Goal: Task Accomplishment & Management: Use online tool/utility

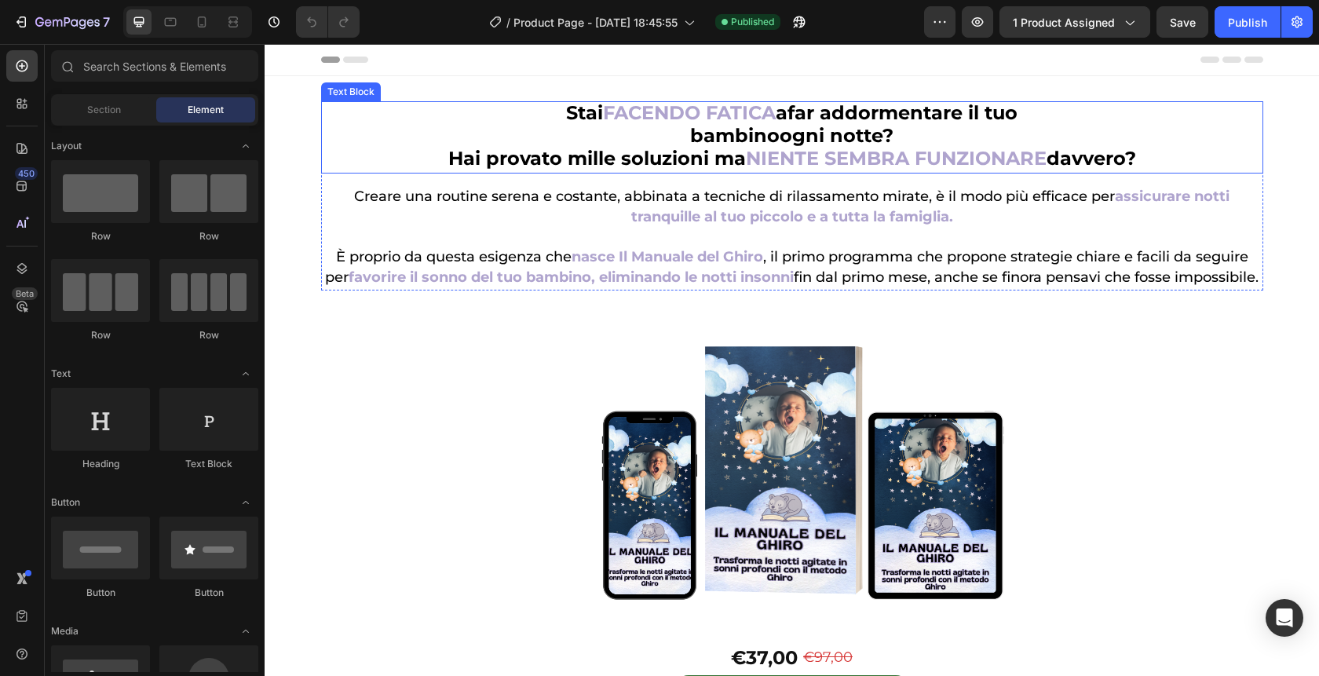
click at [775, 168] on strong "NIENTE SEMBRA FUNZIONARE" at bounding box center [896, 158] width 301 height 23
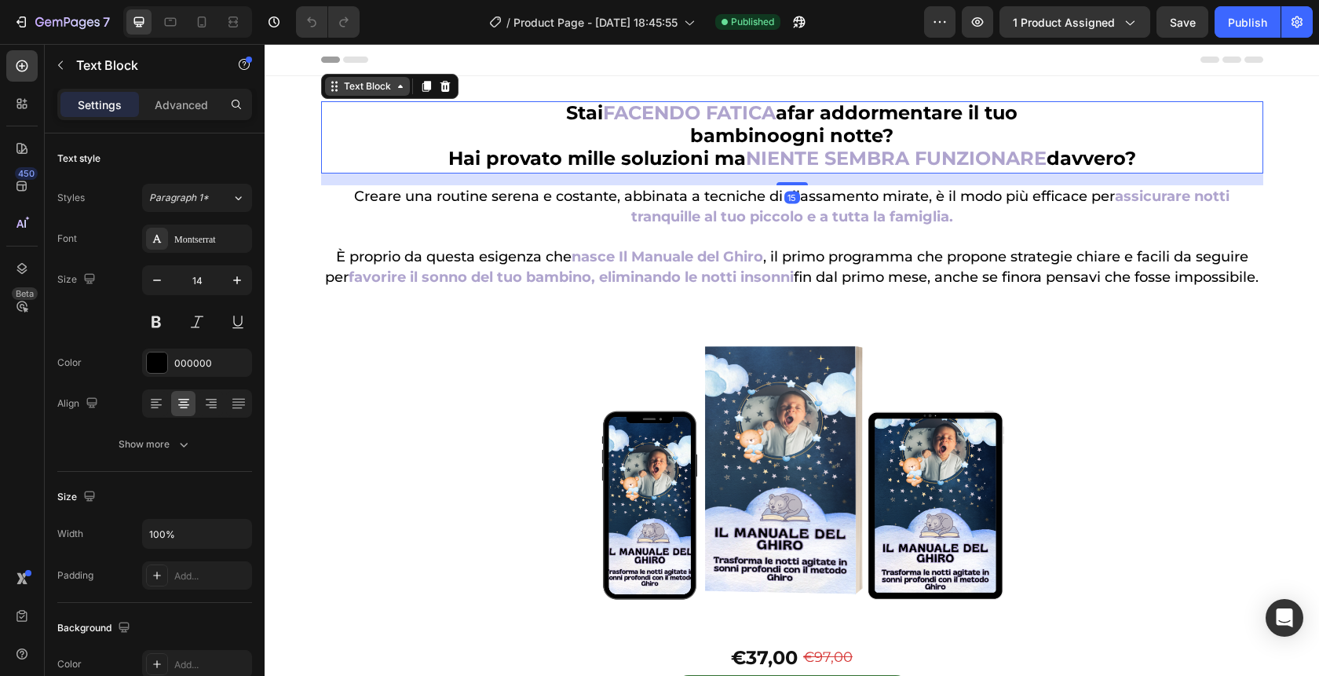
click at [382, 89] on div "Text Block" at bounding box center [367, 86] width 53 height 14
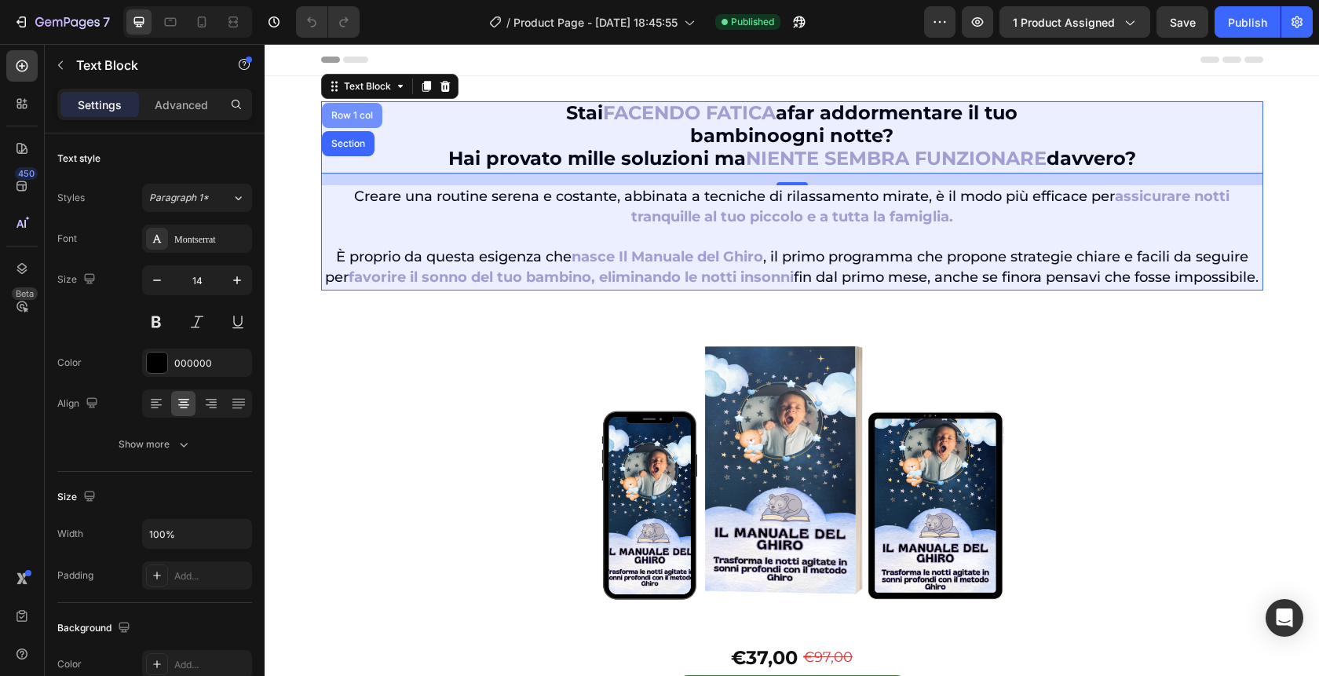
click at [340, 114] on div "Row 1 col" at bounding box center [352, 115] width 48 height 9
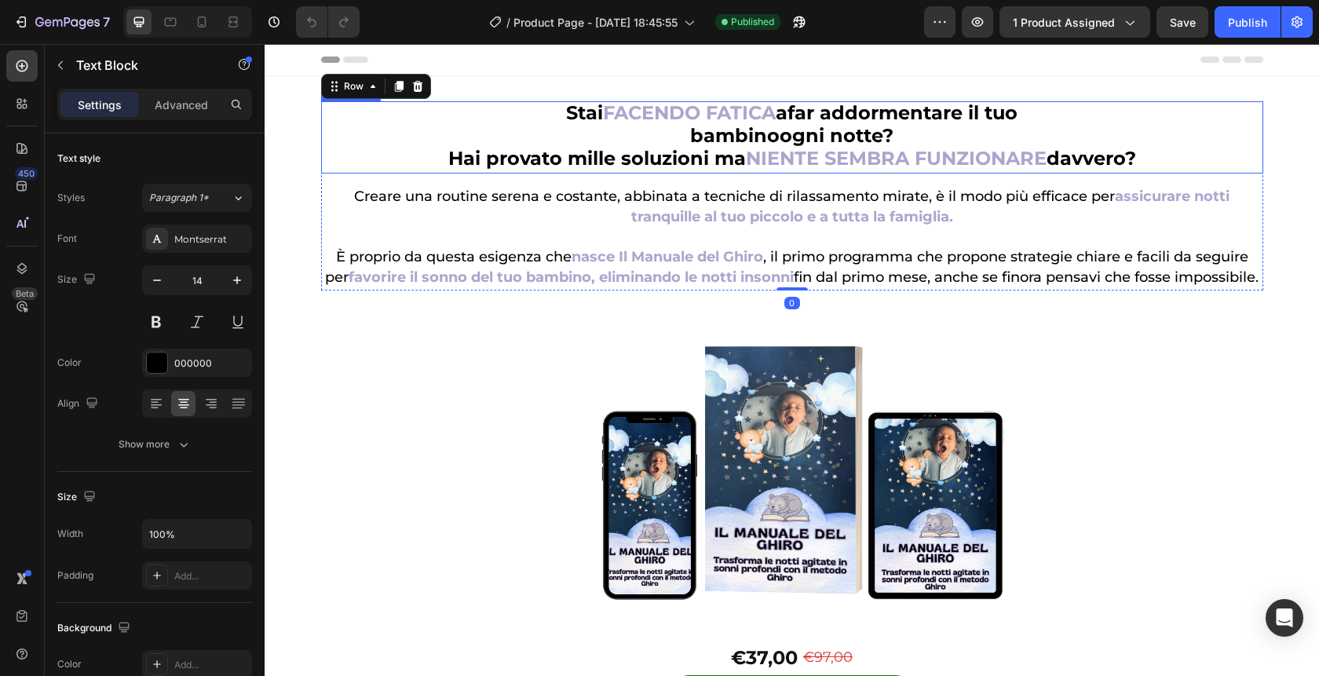
click at [490, 137] on p "bambino ogni notte? Hai provato mille soluzioni ma NIENTE SEMBRA FUNZIONARE dav…" at bounding box center [792, 149] width 939 height 46
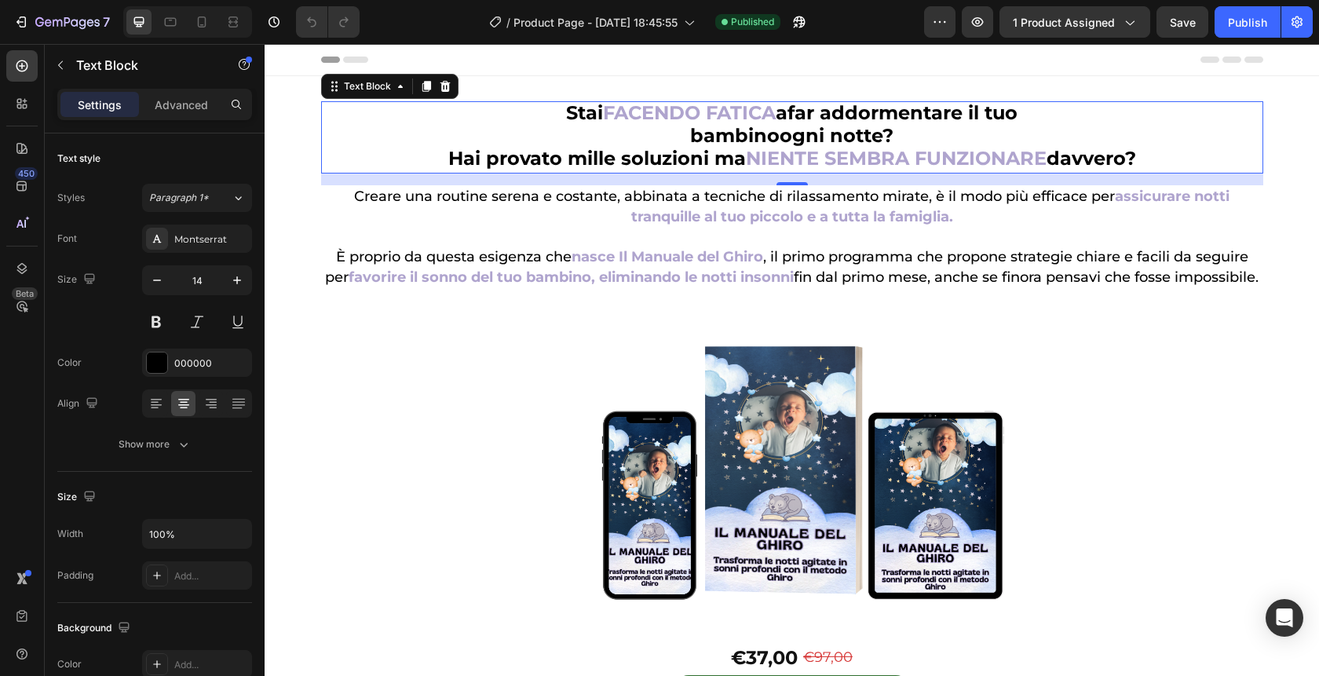
click at [549, 119] on p "Stai FACENDO FATICA a far addormentare il tuo" at bounding box center [792, 114] width 939 height 23
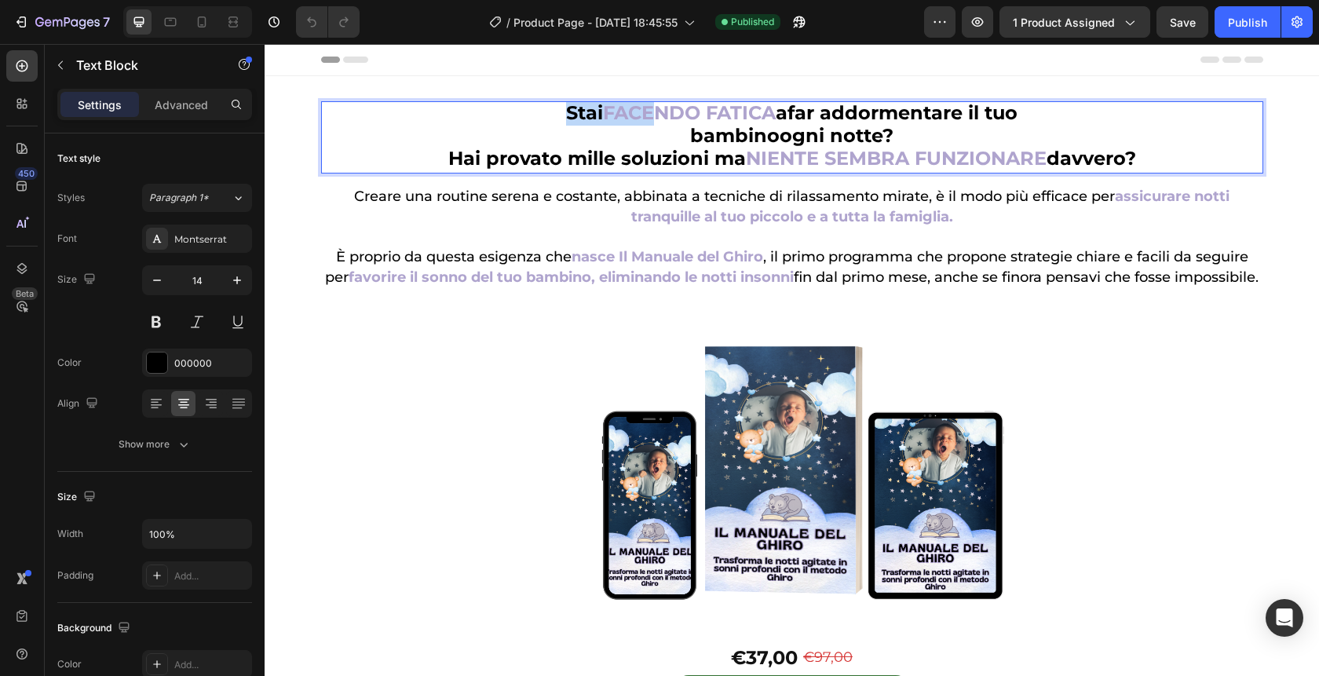
drag, startPoint x: 553, startPoint y: 117, endPoint x: 646, endPoint y: 120, distance: 93.5
click at [648, 120] on p "Stai FACENDO FATICA a far addormentare il tuo" at bounding box center [792, 114] width 939 height 23
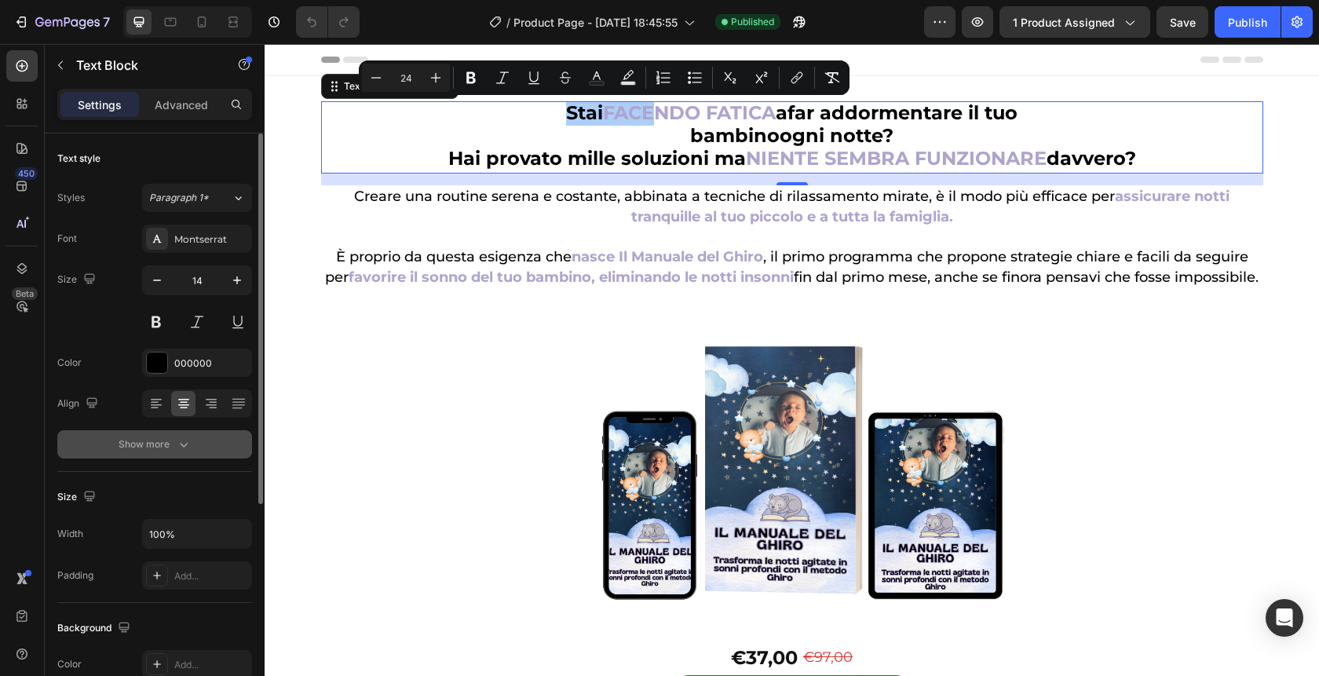
click at [192, 440] on button "Show more" at bounding box center [154, 444] width 195 height 28
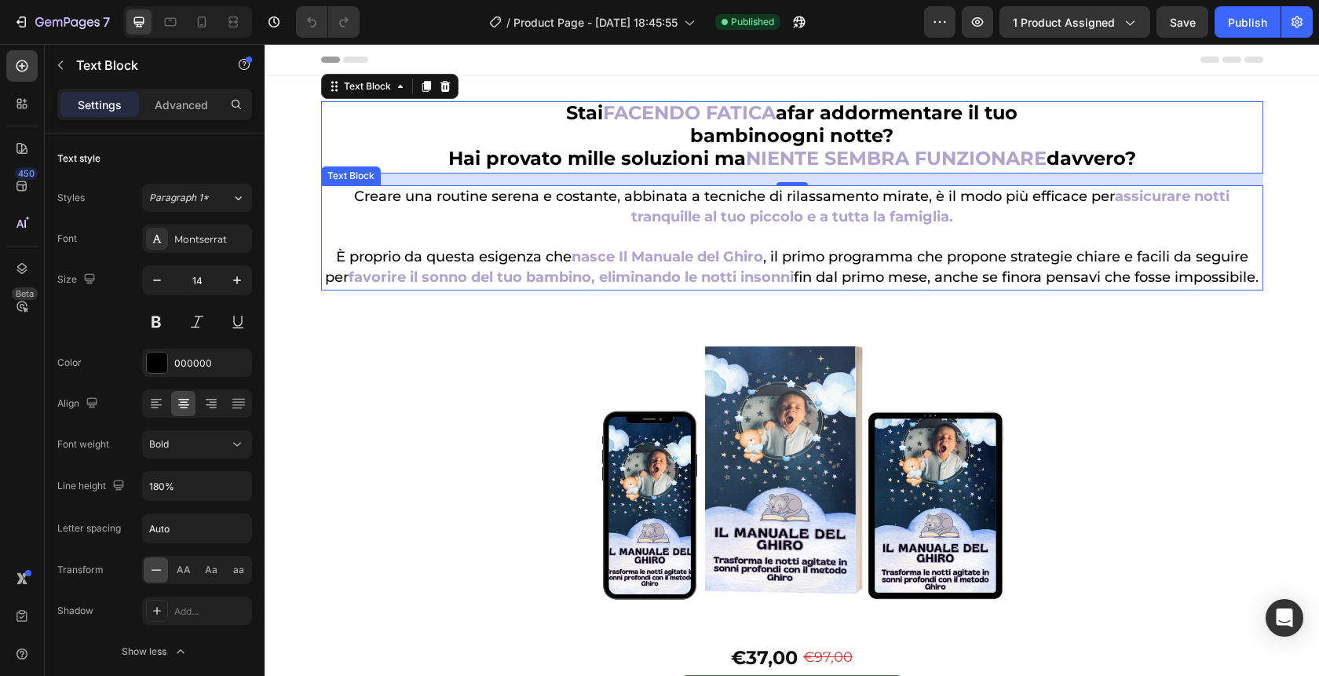
click at [440, 221] on p "Creare una routine serena e costante, abbinata a tecniche di rilassamento mirat…" at bounding box center [792, 207] width 939 height 41
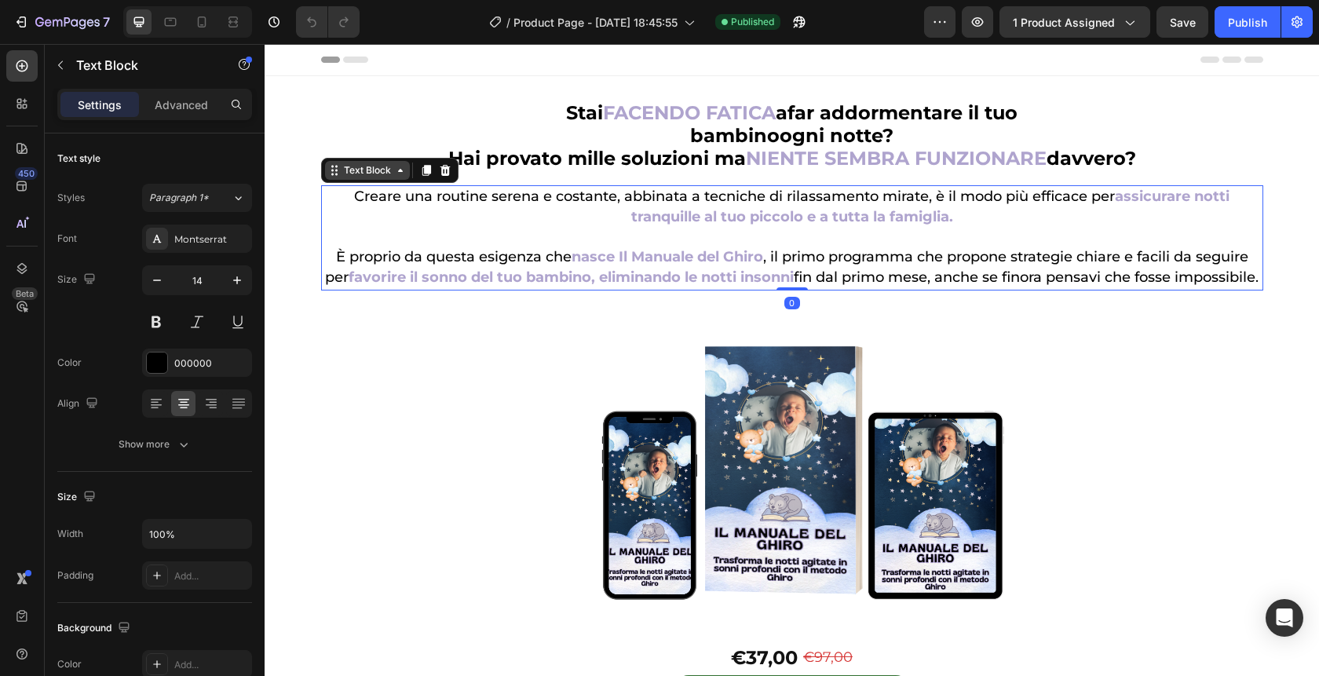
click at [370, 171] on div "Text Block" at bounding box center [367, 170] width 53 height 14
click at [348, 195] on p "Creare una routine serena e costante, abbinata a tecniche di rilassamento mirat…" at bounding box center [792, 207] width 939 height 41
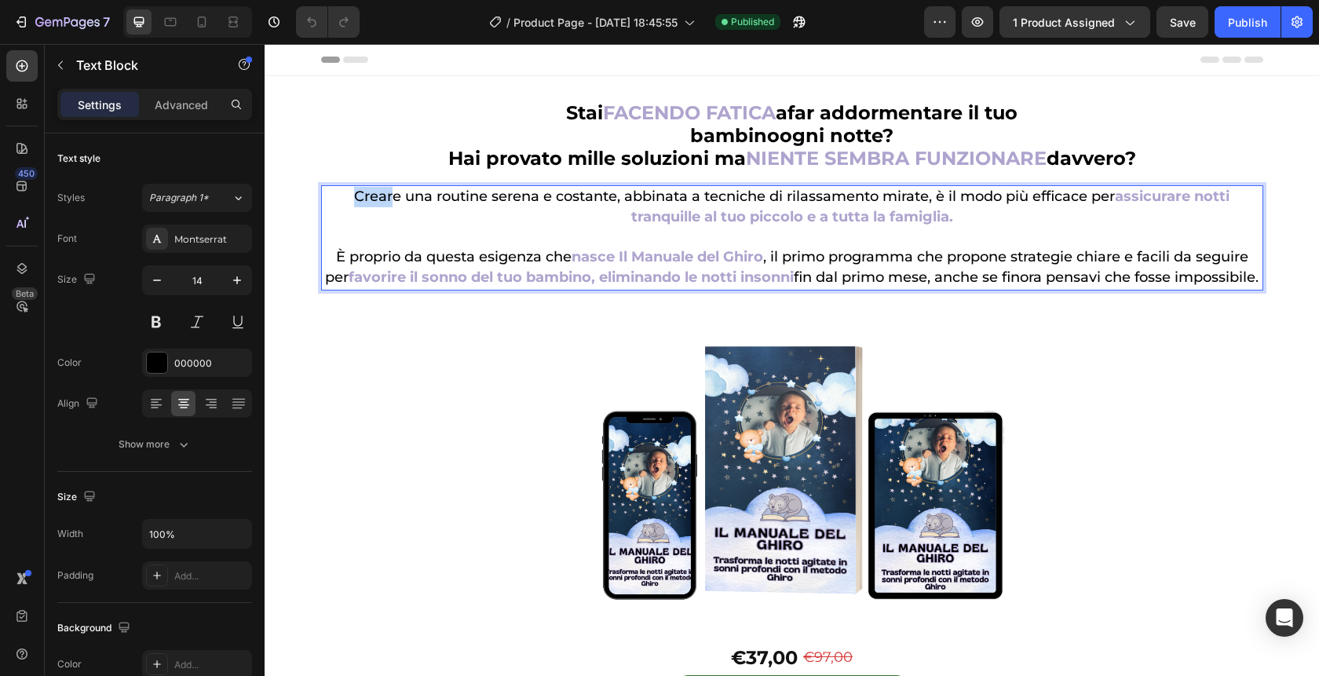
drag, startPoint x: 348, startPoint y: 195, endPoint x: 391, endPoint y: 195, distance: 42.4
click at [391, 195] on p "Creare una routine serena e costante, abbinata a tecniche di rilassamento mirat…" at bounding box center [792, 207] width 939 height 41
click at [188, 603] on div "Text style Styles Paragraph 1* Font Montserrat Size 14 Color 000000 Align Show …" at bounding box center [154, 668] width 195 height 130
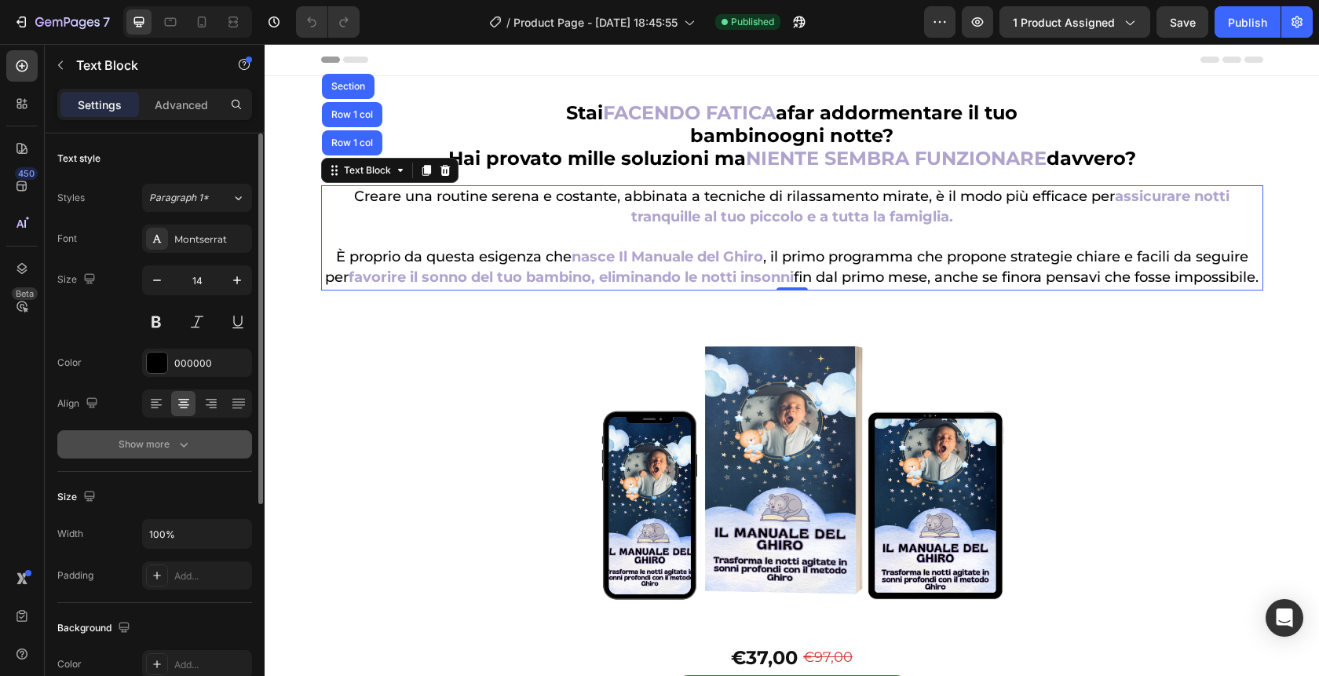
click at [189, 446] on icon "button" at bounding box center [184, 444] width 16 height 16
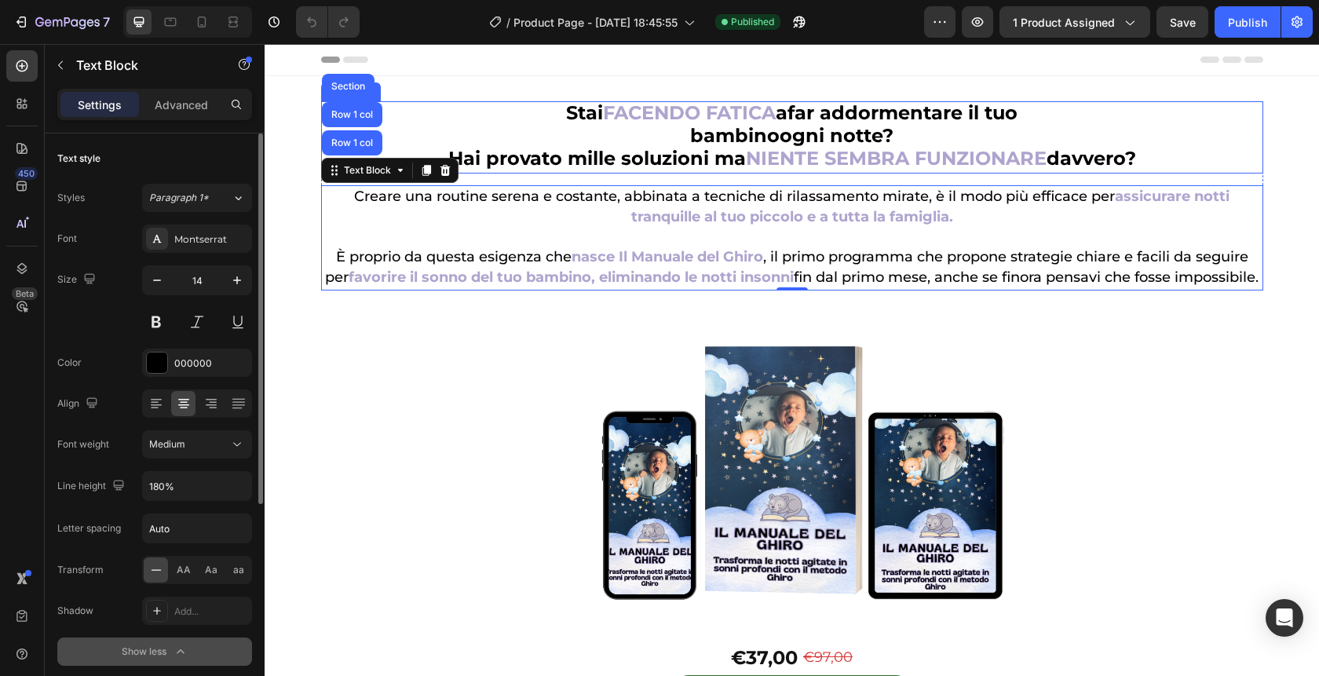
click at [1056, 129] on p "bambino ogni notte? Hai provato mille soluzioni ma NIENTE SEMBRA FUNZIONARE dav…" at bounding box center [792, 149] width 939 height 46
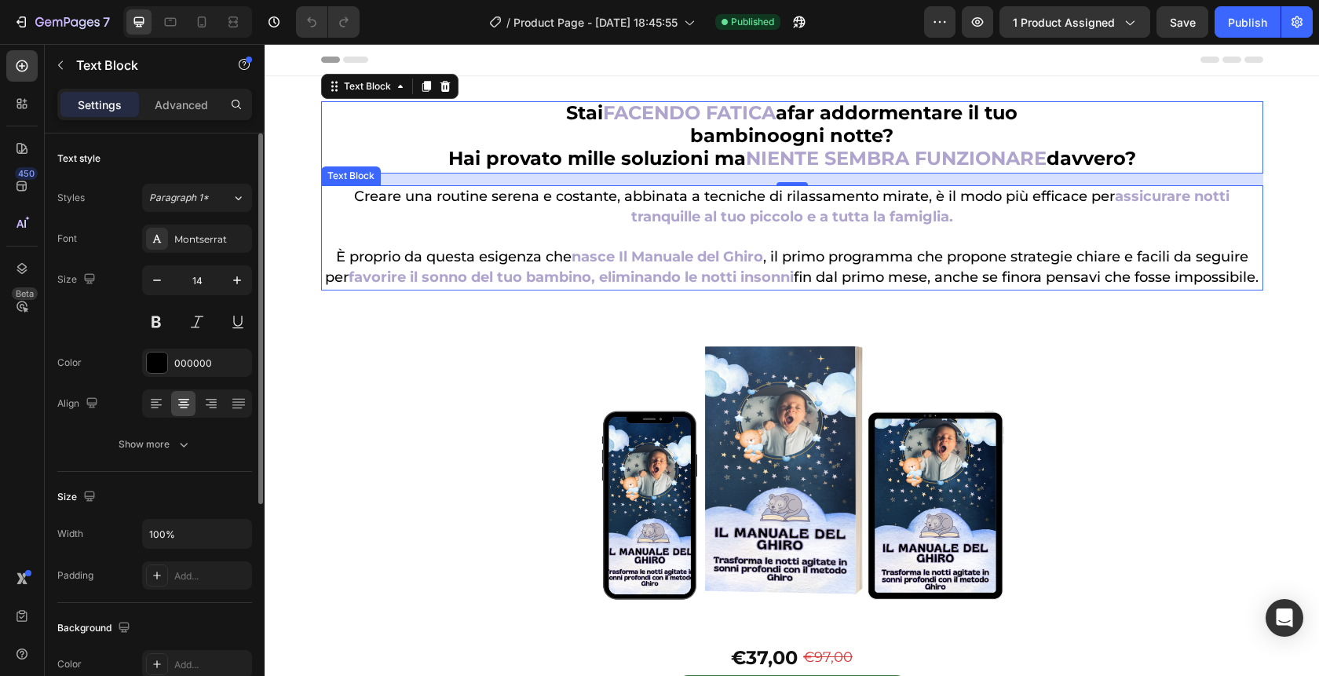
click at [384, 223] on p "Creare una routine serena e costante, abbinata a tecniche di rilassamento mirat…" at bounding box center [792, 207] width 939 height 41
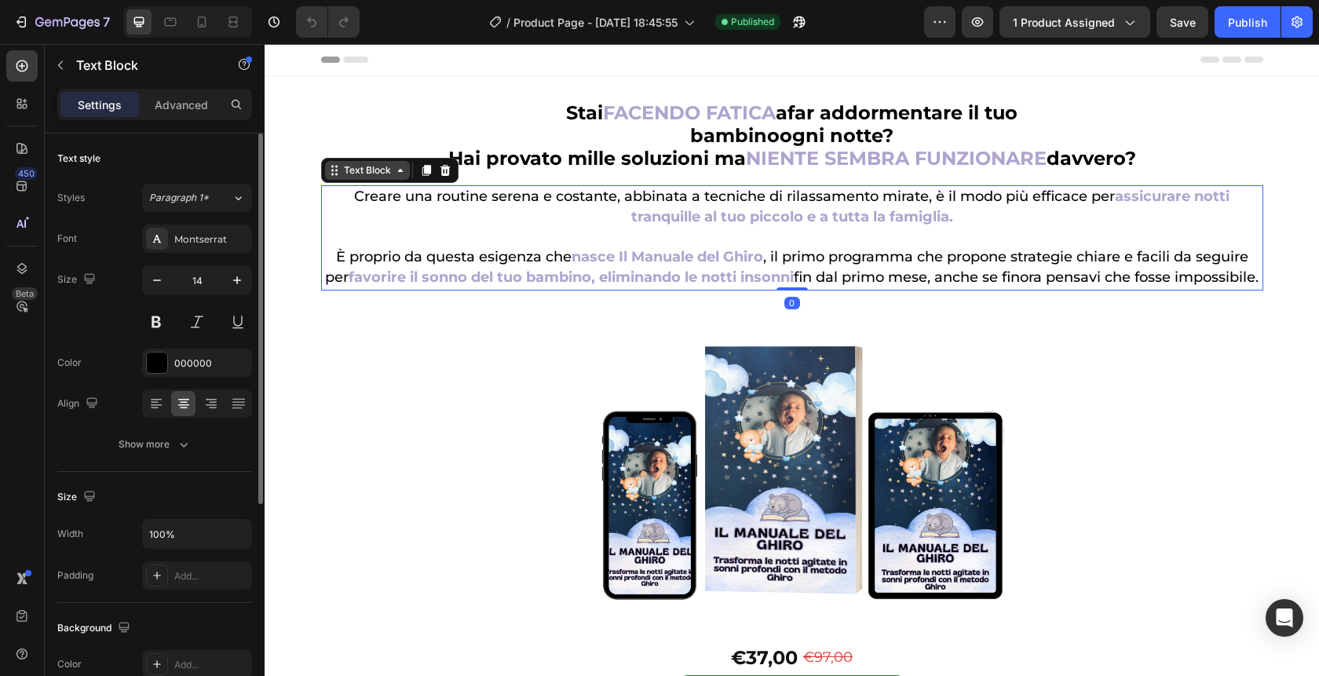
click at [371, 161] on div "Text Block" at bounding box center [367, 170] width 85 height 19
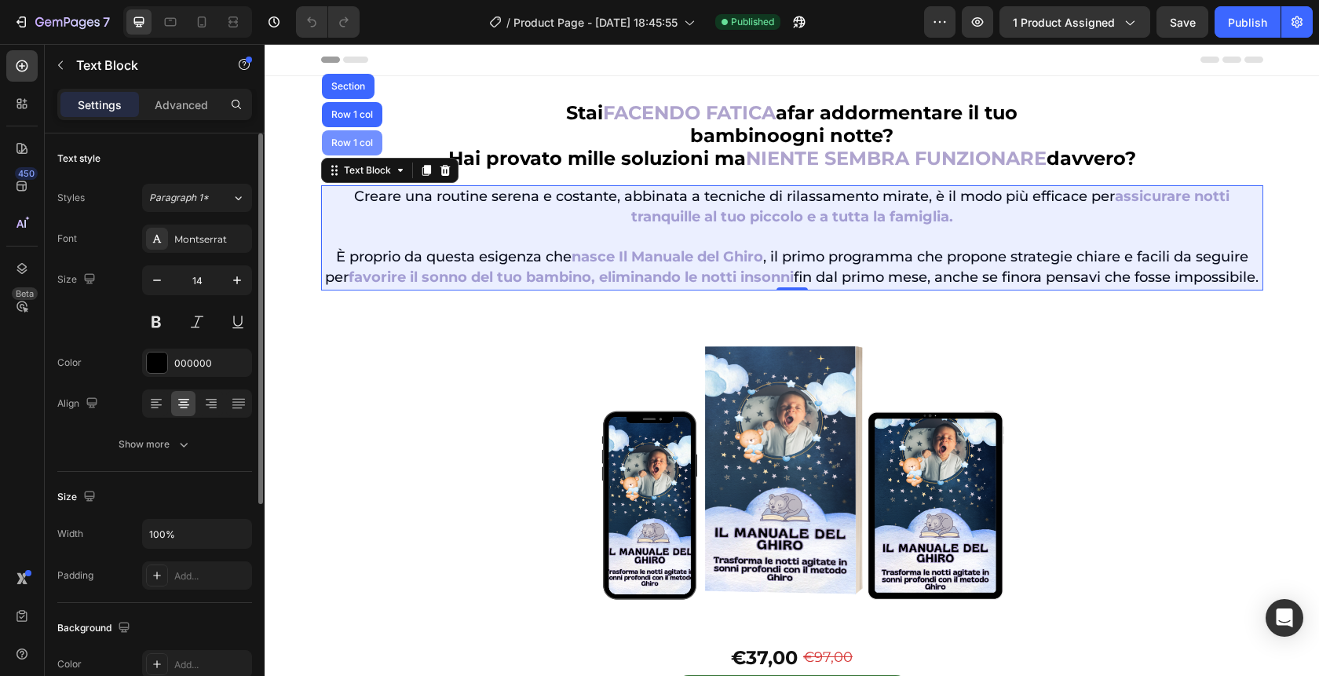
click at [353, 138] on div "Row 1 col" at bounding box center [352, 142] width 48 height 9
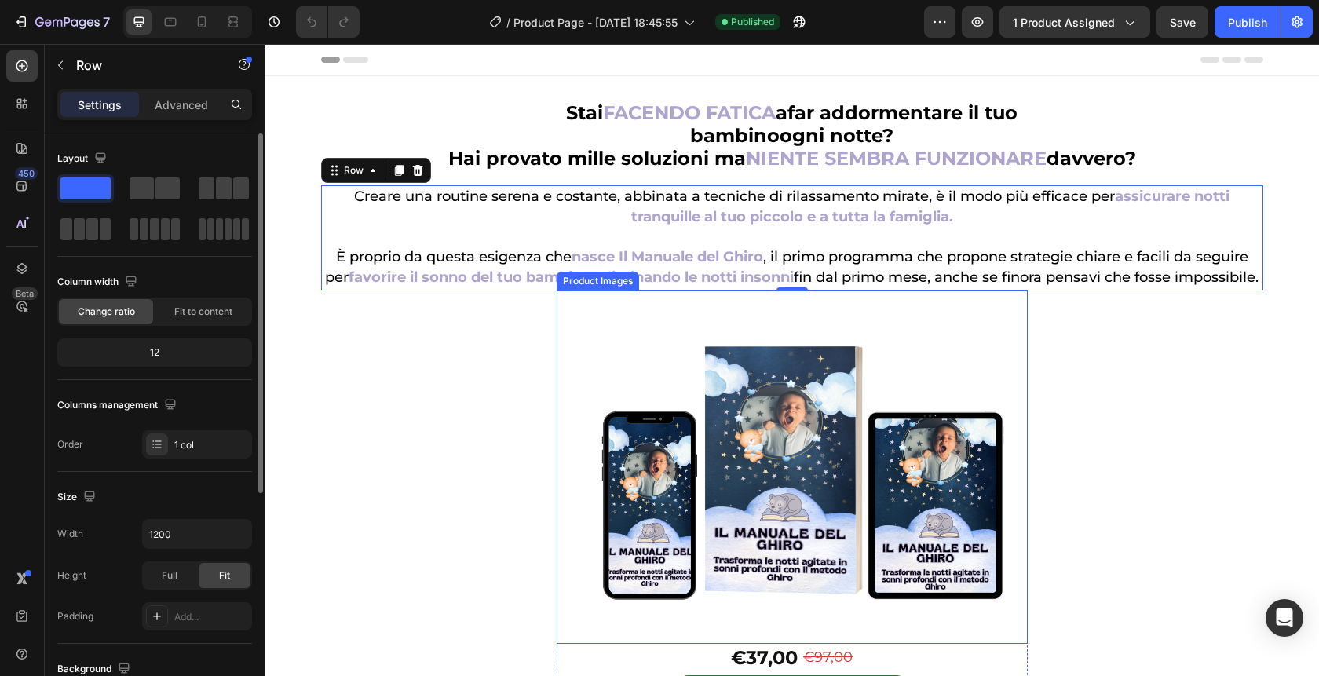
click at [581, 377] on img at bounding box center [791, 466] width 471 height 353
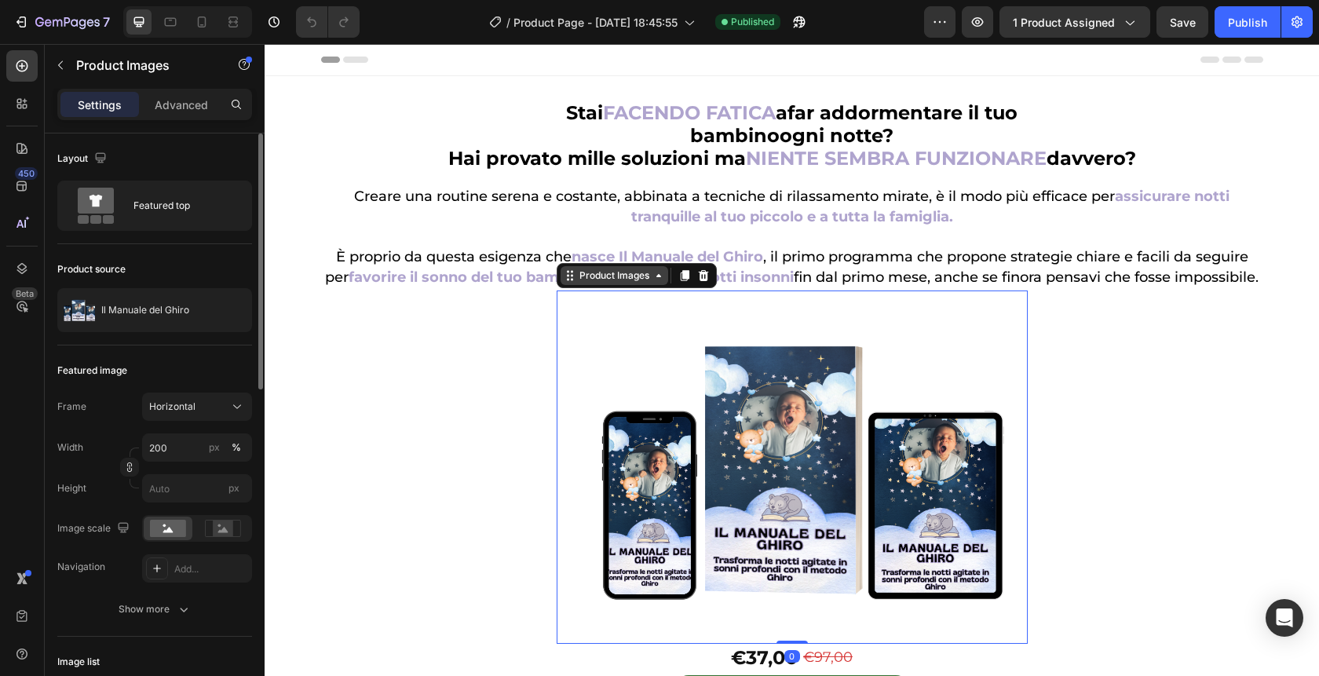
click at [596, 283] on div "Product Images" at bounding box center [614, 275] width 76 height 14
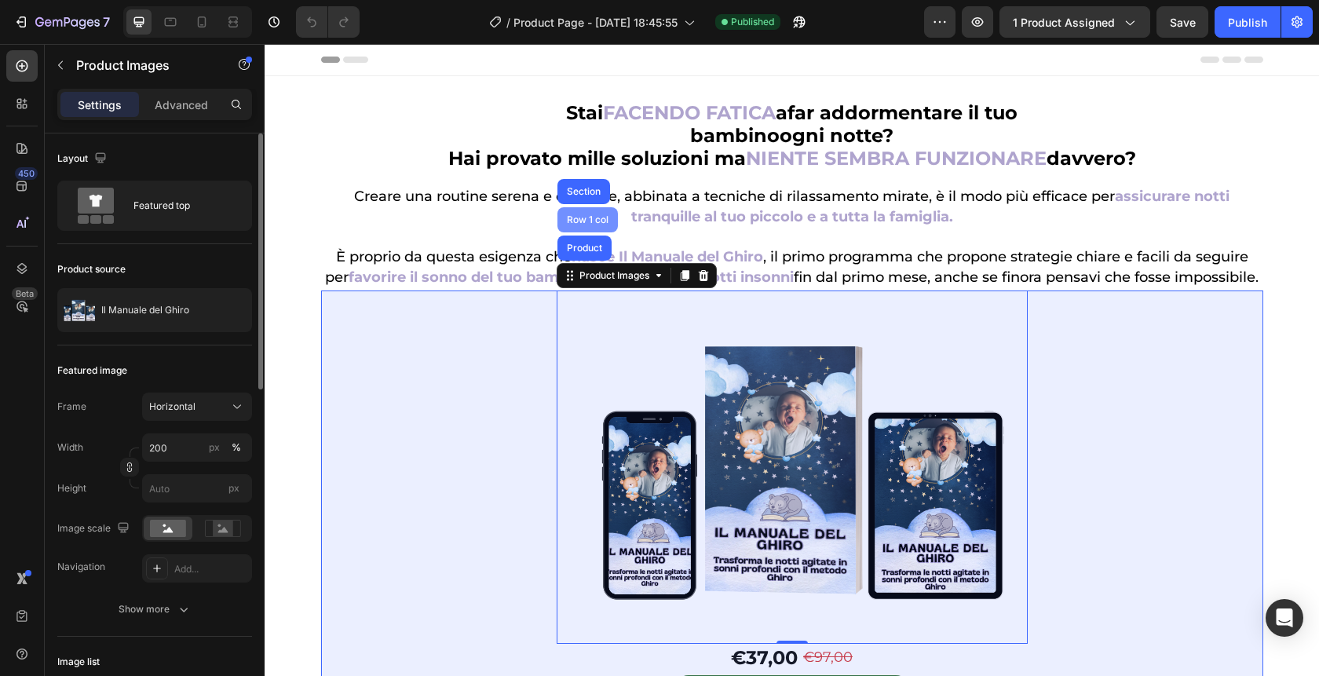
click at [581, 224] on div "Row 1 col" at bounding box center [588, 219] width 48 height 9
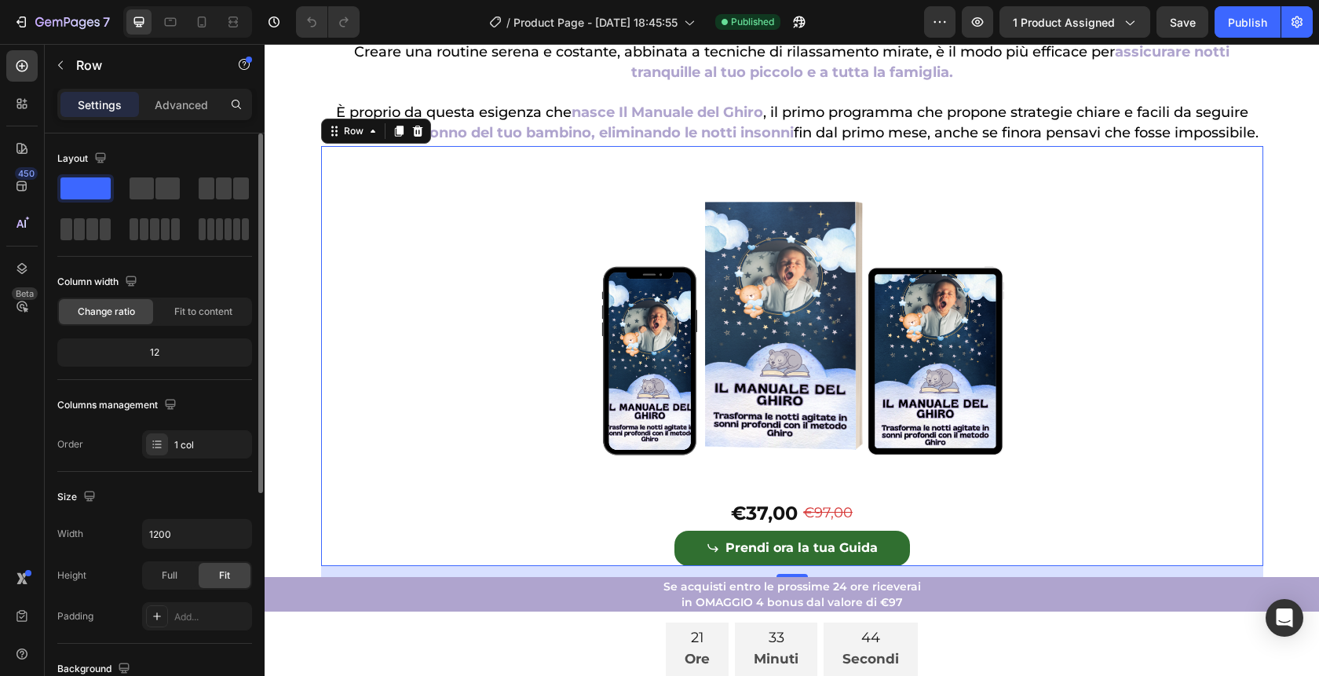
scroll to position [144, 0]
click at [363, 139] on div "Row" at bounding box center [354, 132] width 26 height 14
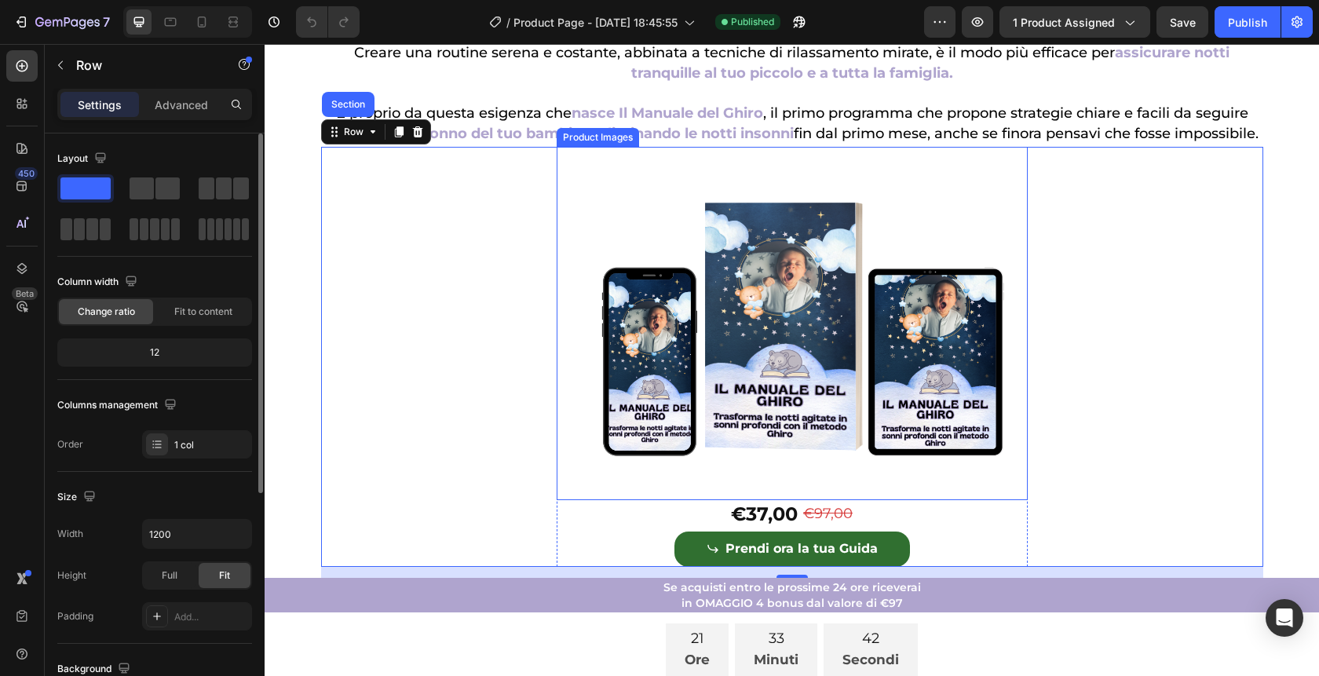
click at [685, 293] on img at bounding box center [791, 323] width 471 height 353
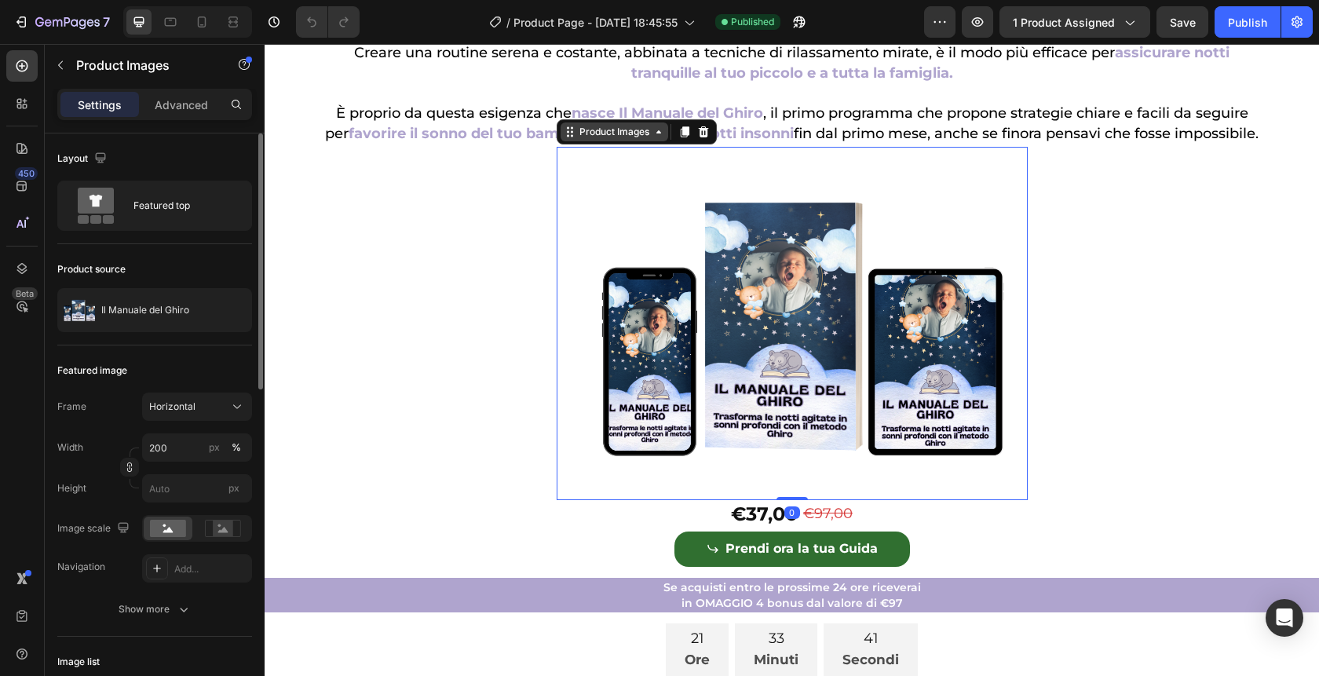
click at [605, 139] on div "Product Images" at bounding box center [614, 132] width 76 height 14
click at [944, 233] on img at bounding box center [791, 323] width 471 height 353
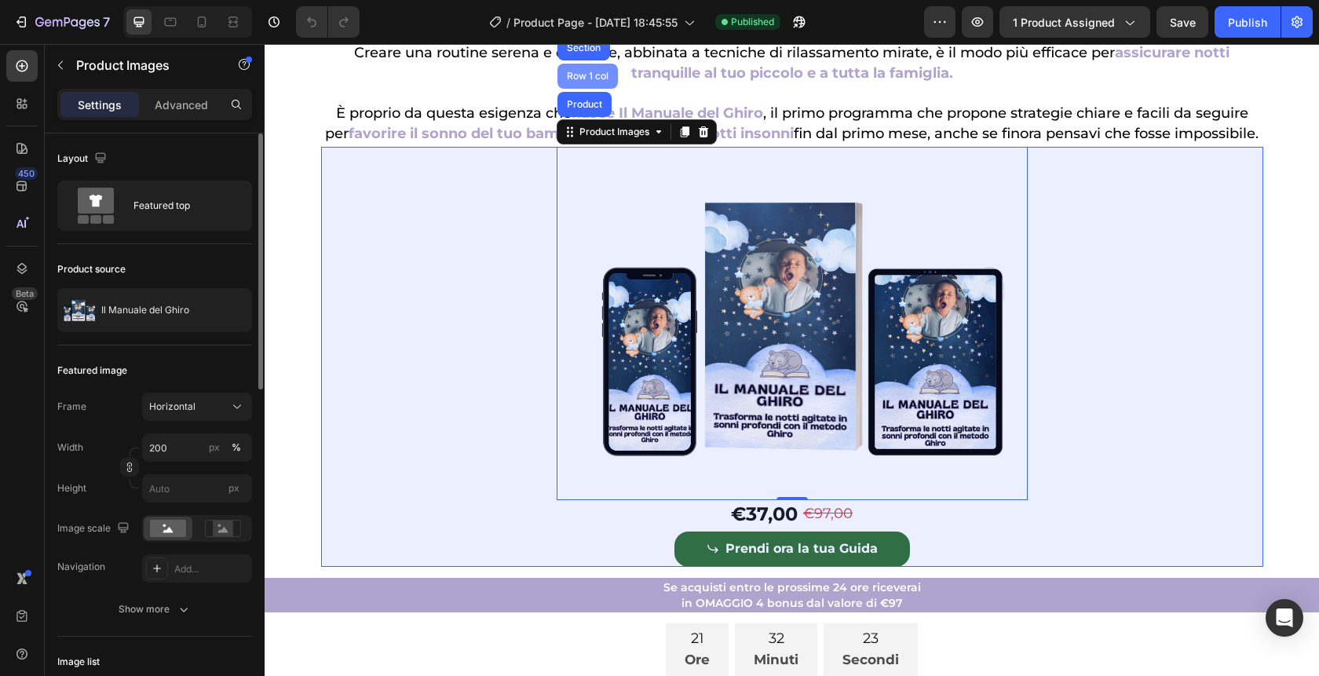
click at [602, 81] on div "Row 1 col" at bounding box center [588, 75] width 48 height 9
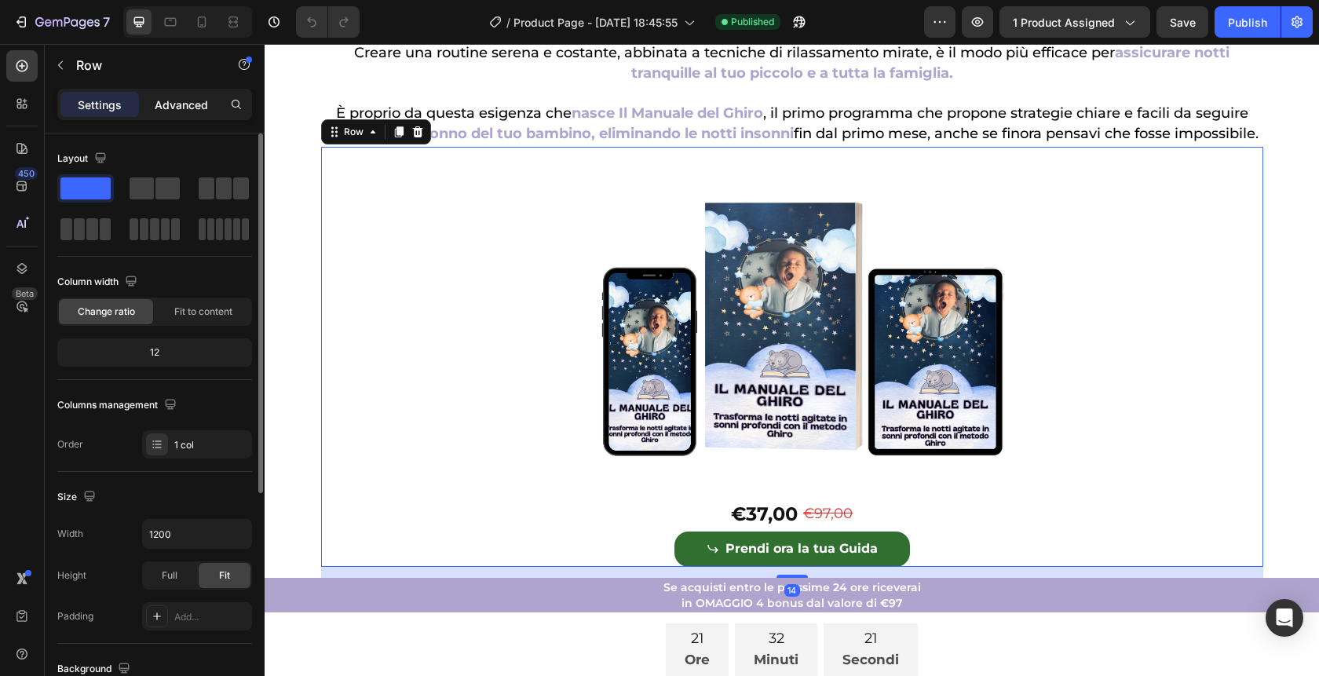
click at [200, 108] on p "Advanced" at bounding box center [181, 105] width 53 height 16
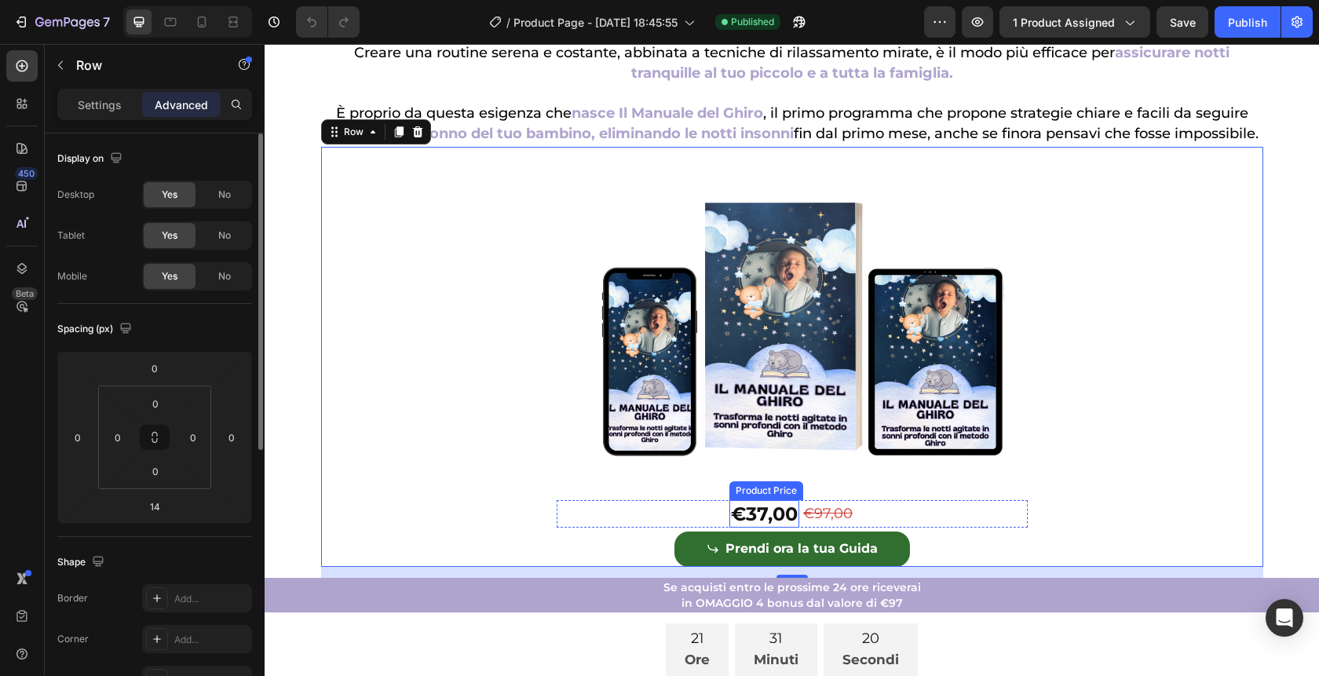
click at [766, 527] on div "€37,00" at bounding box center [764, 513] width 70 height 27
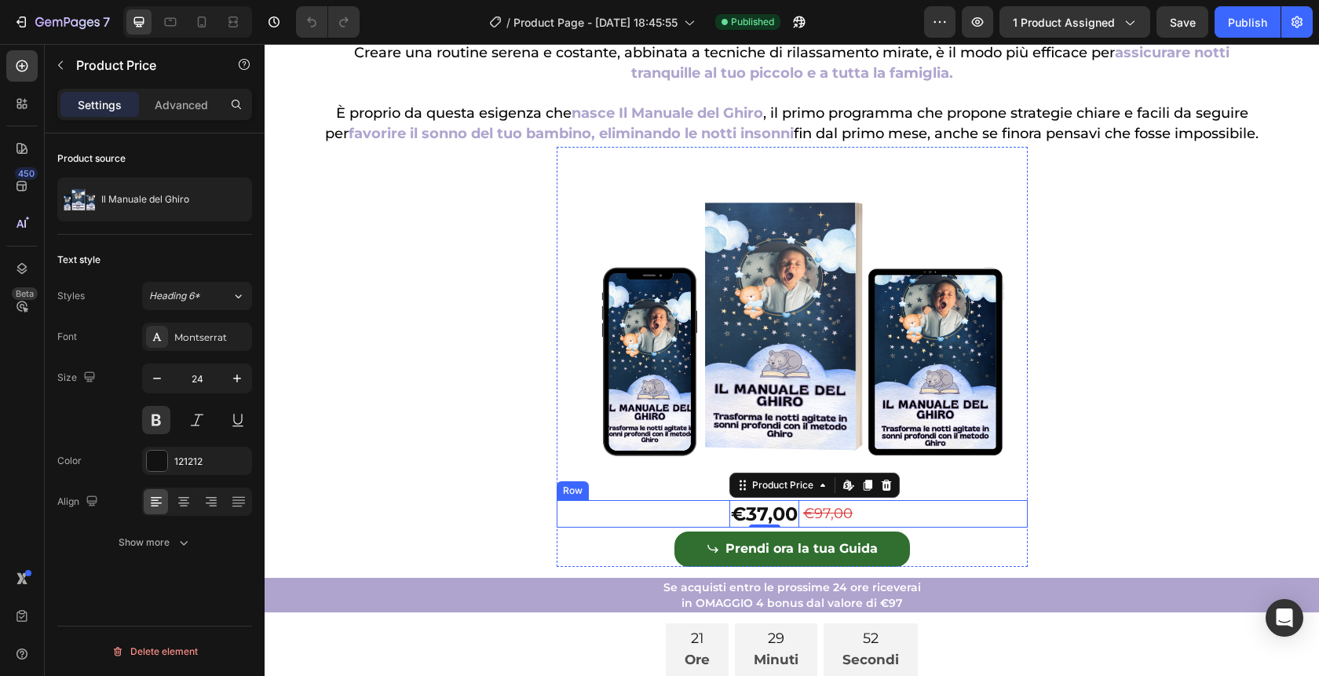
click at [677, 527] on div "€37,00 Product Price Edit content in Shopify 0 Product Price Edit content in Sh…" at bounding box center [791, 513] width 471 height 27
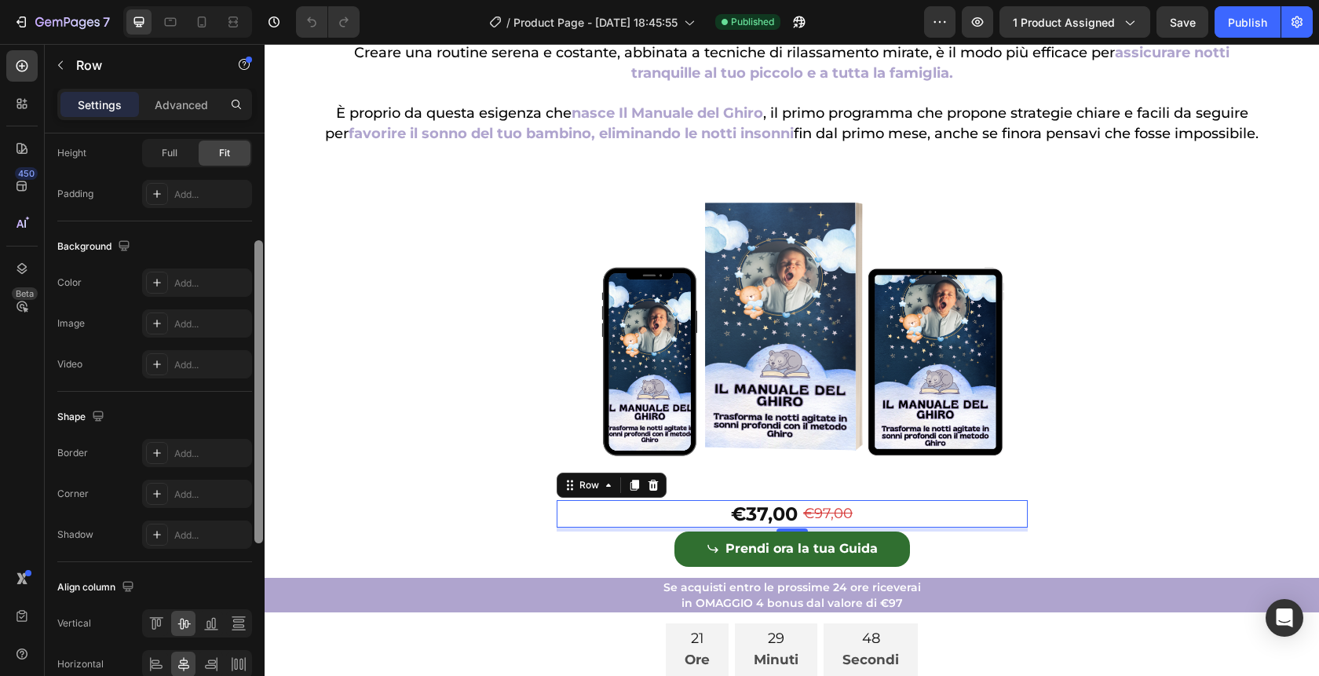
scroll to position [472, 0]
click at [838, 524] on div "€97,00" at bounding box center [827, 513] width 53 height 21
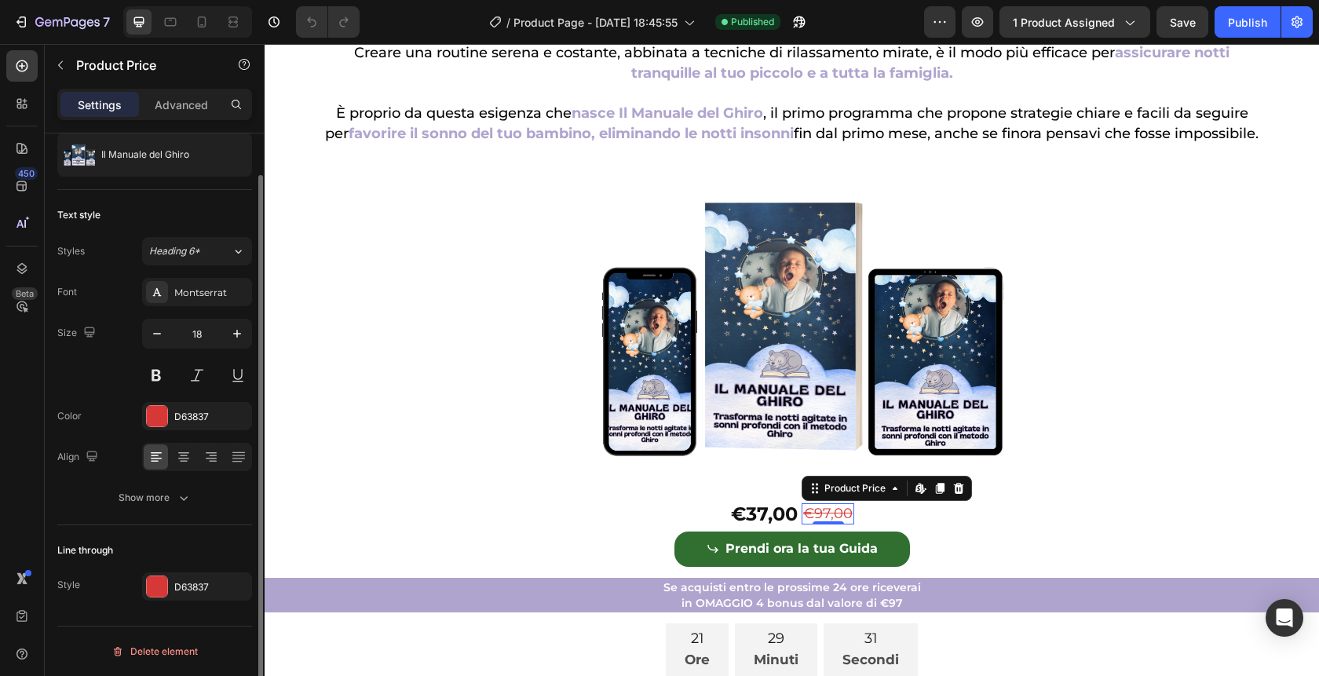
scroll to position [0, 0]
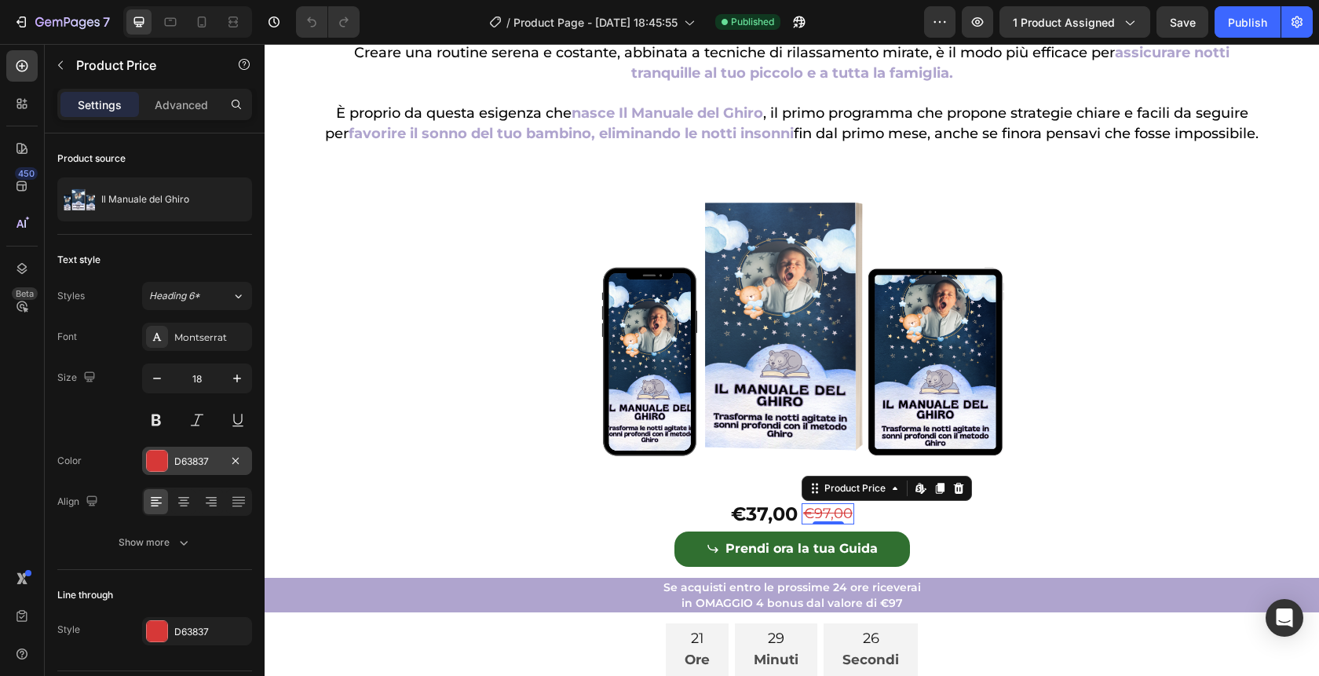
click at [155, 463] on div at bounding box center [157, 461] width 20 height 20
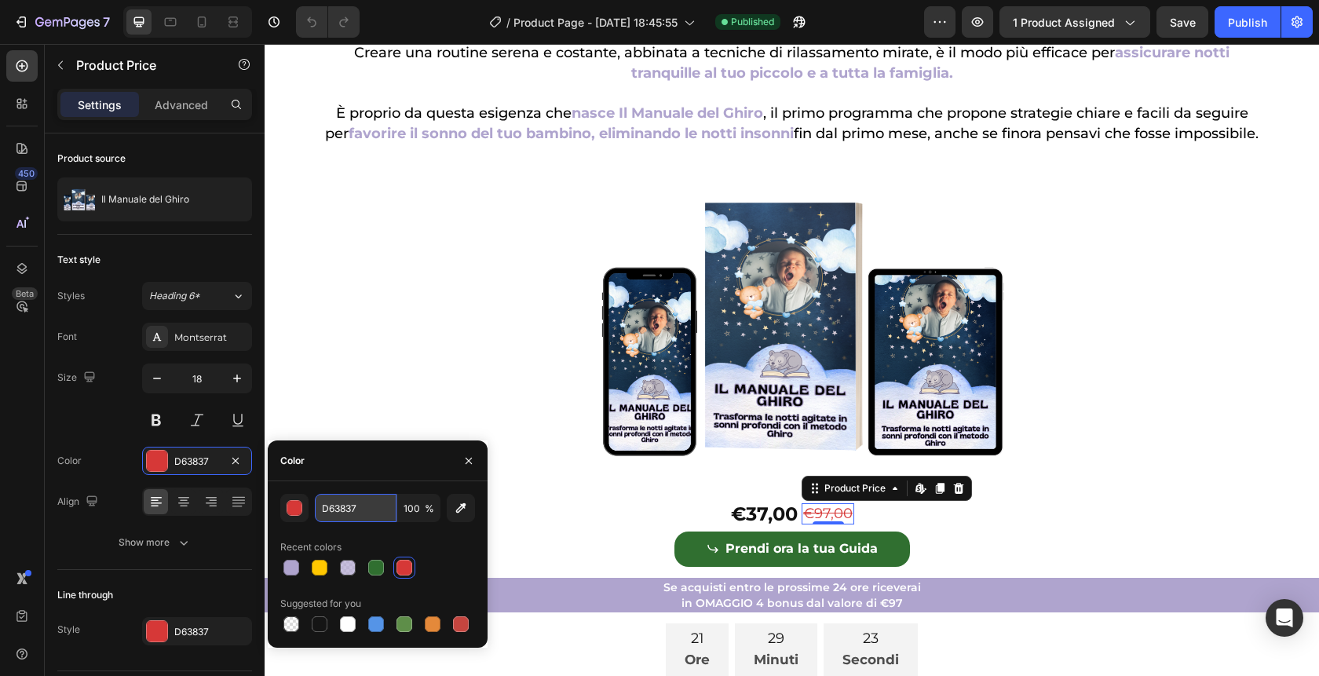
drag, startPoint x: 367, startPoint y: 509, endPoint x: 381, endPoint y: 509, distance: 14.1
click at [381, 509] on input "D63837" at bounding box center [356, 508] width 82 height 28
drag, startPoint x: 381, startPoint y: 509, endPoint x: 312, endPoint y: 505, distance: 68.4
click at [312, 505] on div "D63837 100 %" at bounding box center [377, 508] width 195 height 28
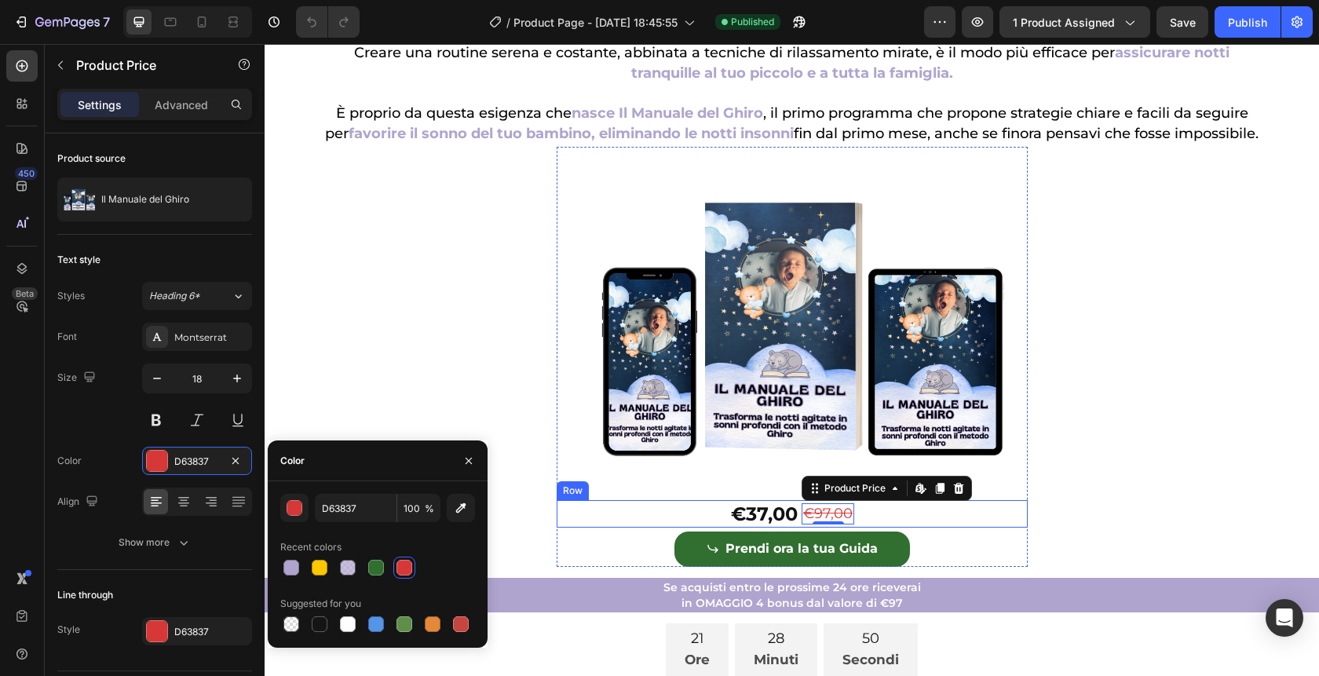
click at [877, 527] on div "€37,00 Product Price Product Price €97,00 Product Price Edit content in Shopify…" at bounding box center [791, 513] width 471 height 27
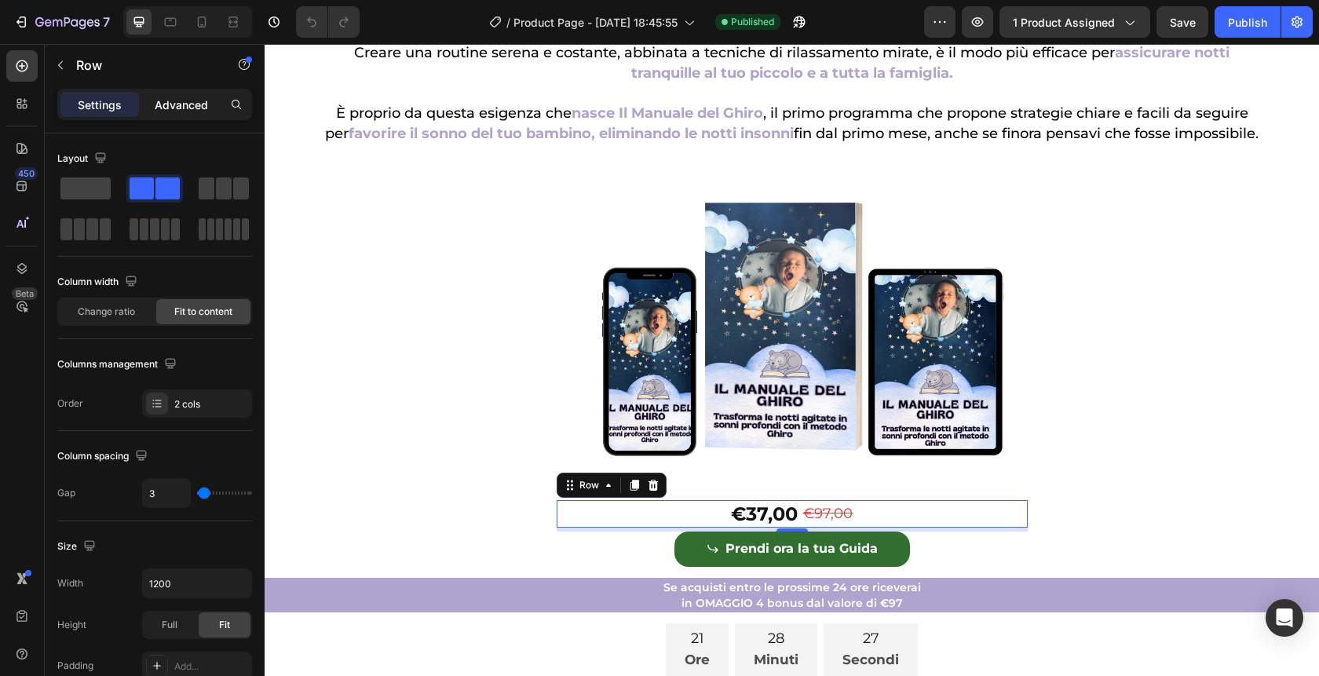
click at [173, 115] on div "Advanced" at bounding box center [181, 104] width 78 height 25
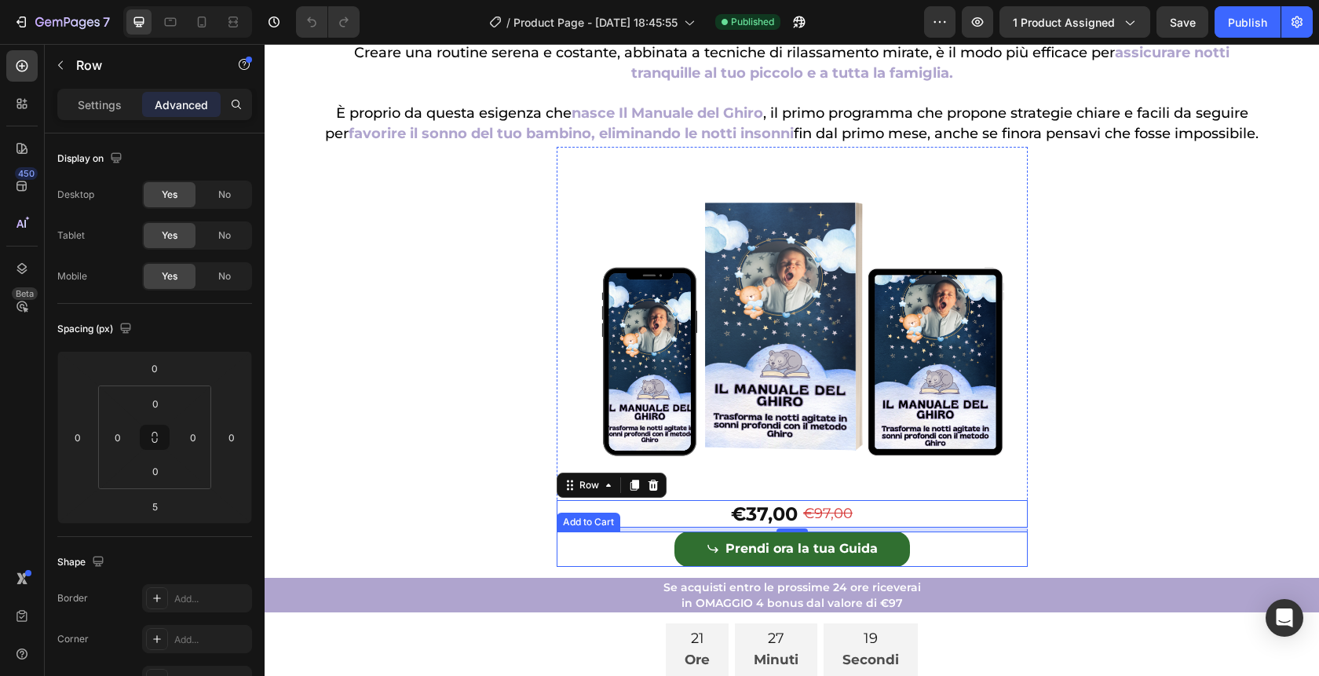
click at [643, 567] on div "Prendi ora la tua Guida Add to Cart" at bounding box center [791, 548] width 471 height 35
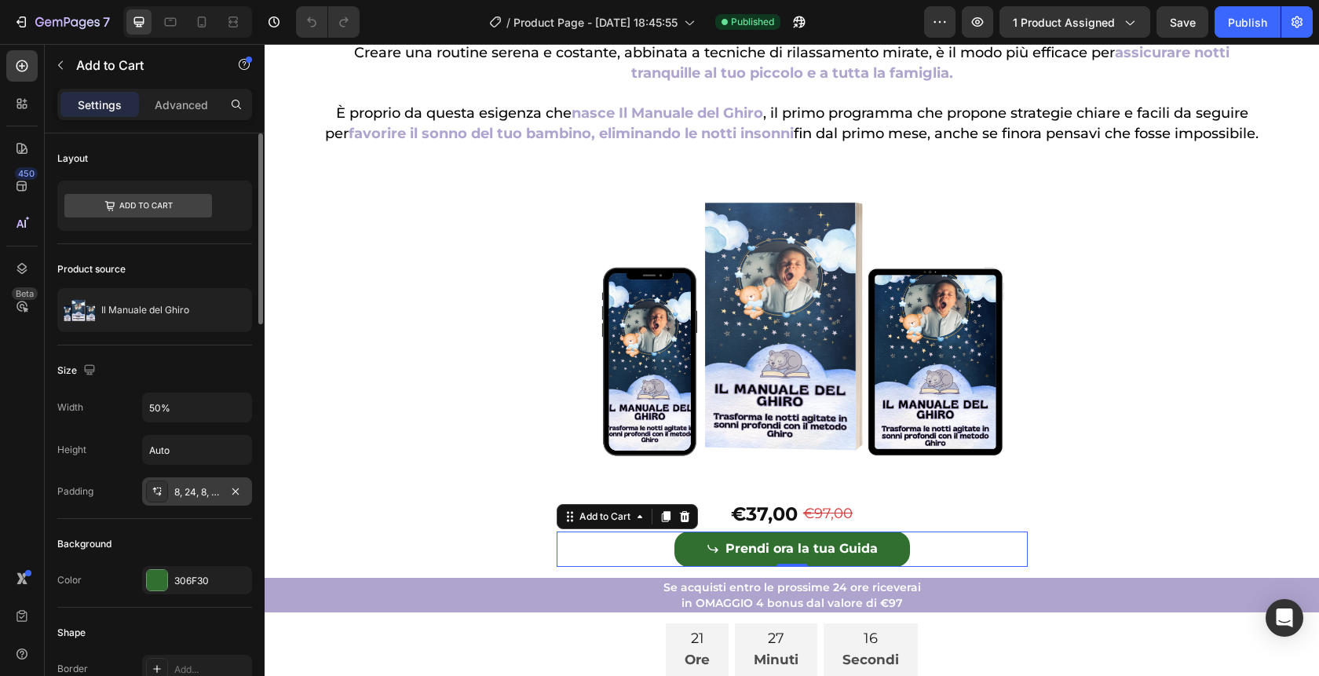
click at [185, 495] on div "8, 24, 8, 24" at bounding box center [197, 492] width 46 height 14
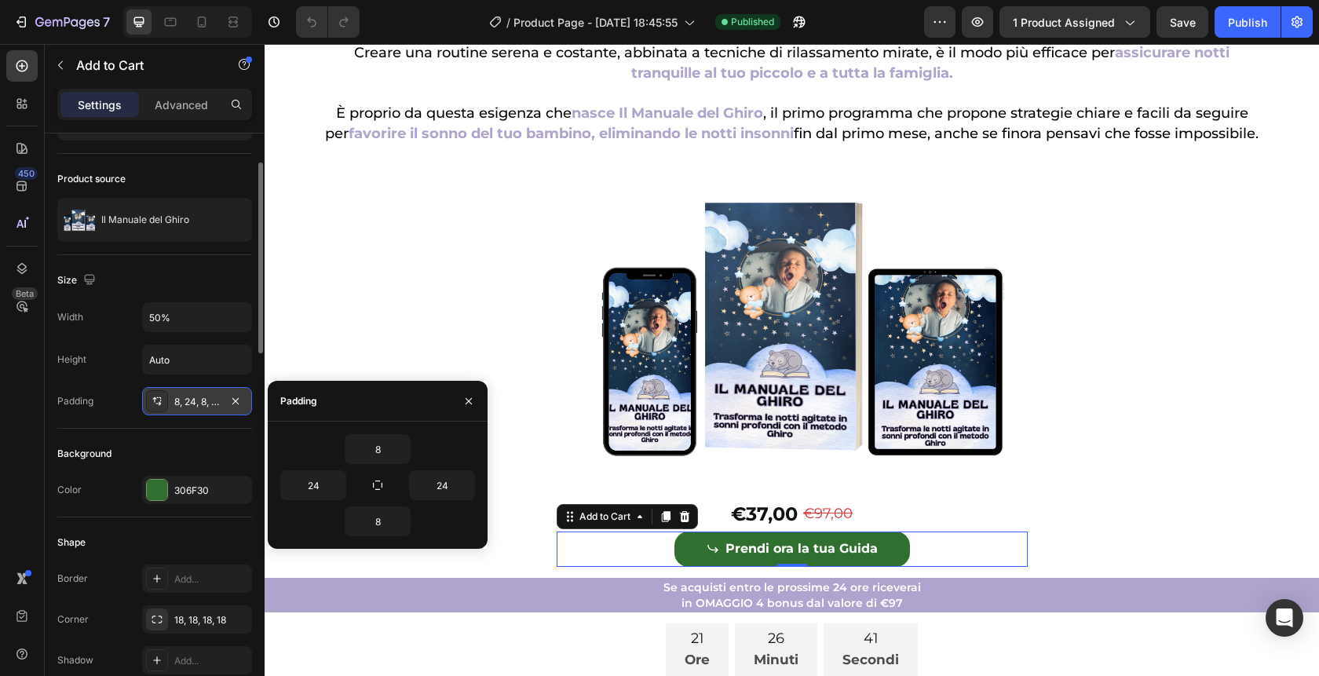
scroll to position [90, 0]
click at [162, 495] on div at bounding box center [157, 490] width 20 height 20
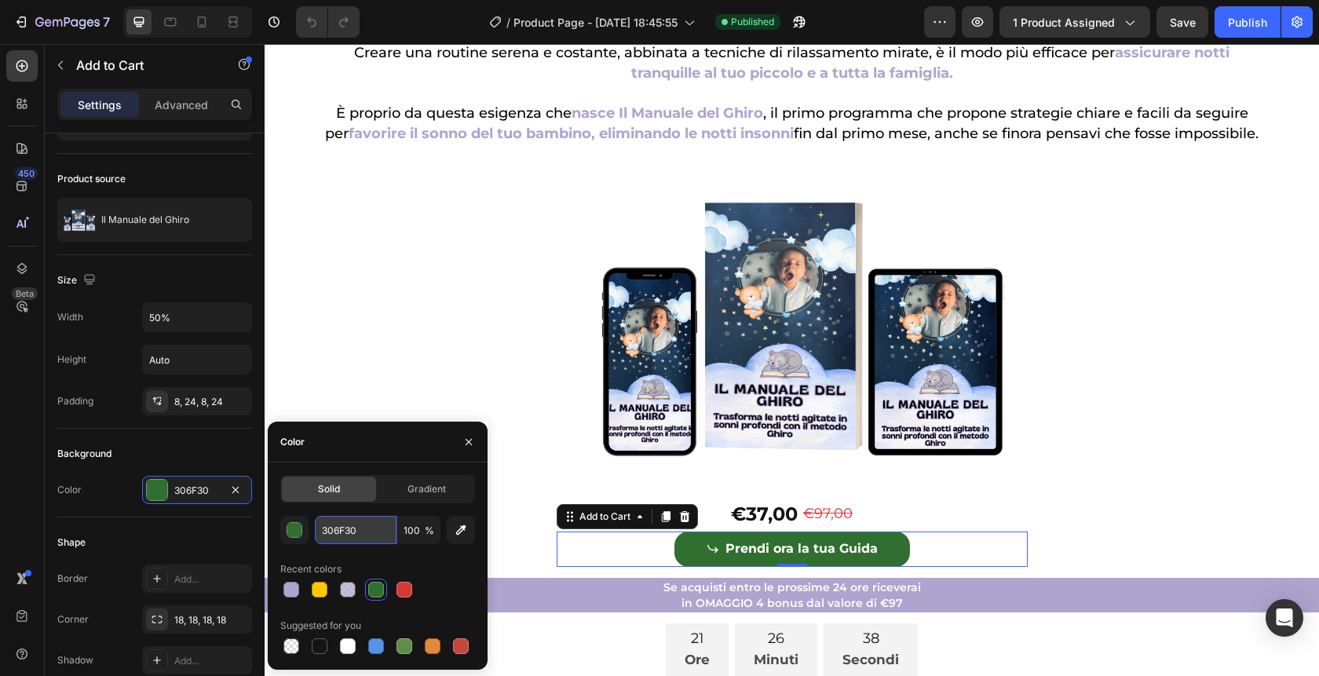
click at [365, 532] on input "306F30" at bounding box center [356, 530] width 82 height 28
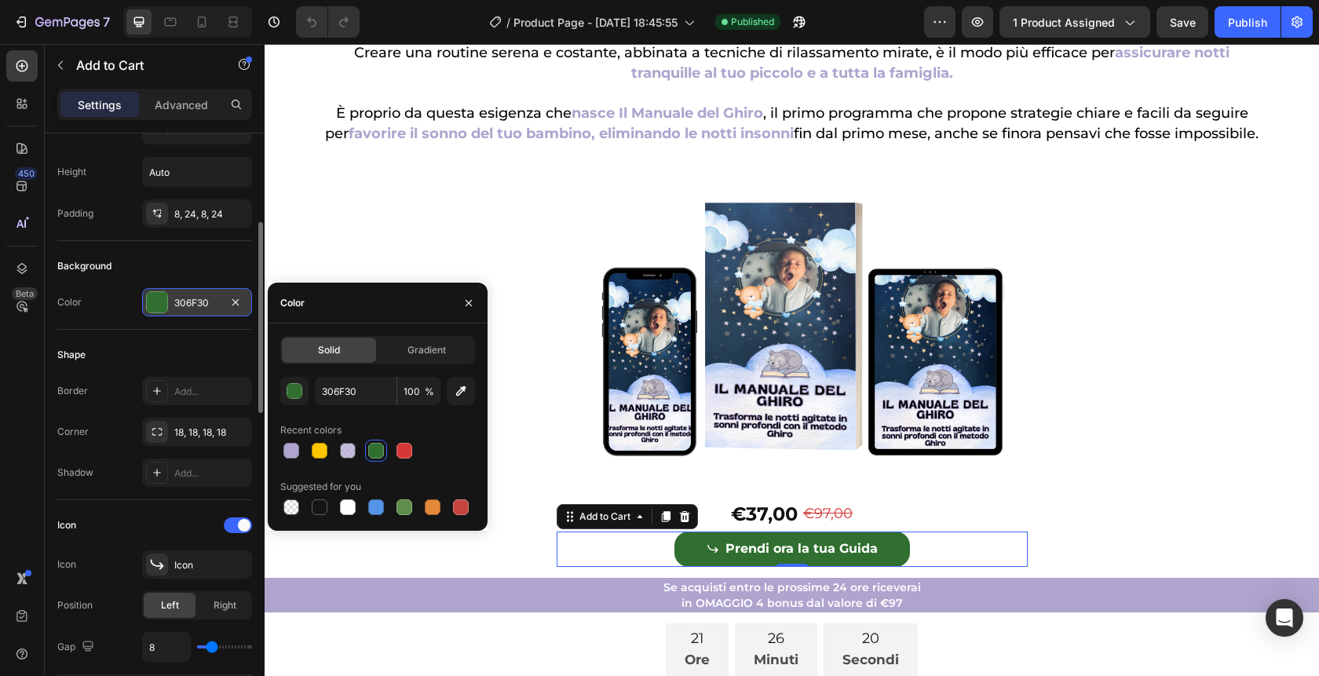
scroll to position [279, 0]
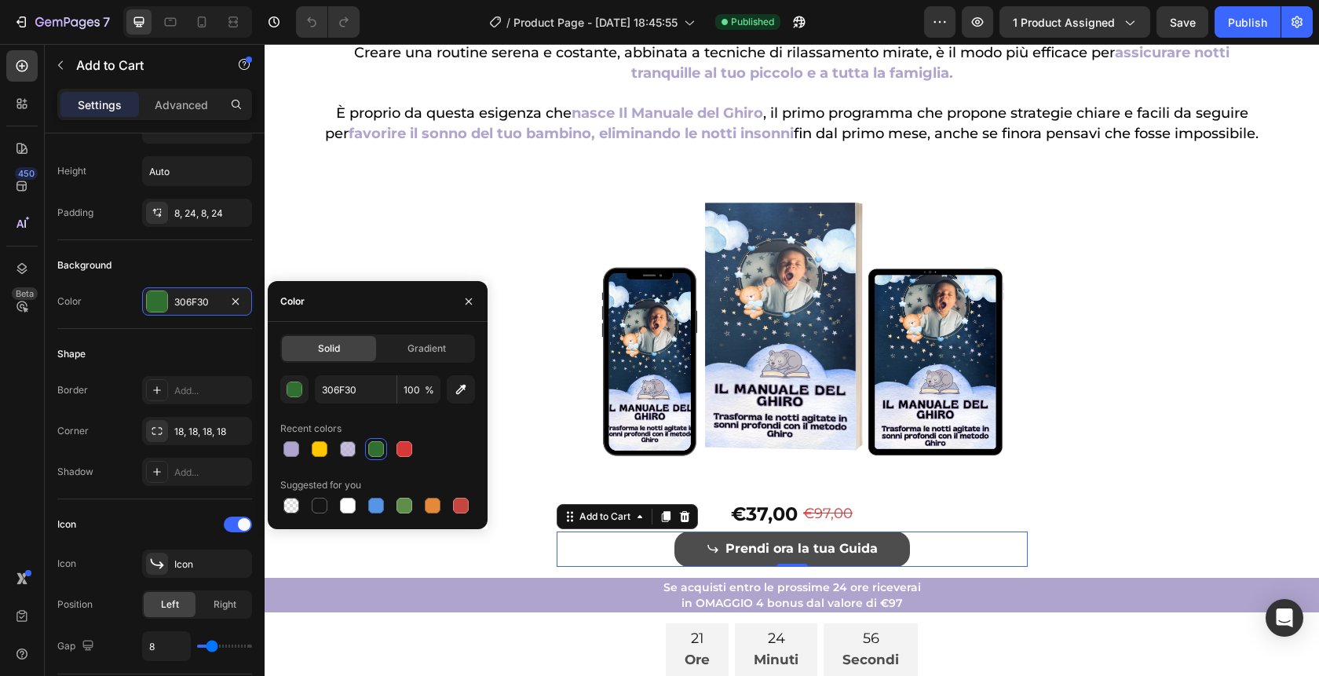
click at [903, 567] on button "Prendi ora la tua Guida" at bounding box center [791, 548] width 235 height 35
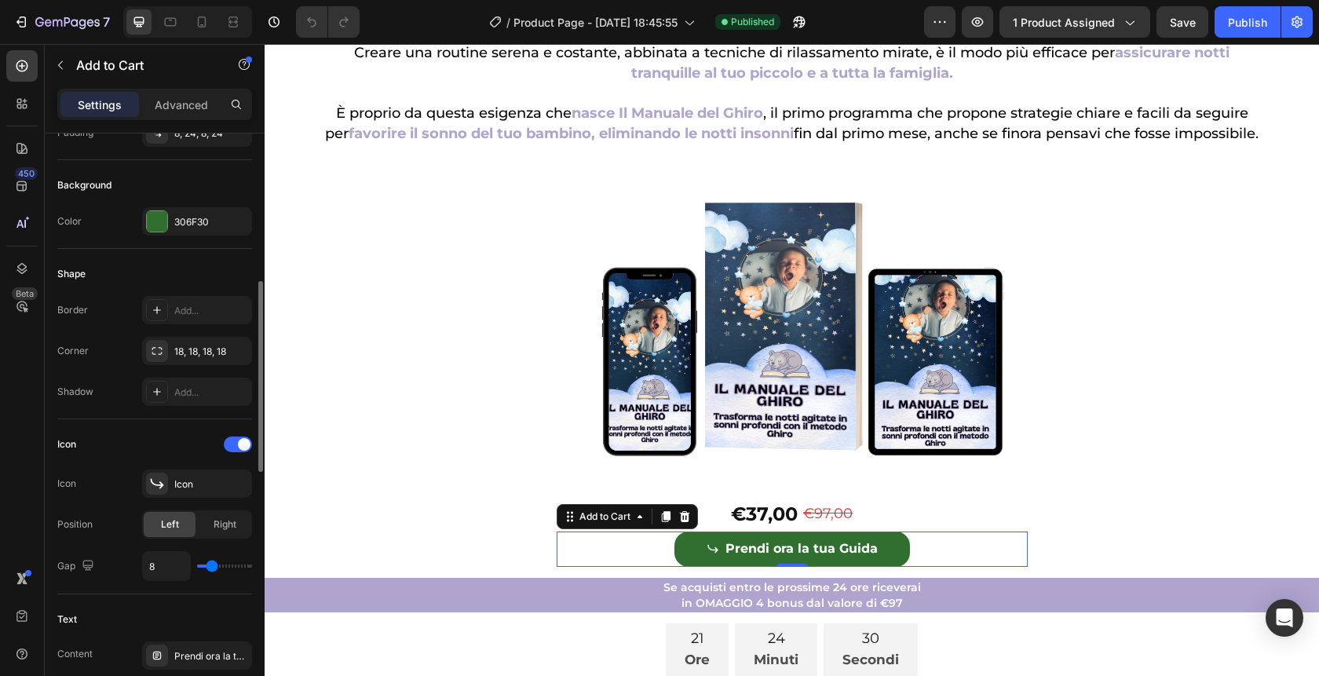
scroll to position [388, 0]
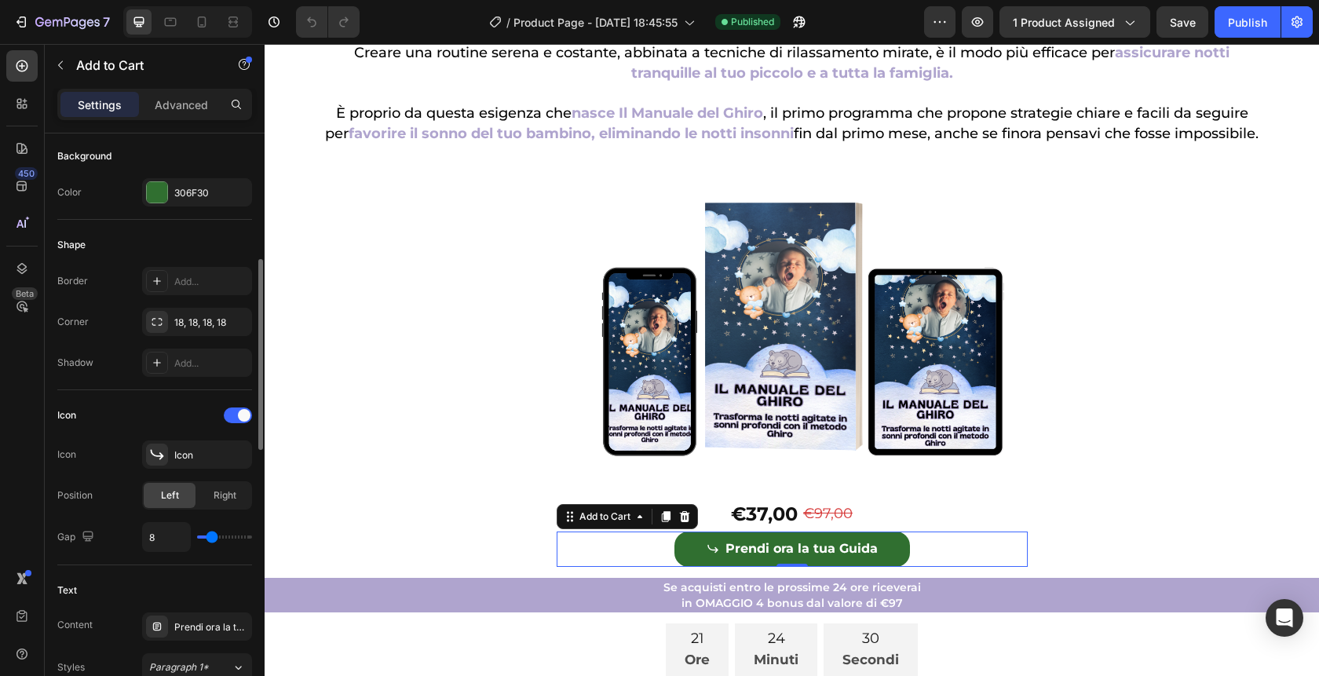
click at [189, 465] on div "Icon" at bounding box center [197, 454] width 110 height 28
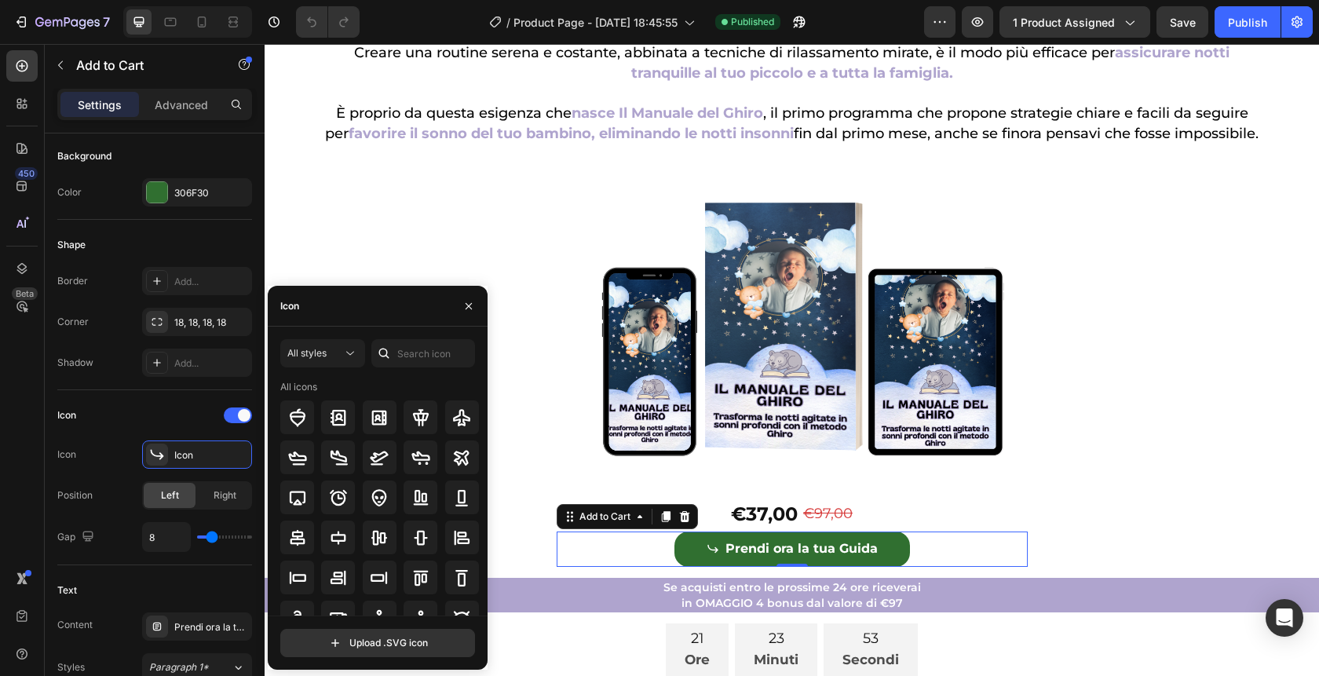
click at [932, 567] on div "Prendi ora la tua Guida Add to Cart 0" at bounding box center [791, 548] width 471 height 35
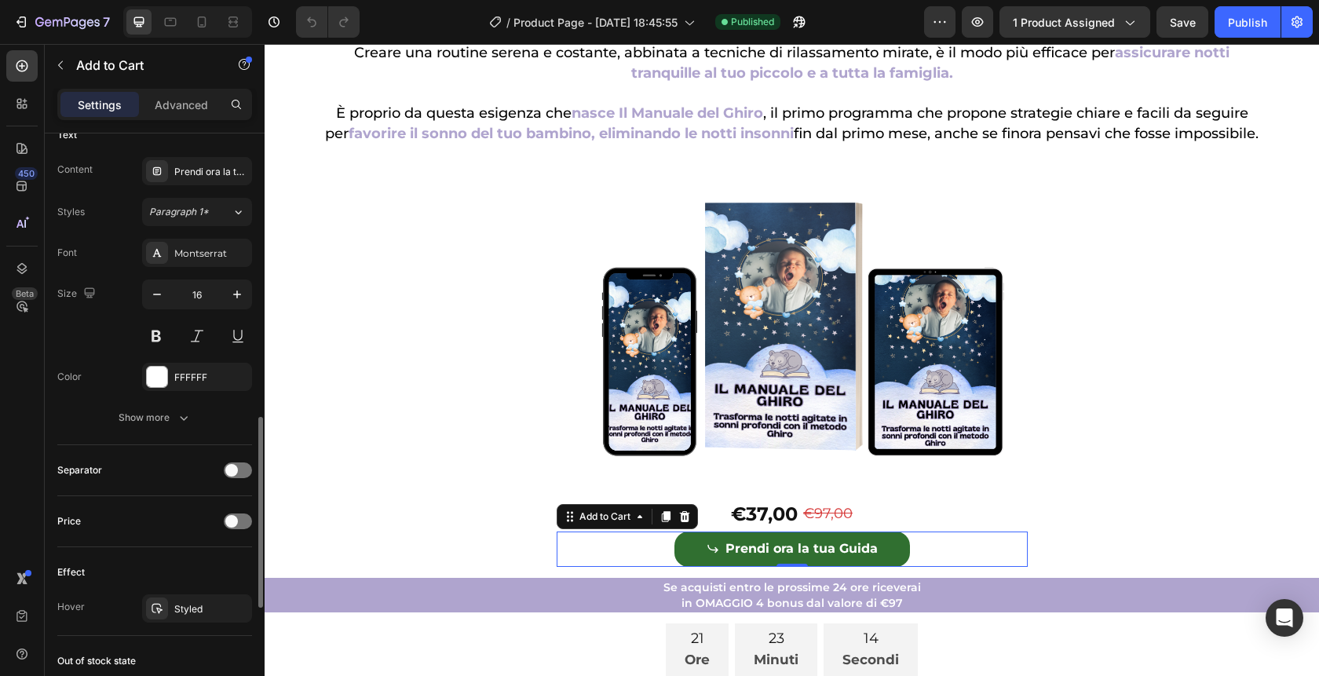
scroll to position [851, 0]
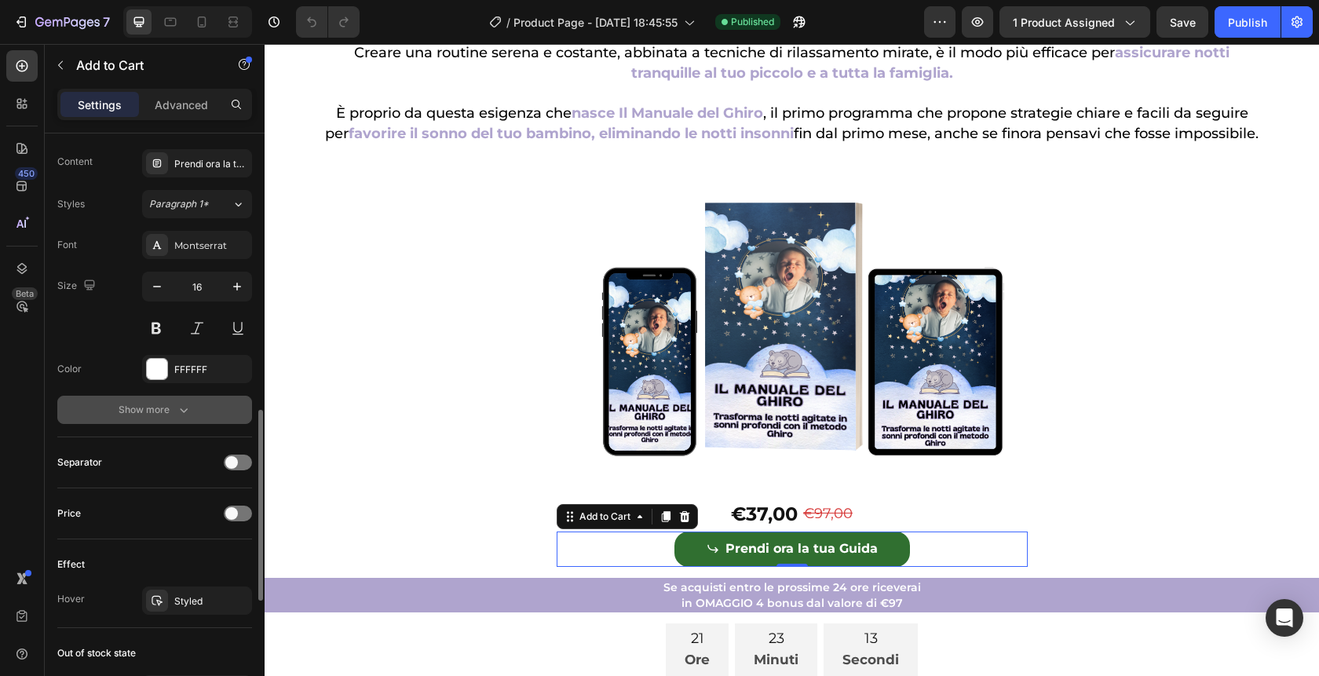
click at [176, 415] on icon "button" at bounding box center [184, 410] width 16 height 16
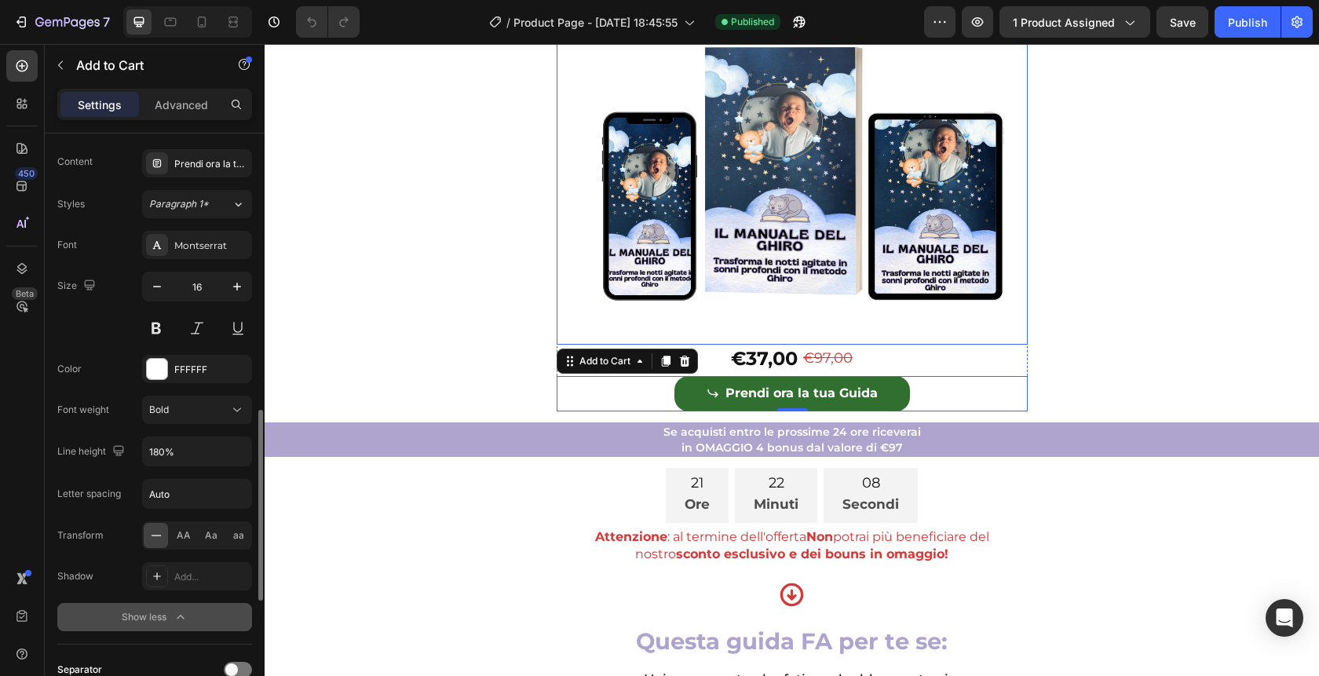
scroll to position [298, 0]
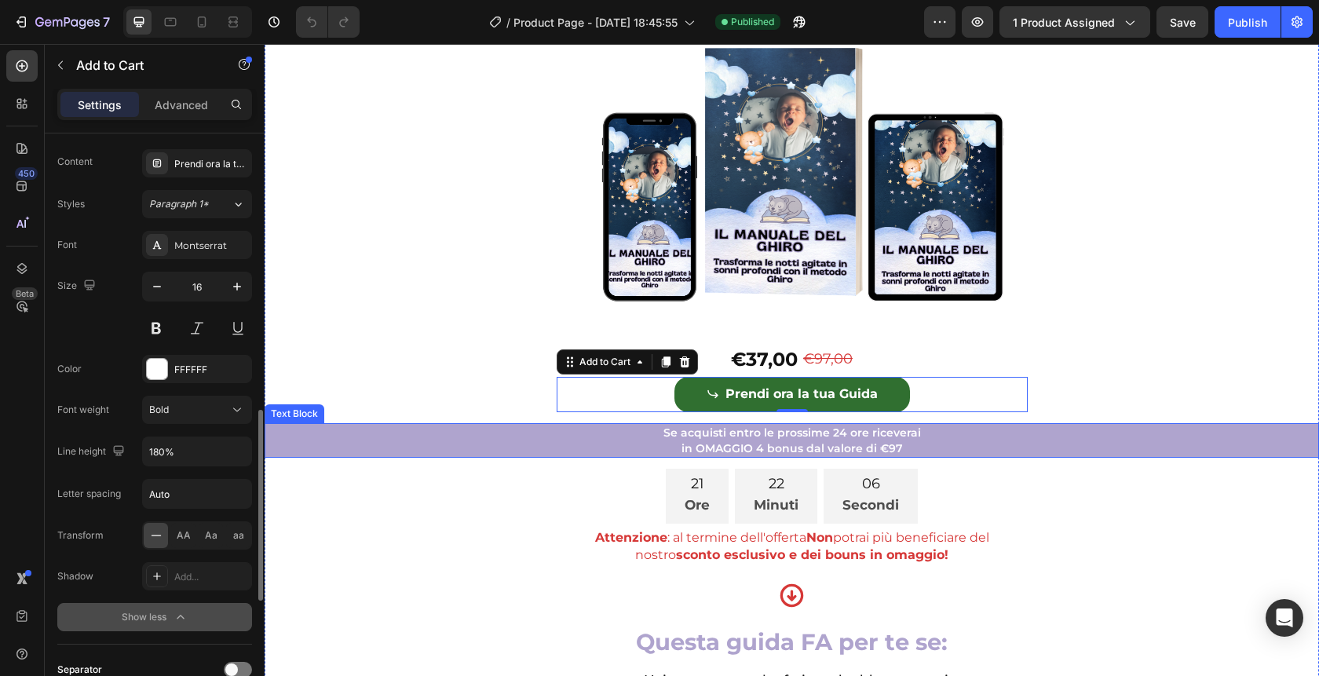
click at [500, 440] on p "Se acquisti entro le prossime 24 ore riceverai" at bounding box center [791, 433] width 1051 height 16
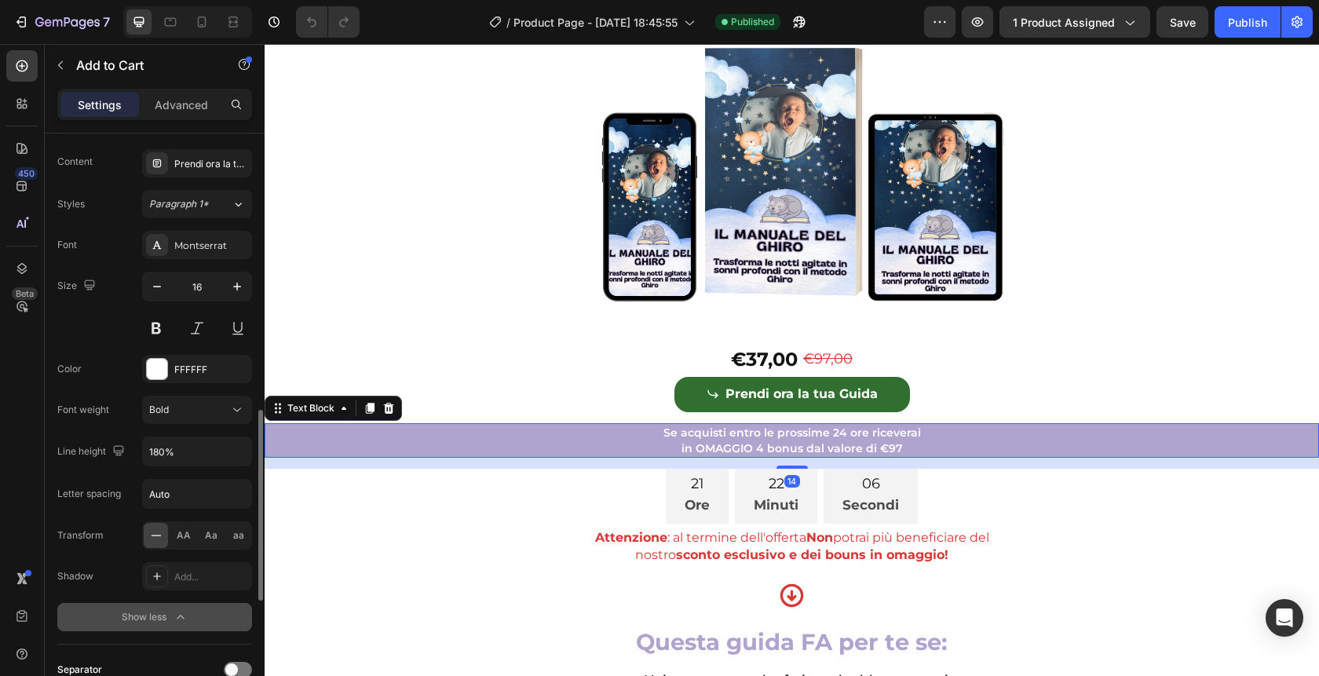
scroll to position [0, 0]
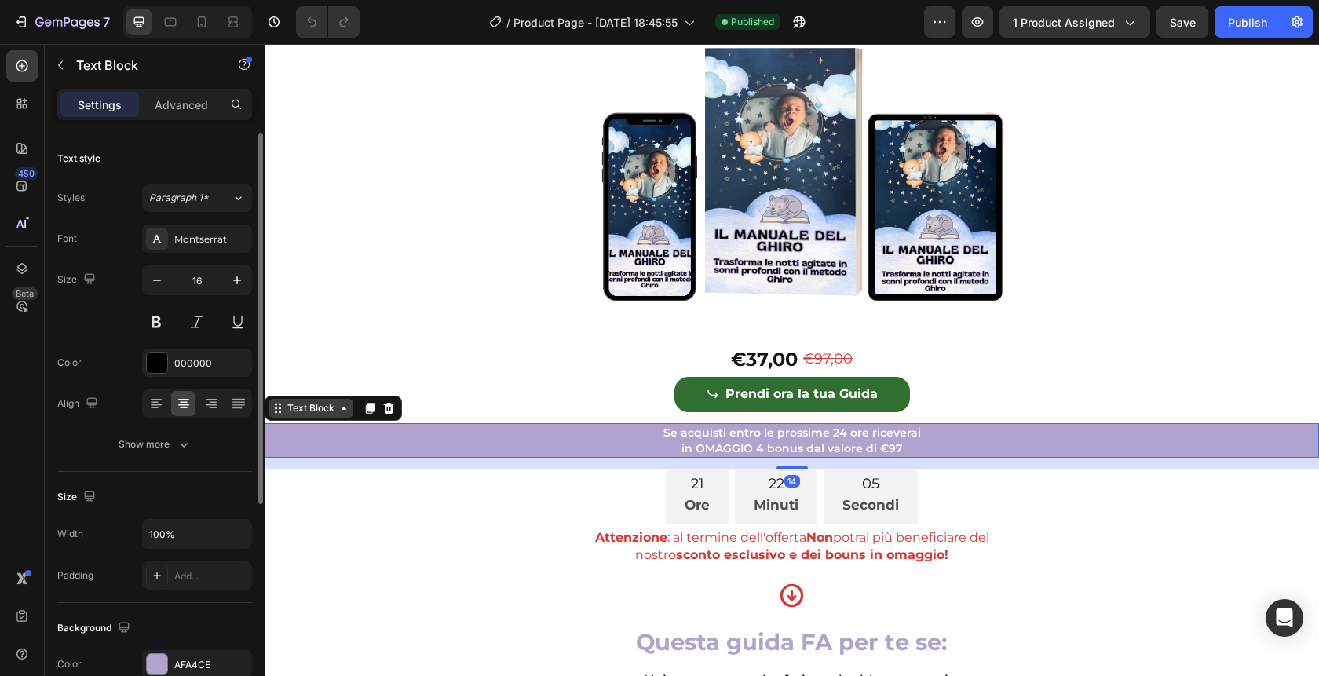
click at [308, 415] on div "Text Block" at bounding box center [310, 408] width 53 height 14
click at [199, 115] on div "Advanced" at bounding box center [181, 104] width 78 height 25
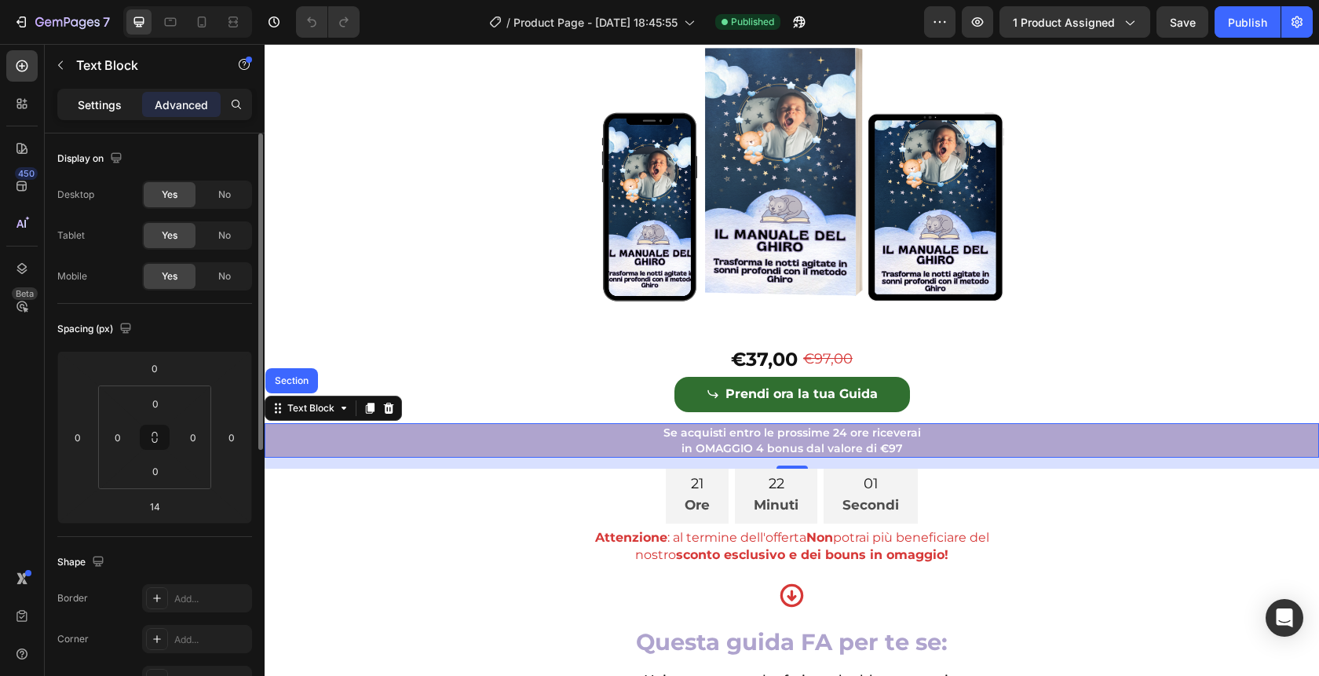
click at [87, 102] on p "Settings" at bounding box center [100, 105] width 44 height 16
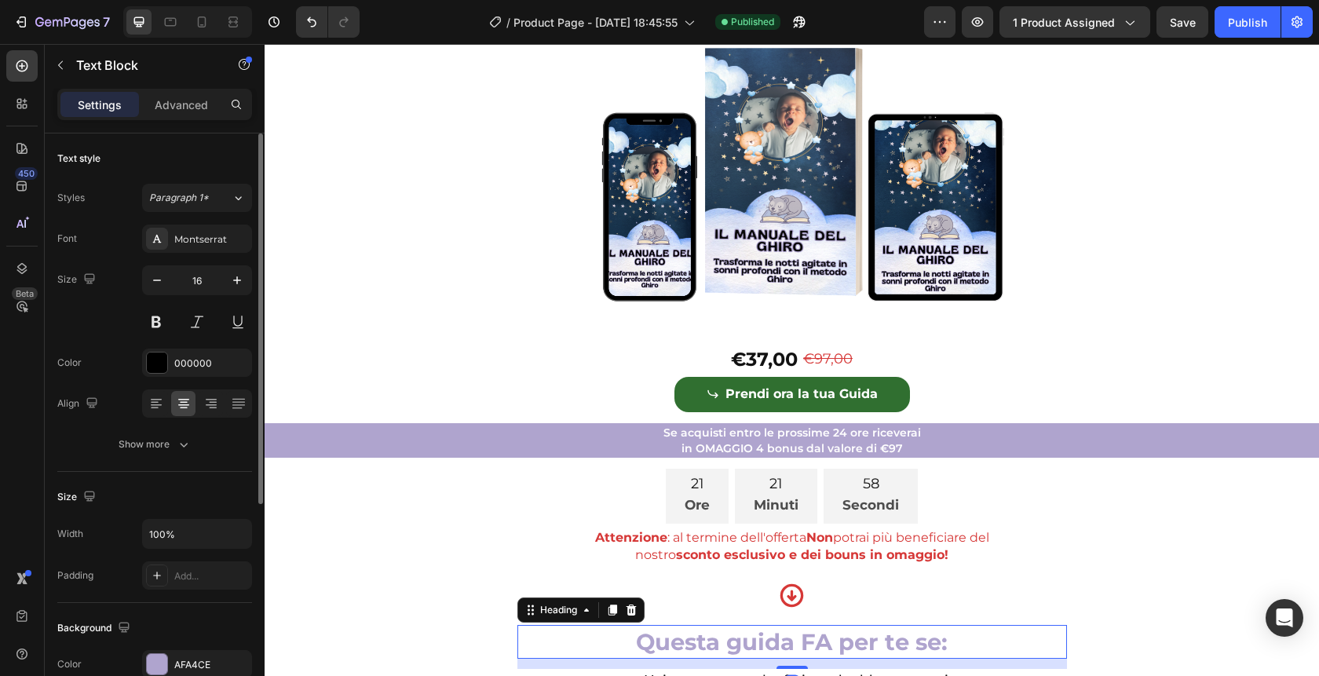
click at [627, 659] on h2 "Questa guida FA per te se:" at bounding box center [791, 642] width 549 height 34
click at [171, 97] on p "Advanced" at bounding box center [181, 105] width 53 height 16
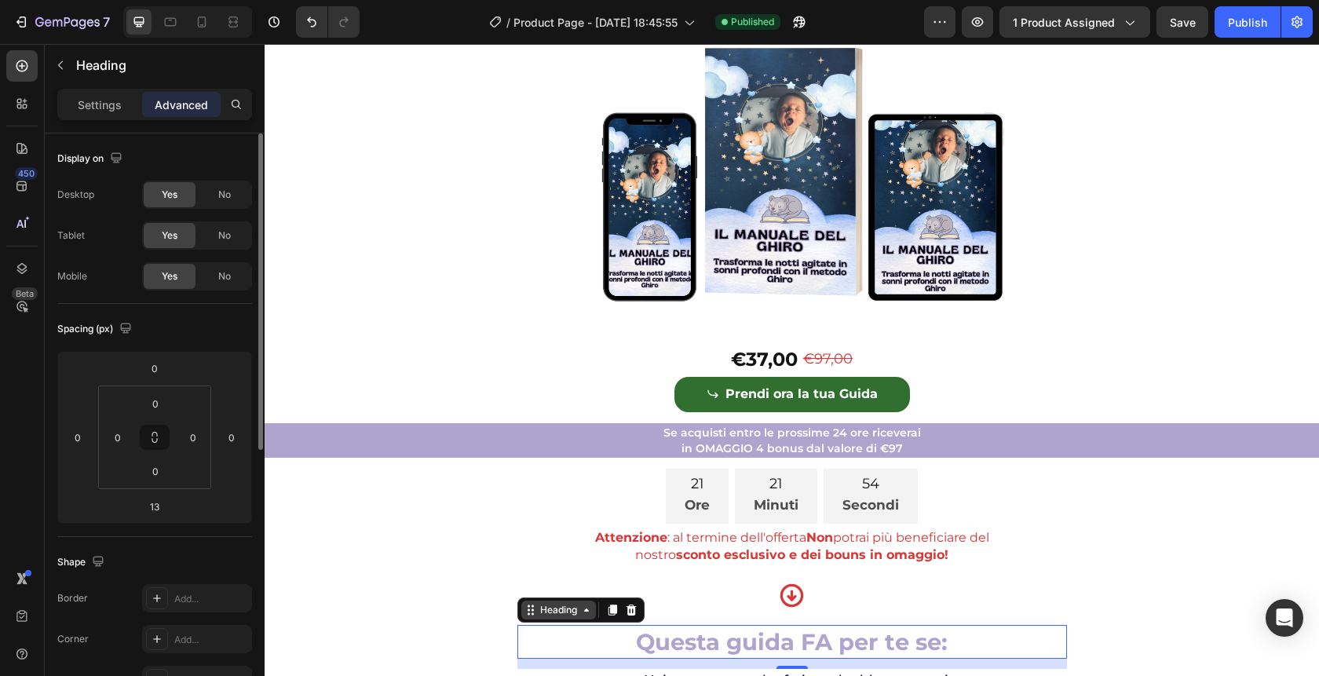
click at [556, 619] on div "Heading" at bounding box center [558, 609] width 75 height 19
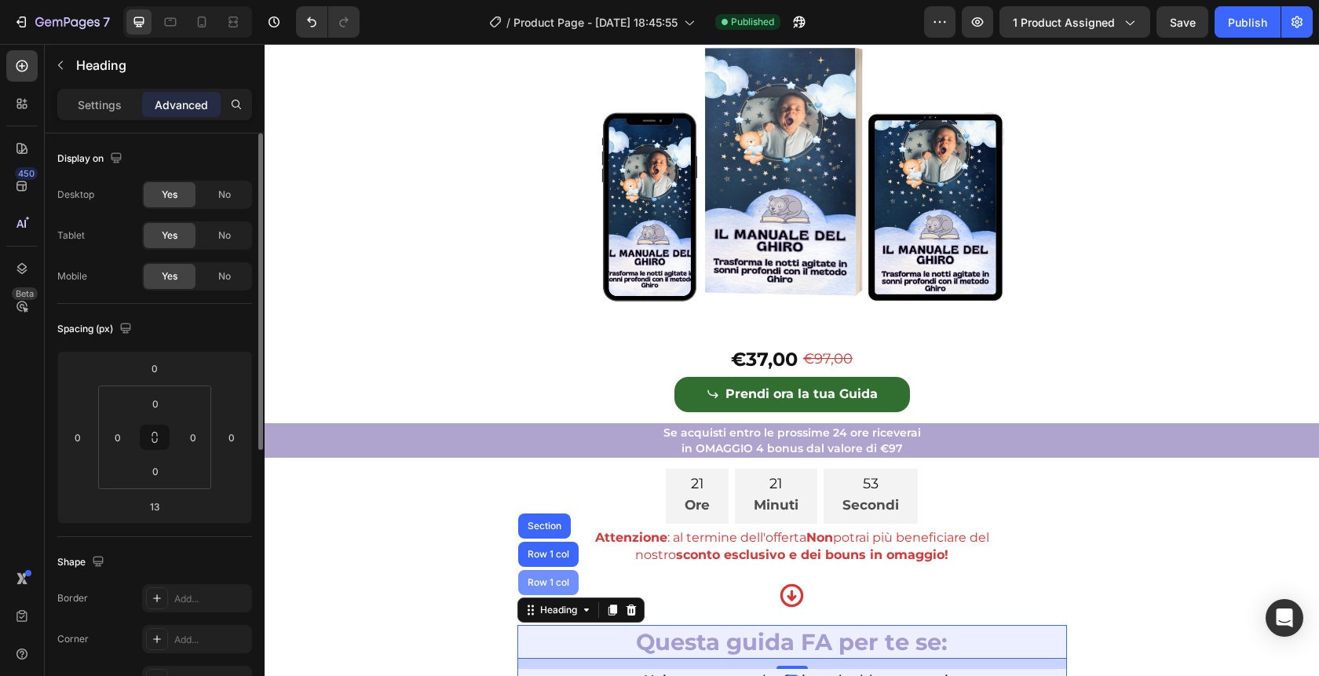
click at [545, 587] on div "Row 1 col" at bounding box center [548, 582] width 48 height 9
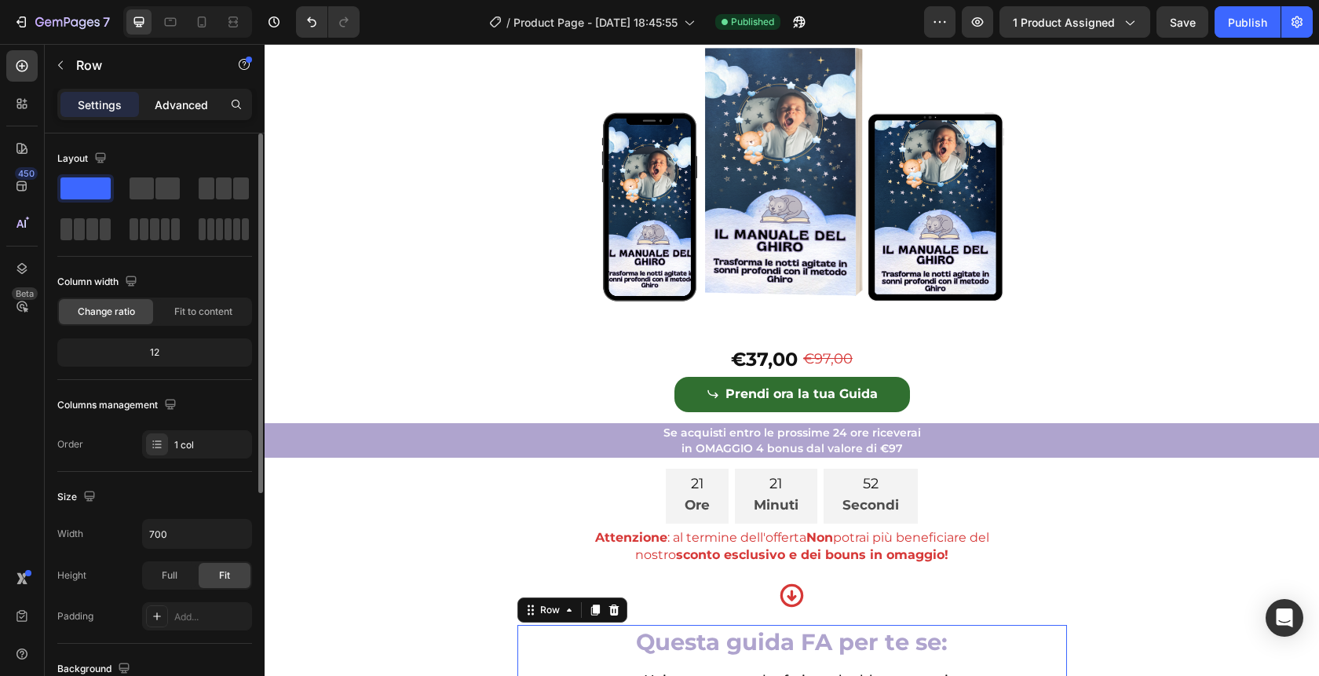
click at [180, 108] on p "Advanced" at bounding box center [181, 105] width 53 height 16
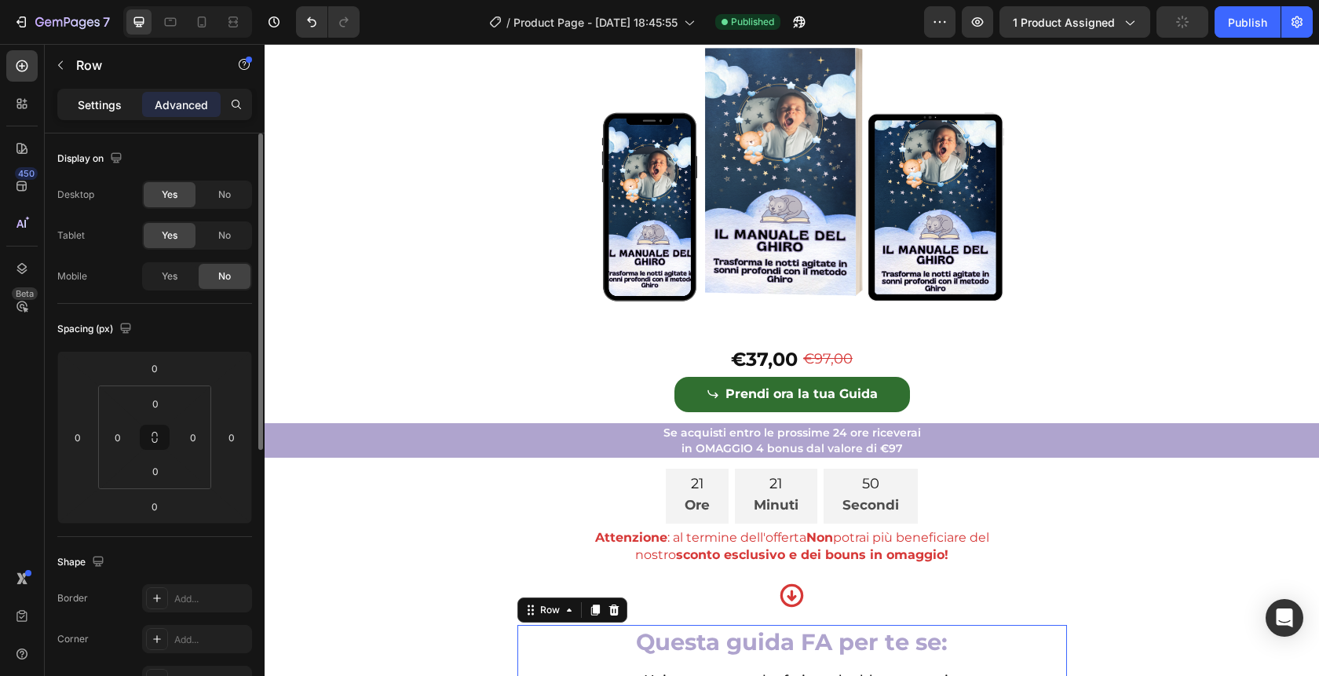
click at [85, 104] on p "Settings" at bounding box center [100, 105] width 44 height 16
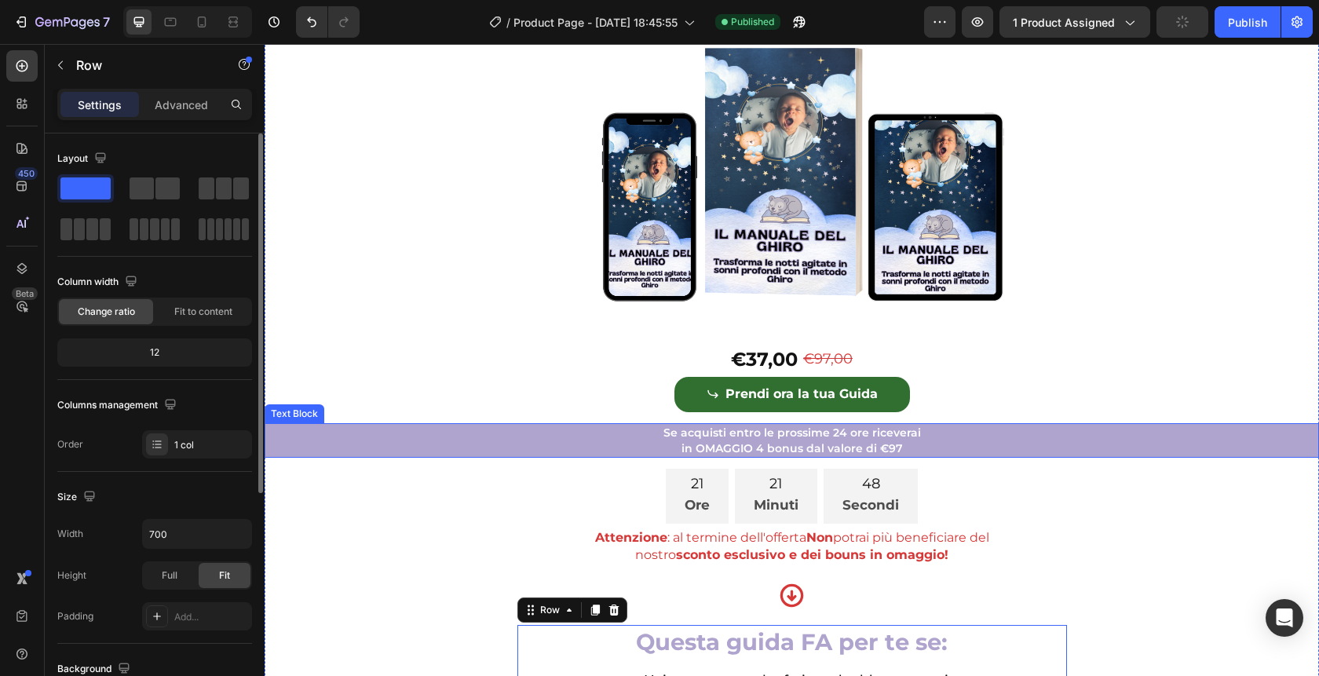
click at [443, 456] on p "in OMAGGIO 4 bonus dal valore di €97" at bounding box center [791, 448] width 1051 height 16
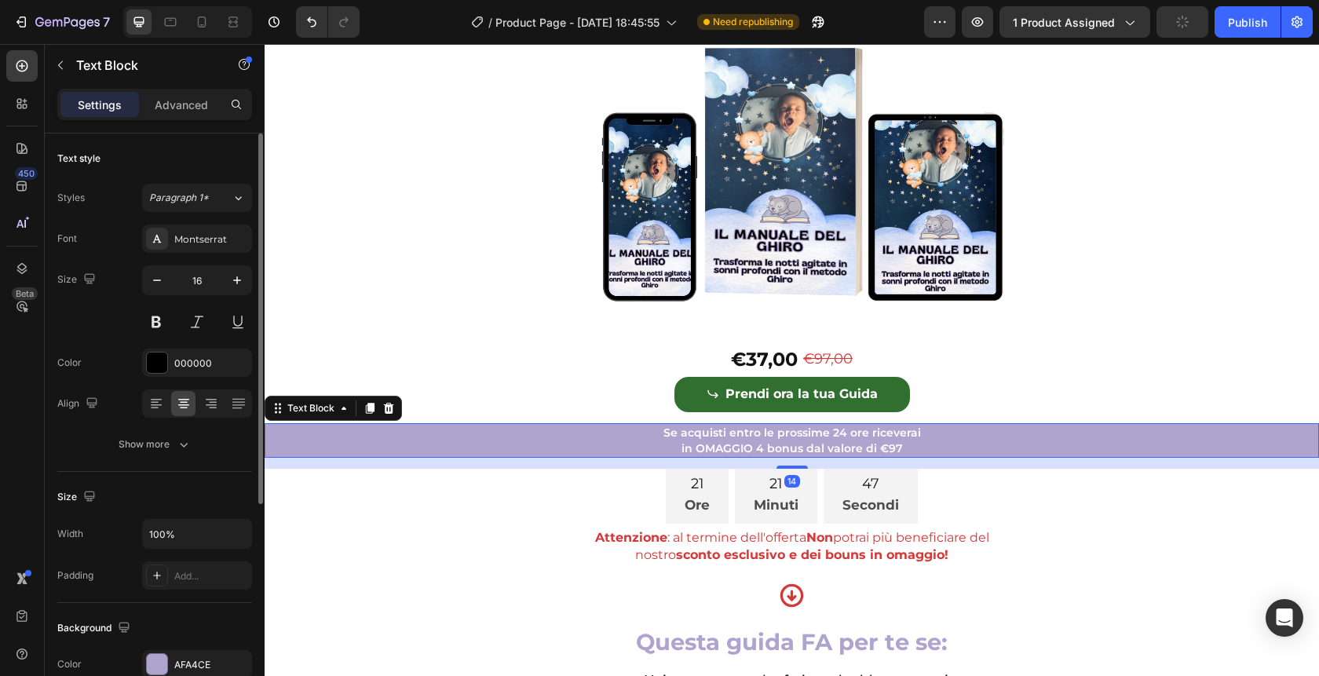
click at [316, 421] on div "Text Block" at bounding box center [332, 408] width 137 height 25
click at [308, 415] on div "Text Block" at bounding box center [310, 408] width 53 height 14
click at [161, 92] on div "Advanced" at bounding box center [181, 104] width 78 height 25
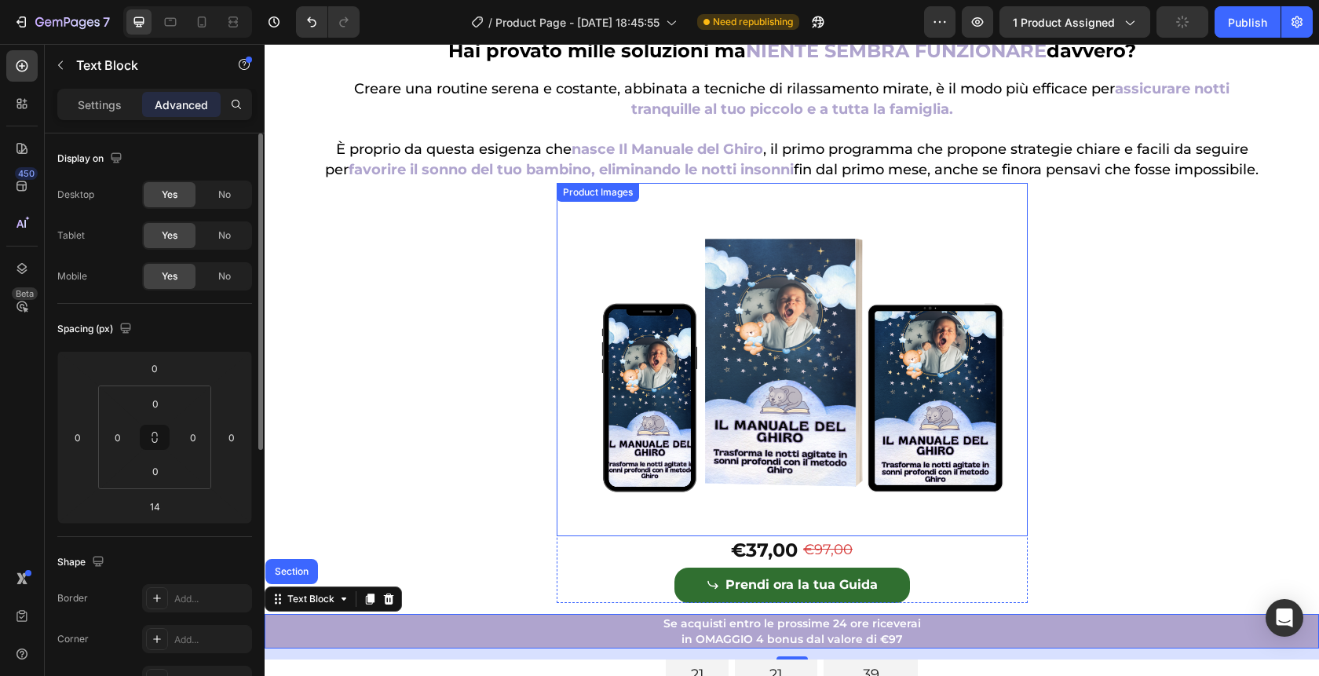
scroll to position [121, 0]
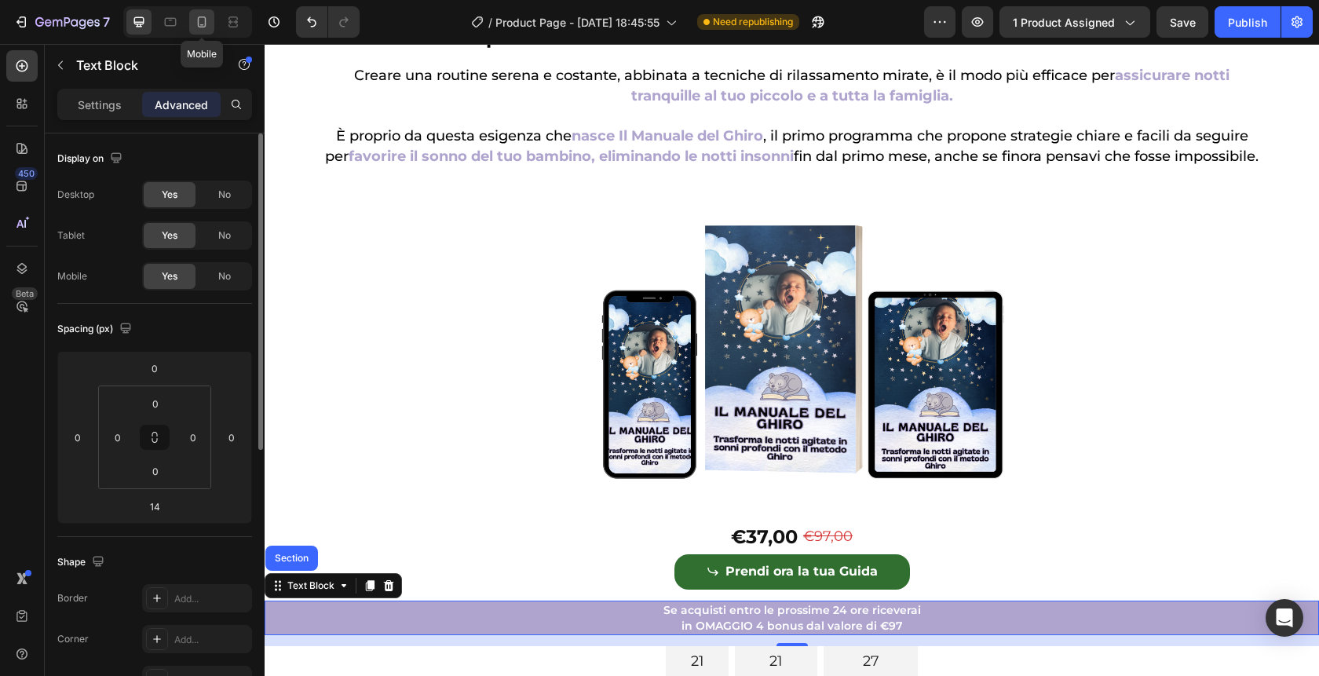
click at [198, 31] on div at bounding box center [201, 21] width 25 height 25
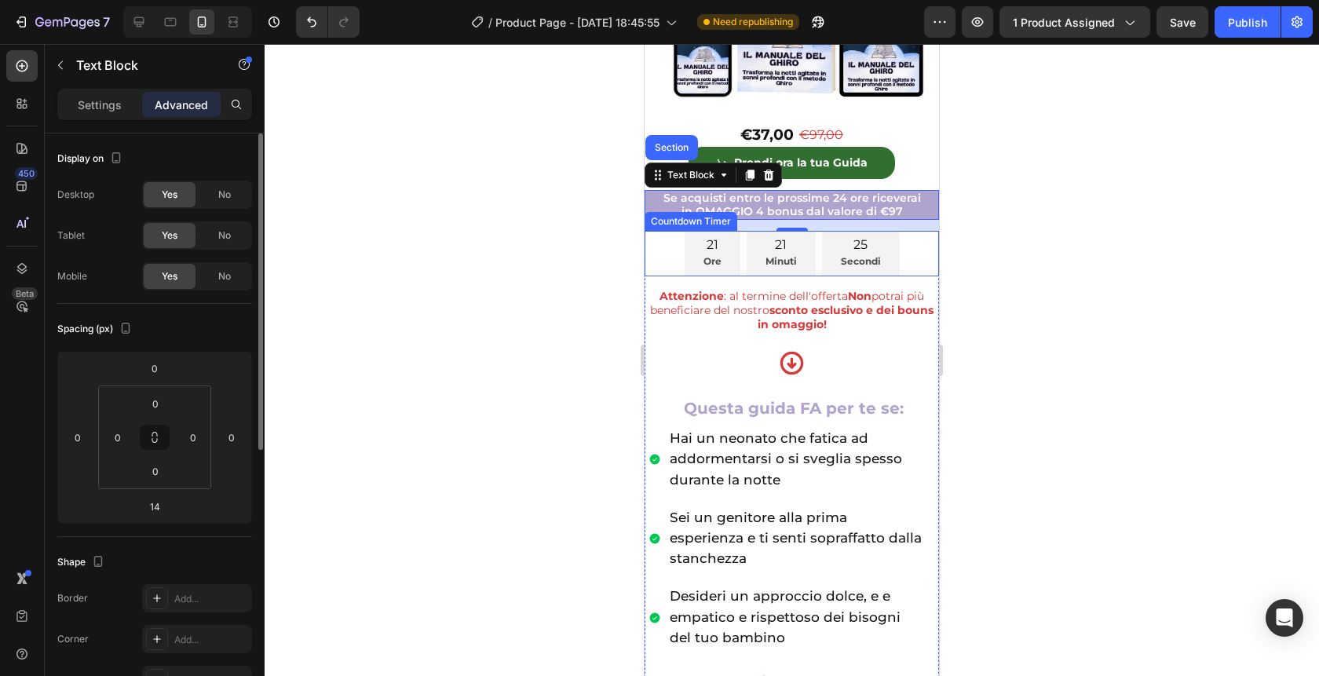
scroll to position [605, 0]
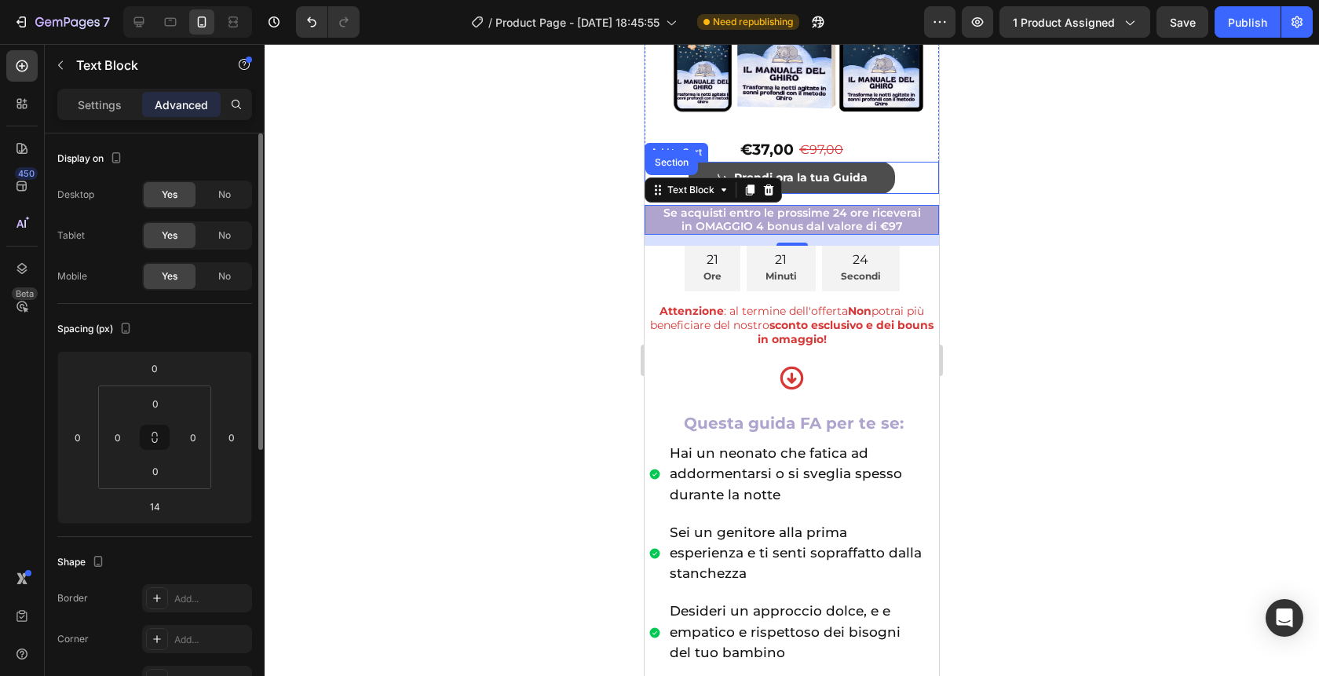
click at [888, 181] on button "Prendi ora la tua Guida" at bounding box center [791, 178] width 206 height 32
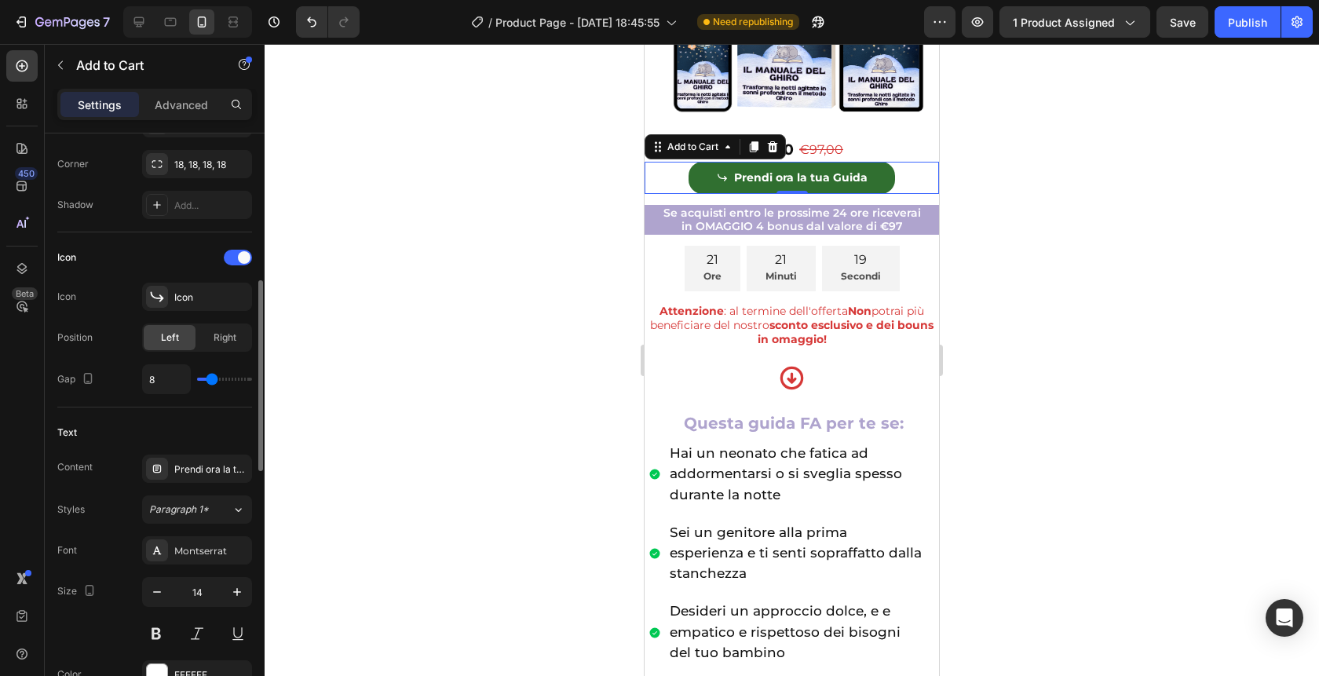
scroll to position [549, 0]
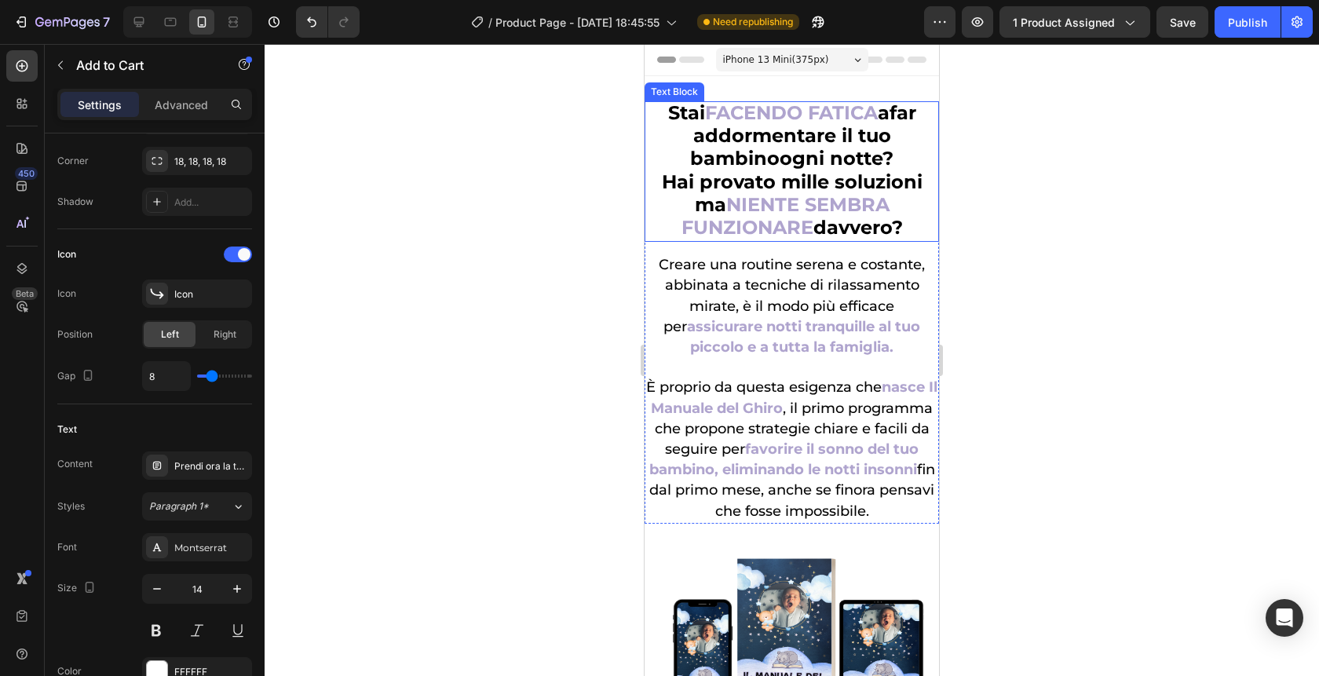
click at [821, 144] on strong "far addormentare il tuo" at bounding box center [804, 124] width 223 height 46
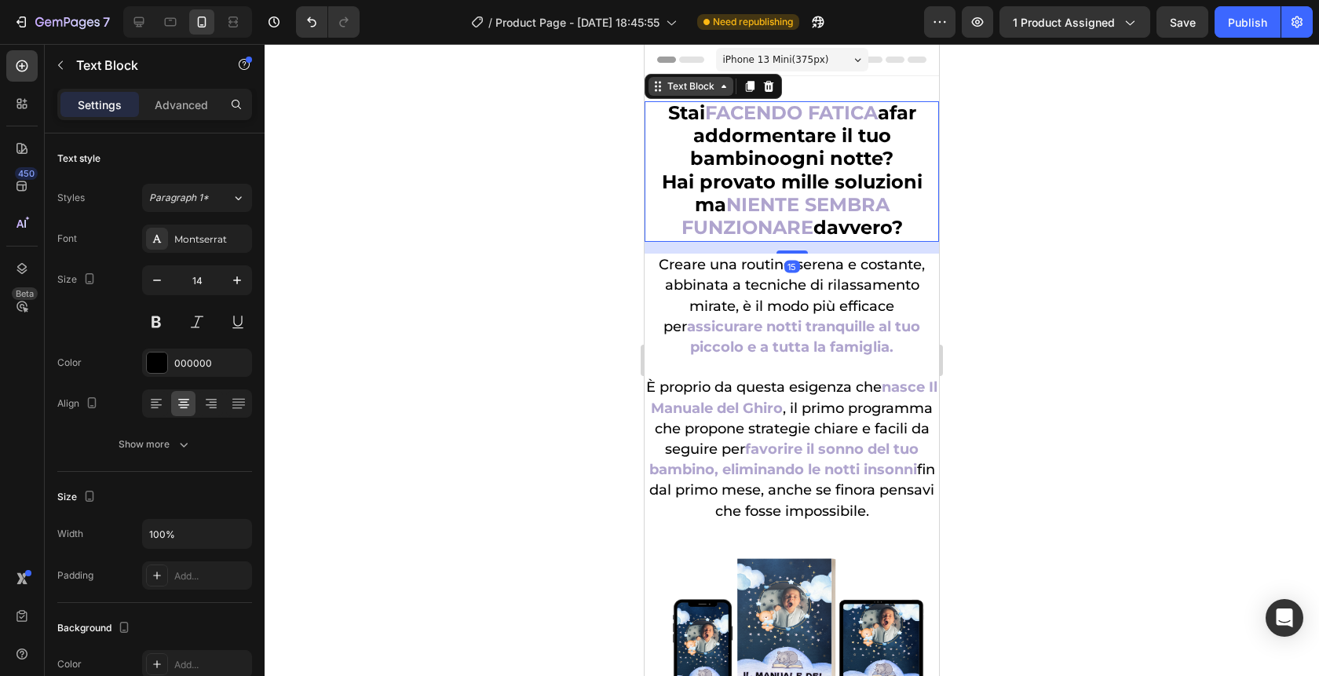
click at [697, 84] on div "Text Block" at bounding box center [690, 86] width 53 height 14
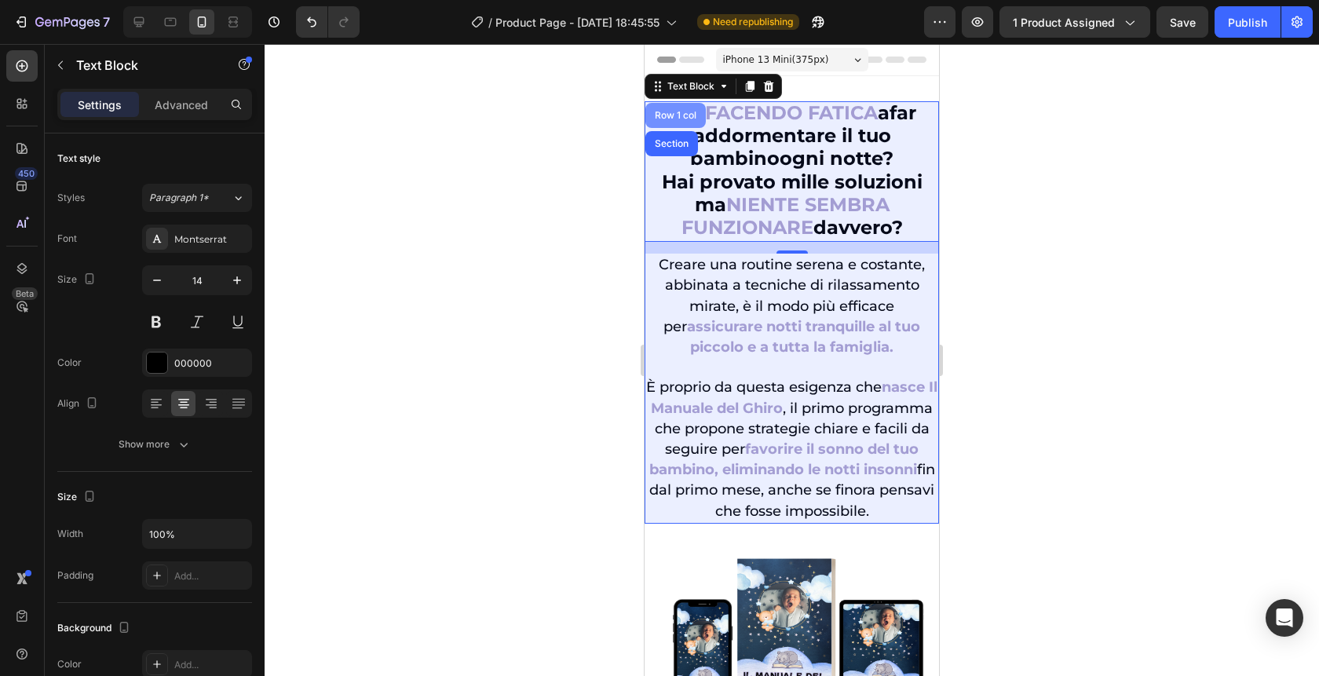
click at [676, 115] on div "Row 1 col" at bounding box center [675, 115] width 48 height 9
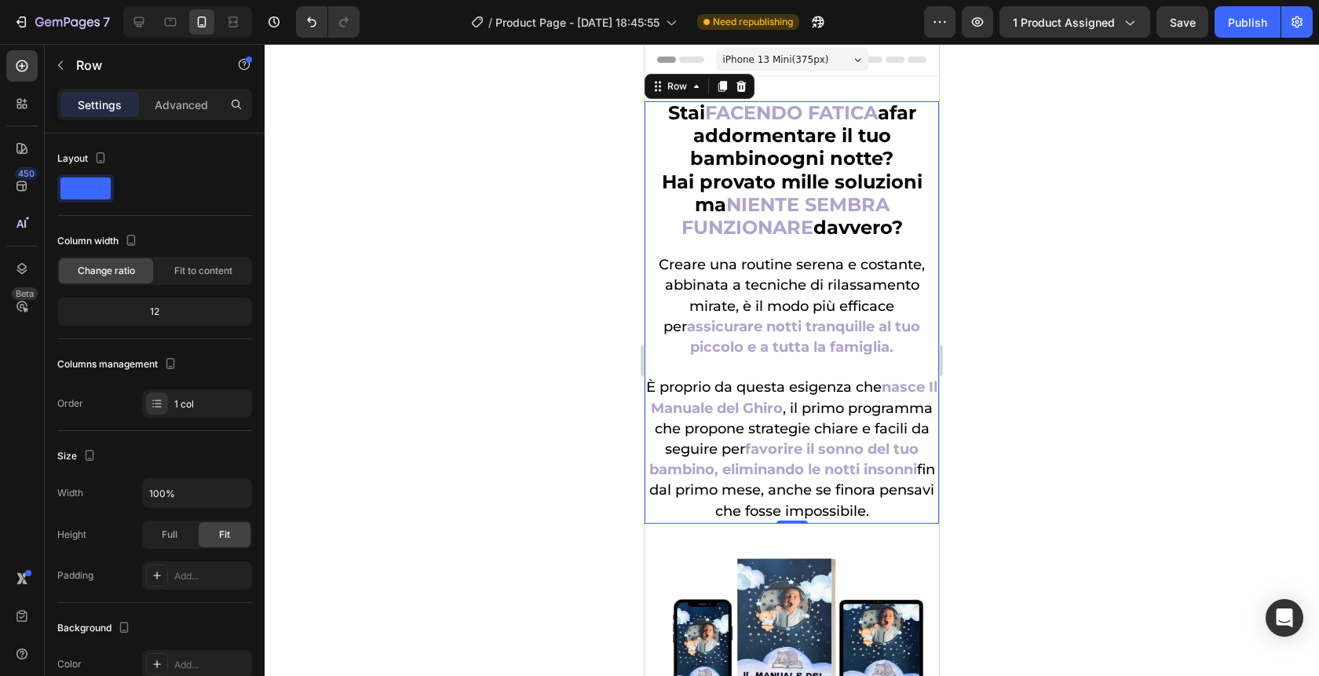
click at [173, 121] on div "Settings Advanced" at bounding box center [155, 111] width 220 height 45
click at [174, 106] on p "Advanced" at bounding box center [181, 105] width 53 height 16
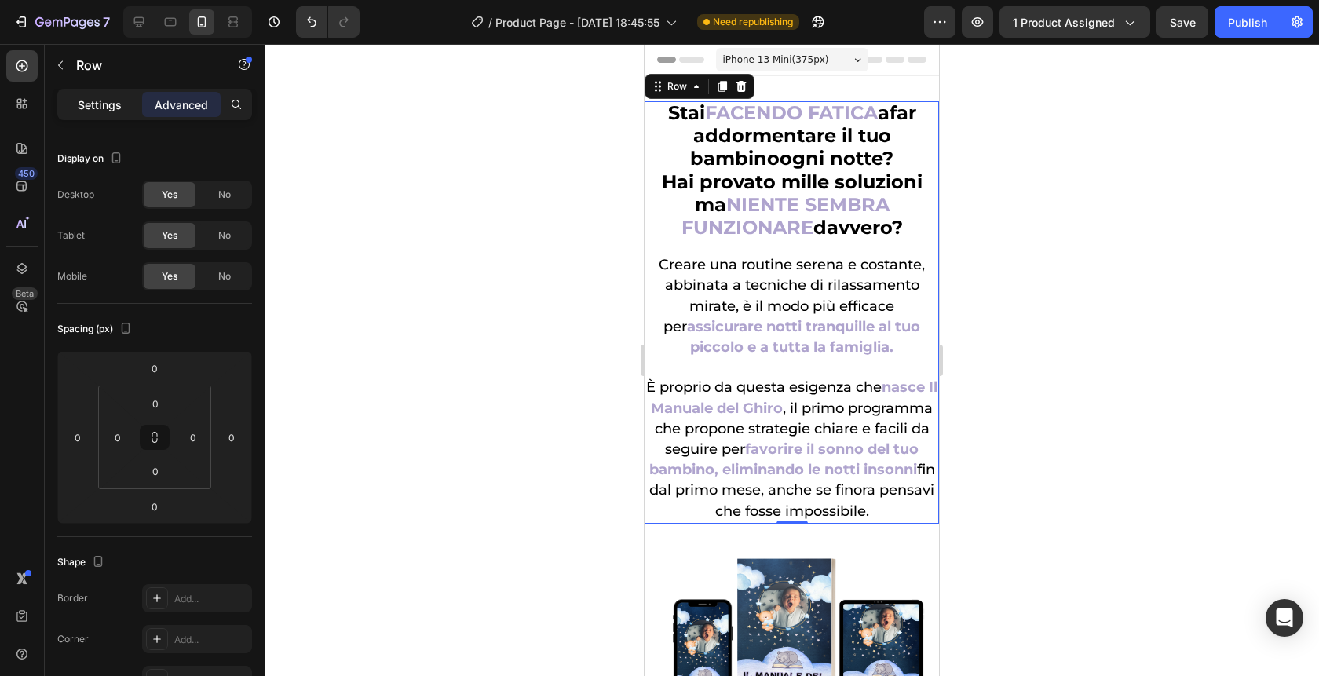
click at [104, 107] on p "Settings" at bounding box center [100, 105] width 44 height 16
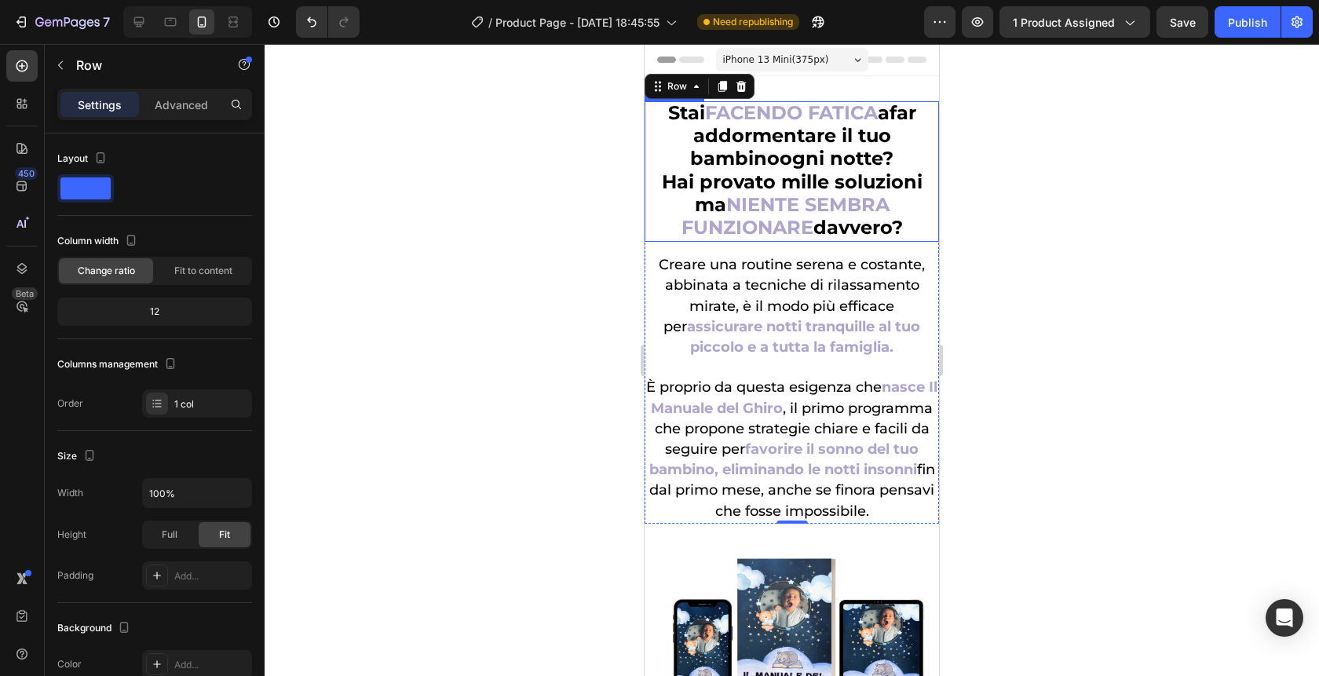
click at [836, 211] on strong "NIENTE SEMBRA FUNZIONARE" at bounding box center [785, 216] width 208 height 46
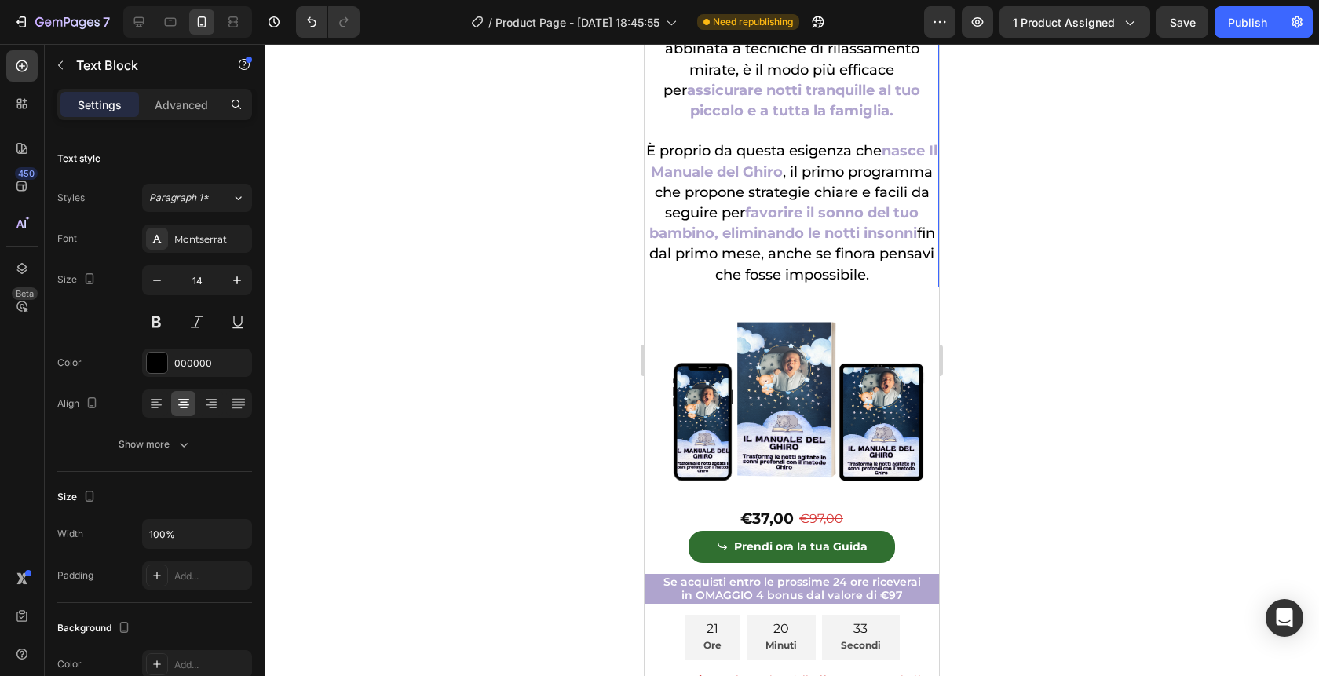
scroll to position [248, 0]
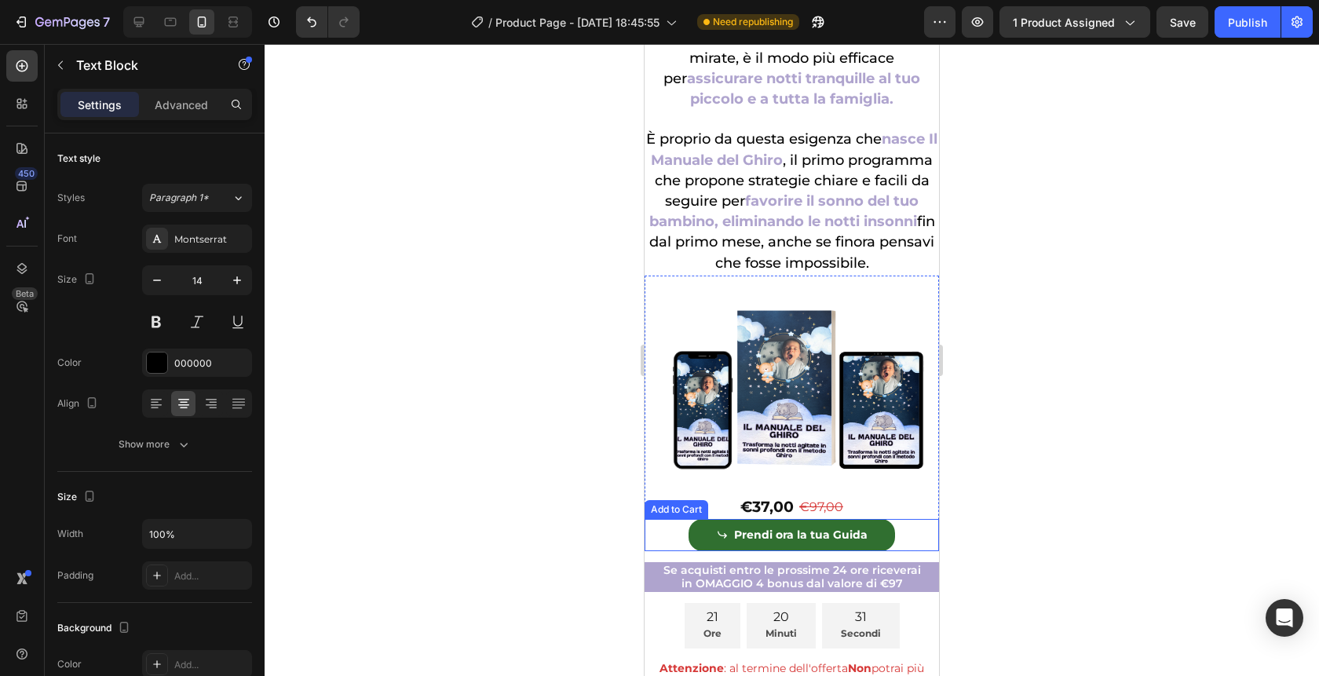
click at [903, 538] on div "Prendi ora la tua Guida Add to Cart" at bounding box center [791, 535] width 294 height 32
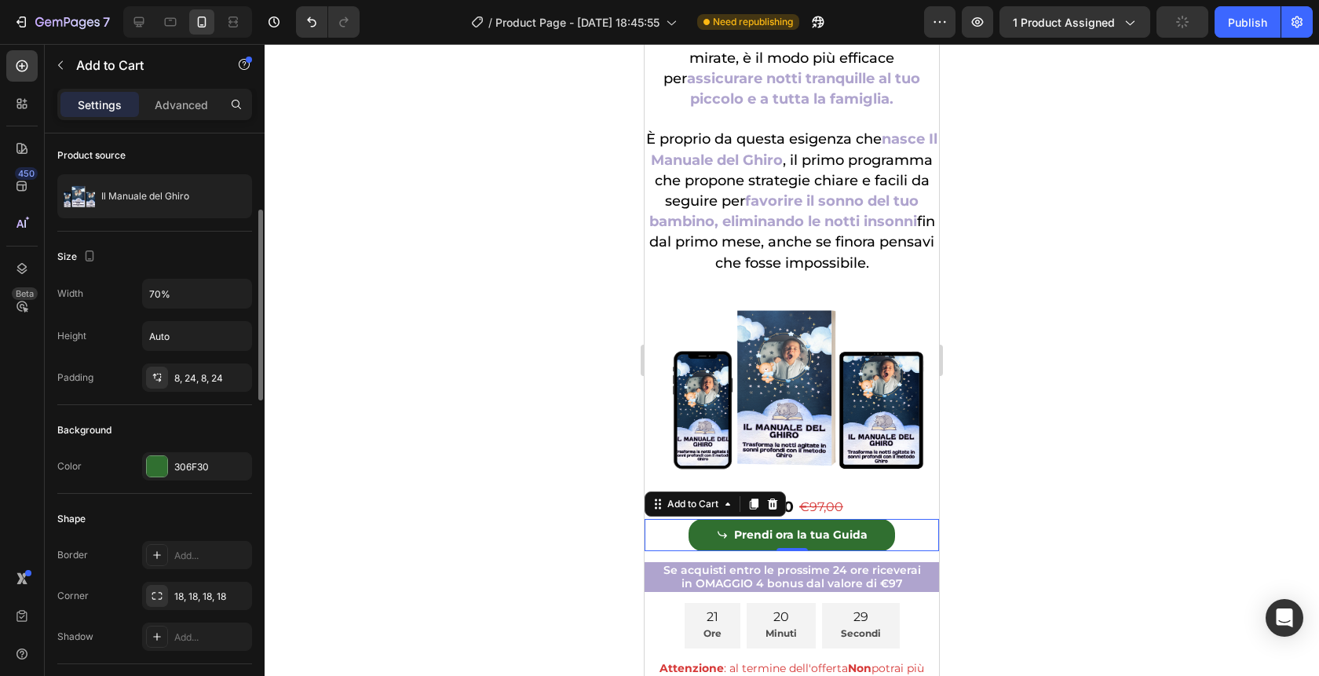
scroll to position [144, 0]
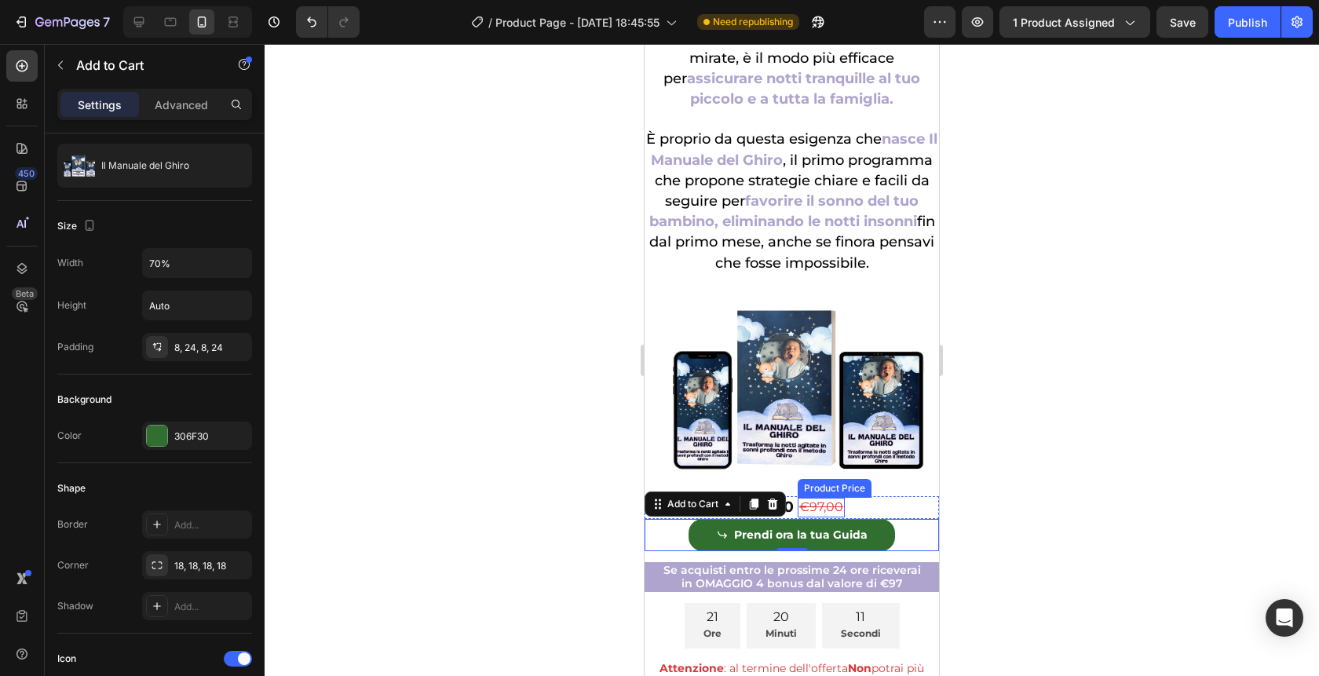
click at [827, 505] on div "€97,00" at bounding box center [820, 508] width 47 height 20
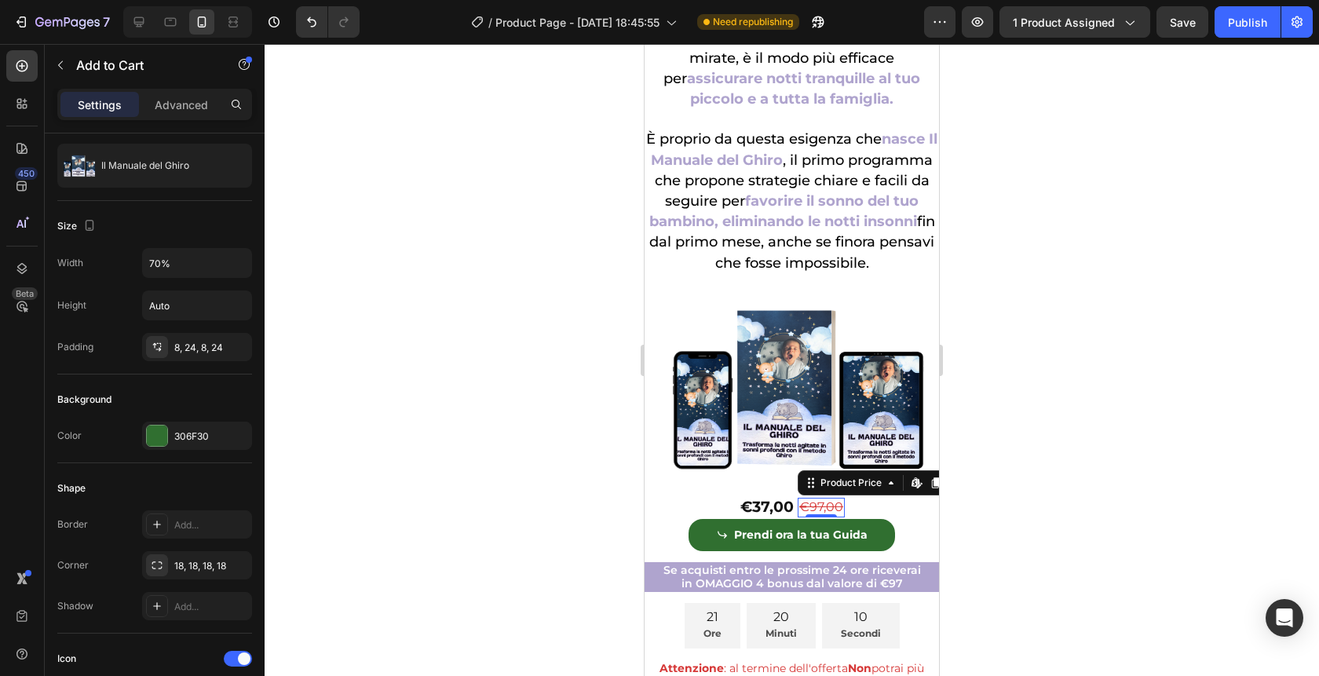
scroll to position [0, 0]
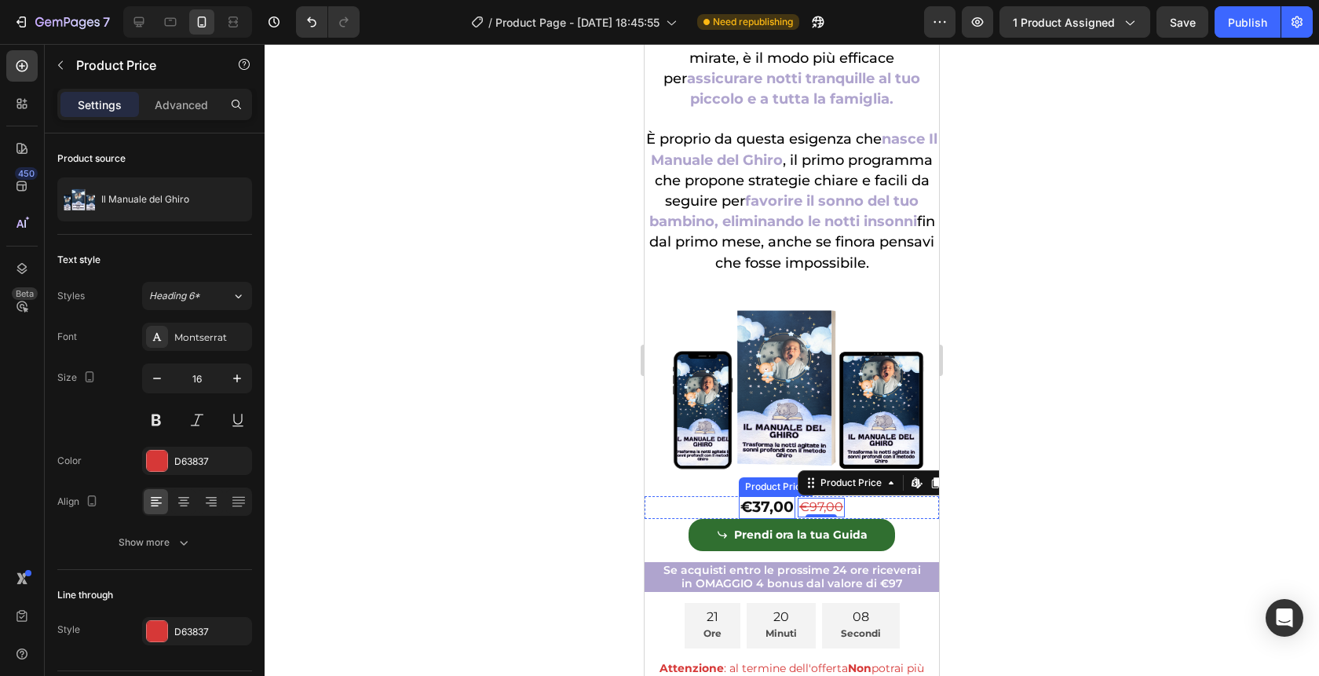
click at [768, 505] on div "€37,00" at bounding box center [767, 507] width 57 height 23
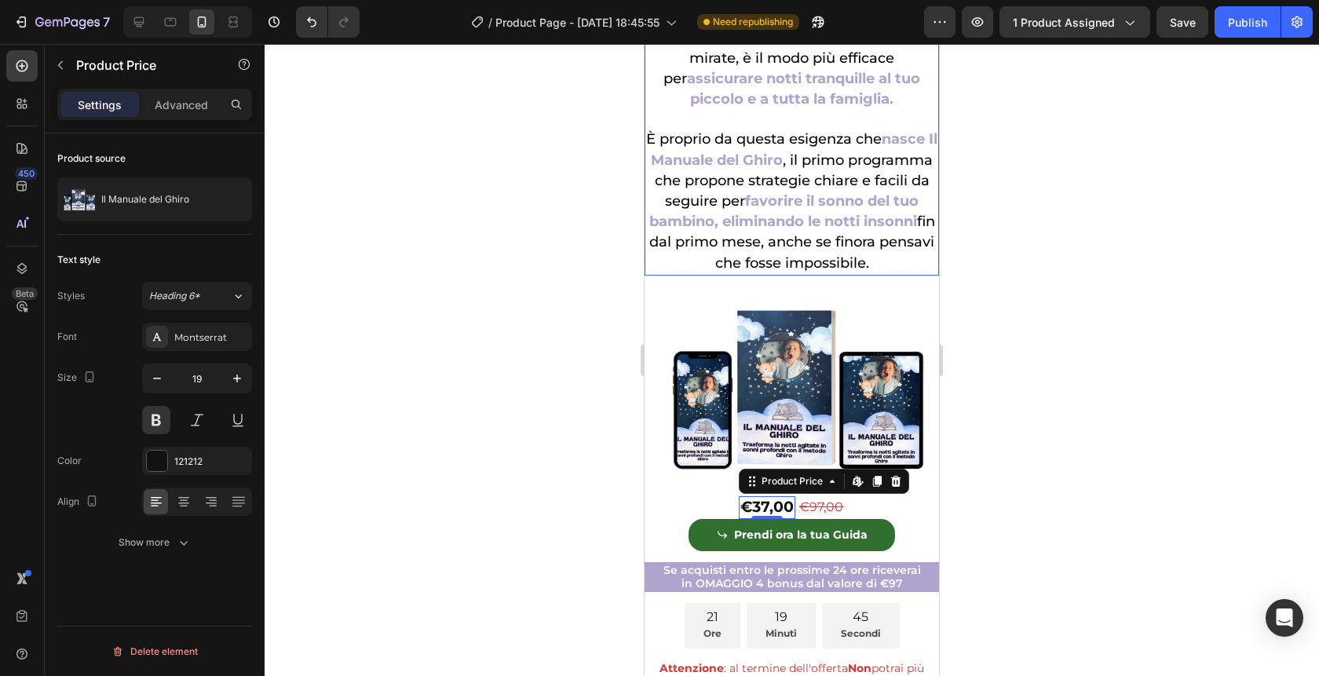
scroll to position [140, 0]
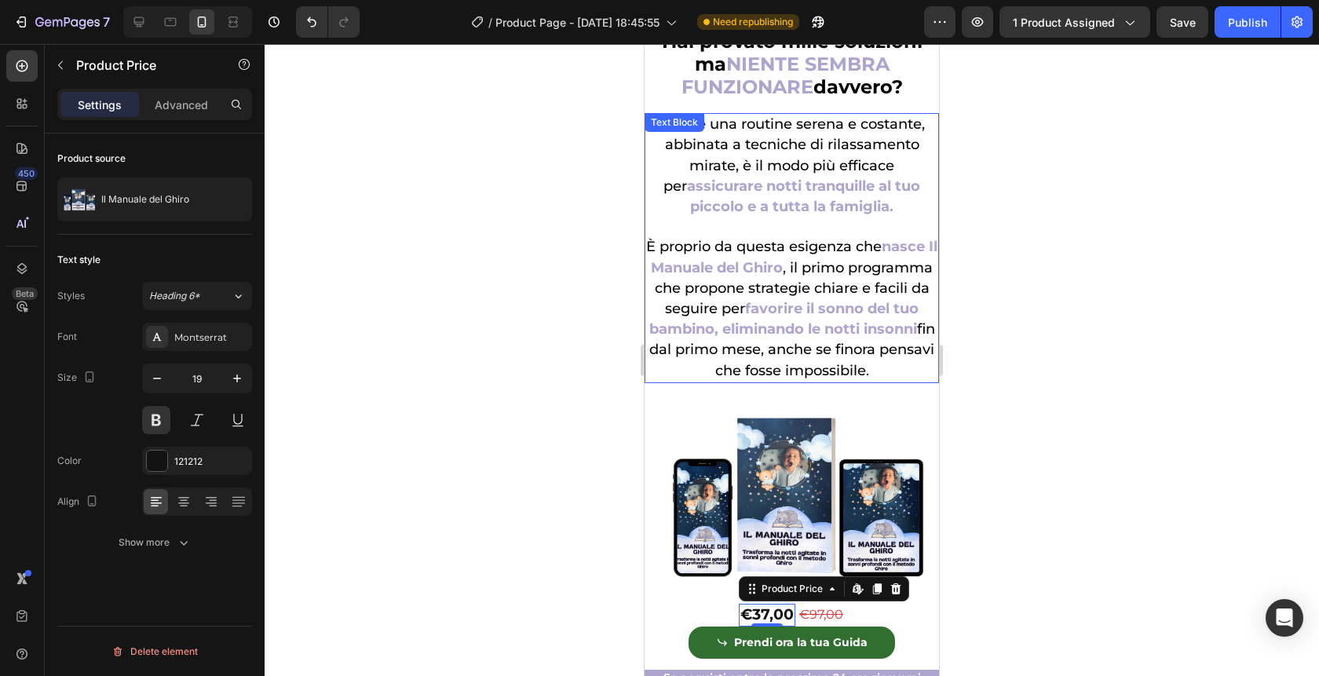
click at [860, 213] on strong "assicurare notti tranquille al tuo piccolo e a tutta la famiglia." at bounding box center [803, 196] width 233 height 38
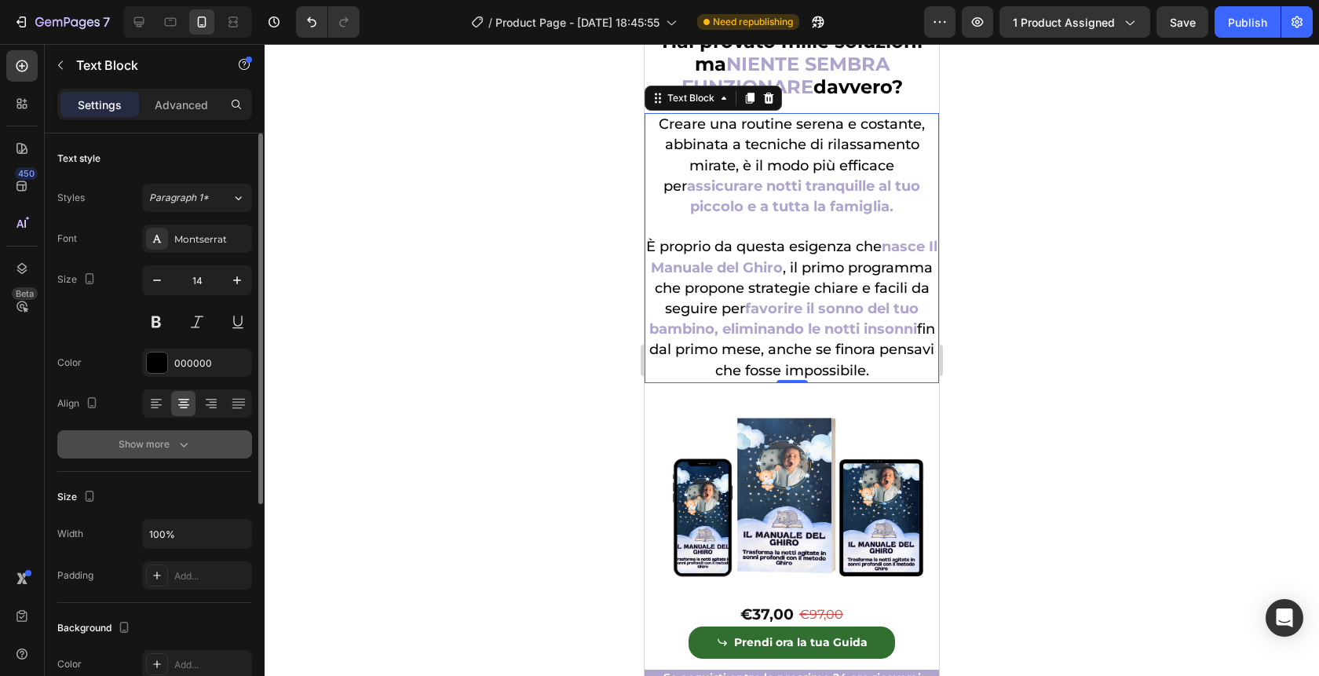
click at [195, 430] on button "Show more" at bounding box center [154, 444] width 195 height 28
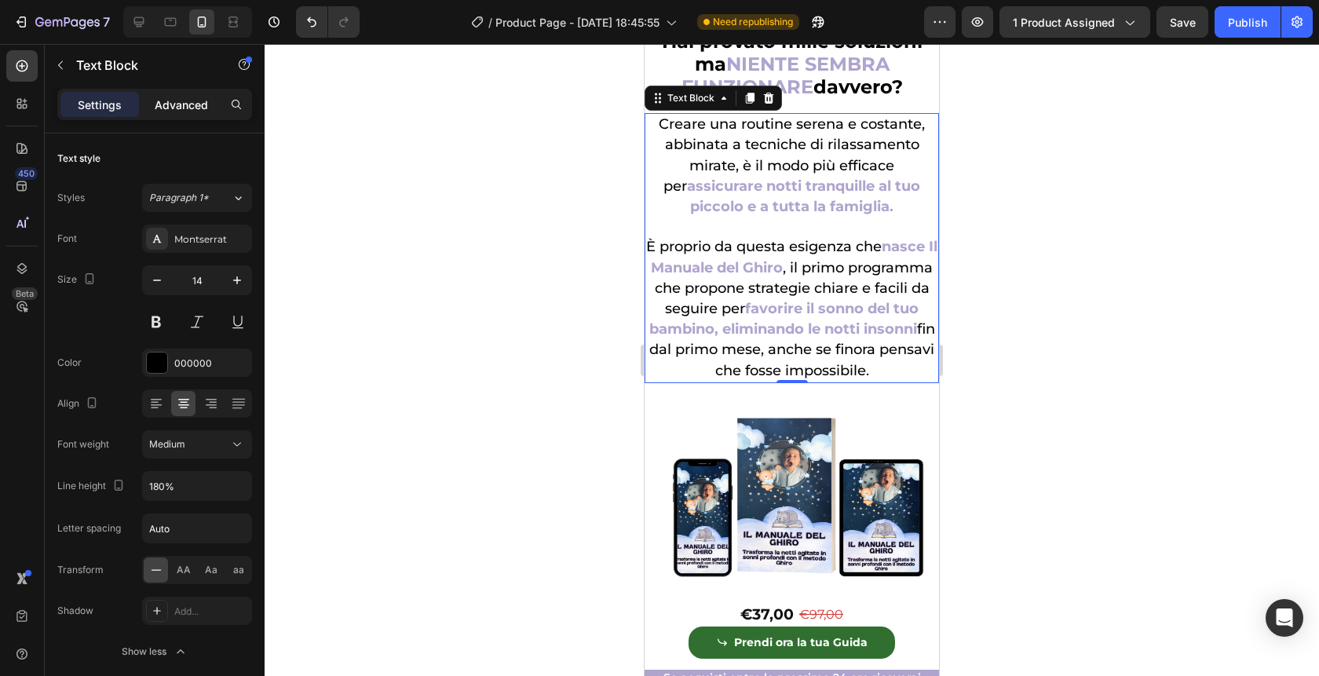
click at [173, 111] on p "Advanced" at bounding box center [181, 105] width 53 height 16
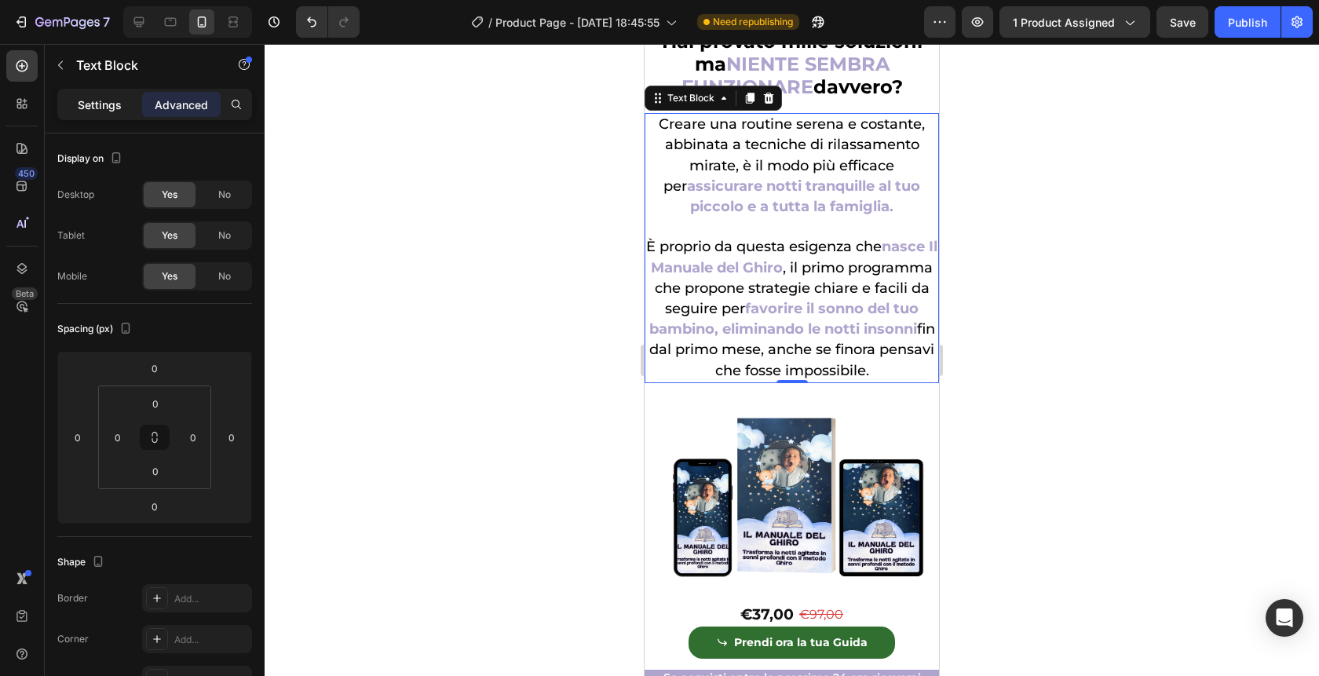
click at [104, 106] on p "Settings" at bounding box center [100, 105] width 44 height 16
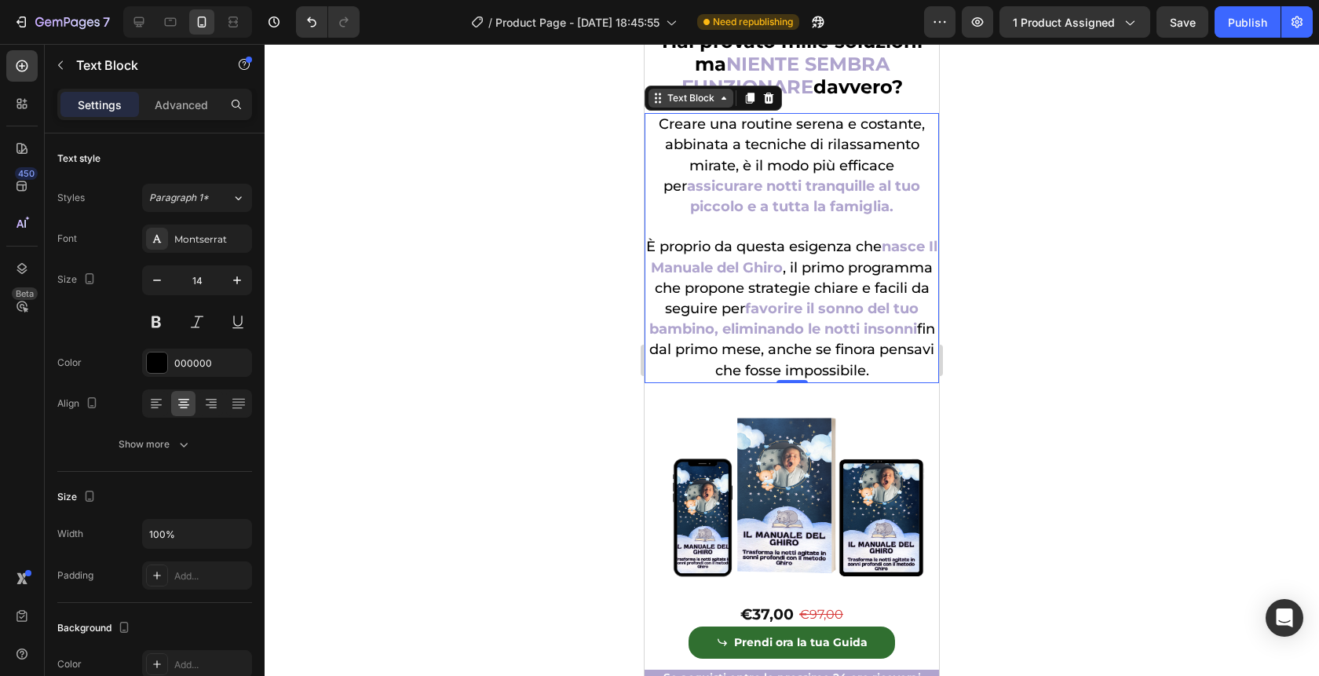
click at [679, 92] on div "Text Block" at bounding box center [690, 98] width 53 height 14
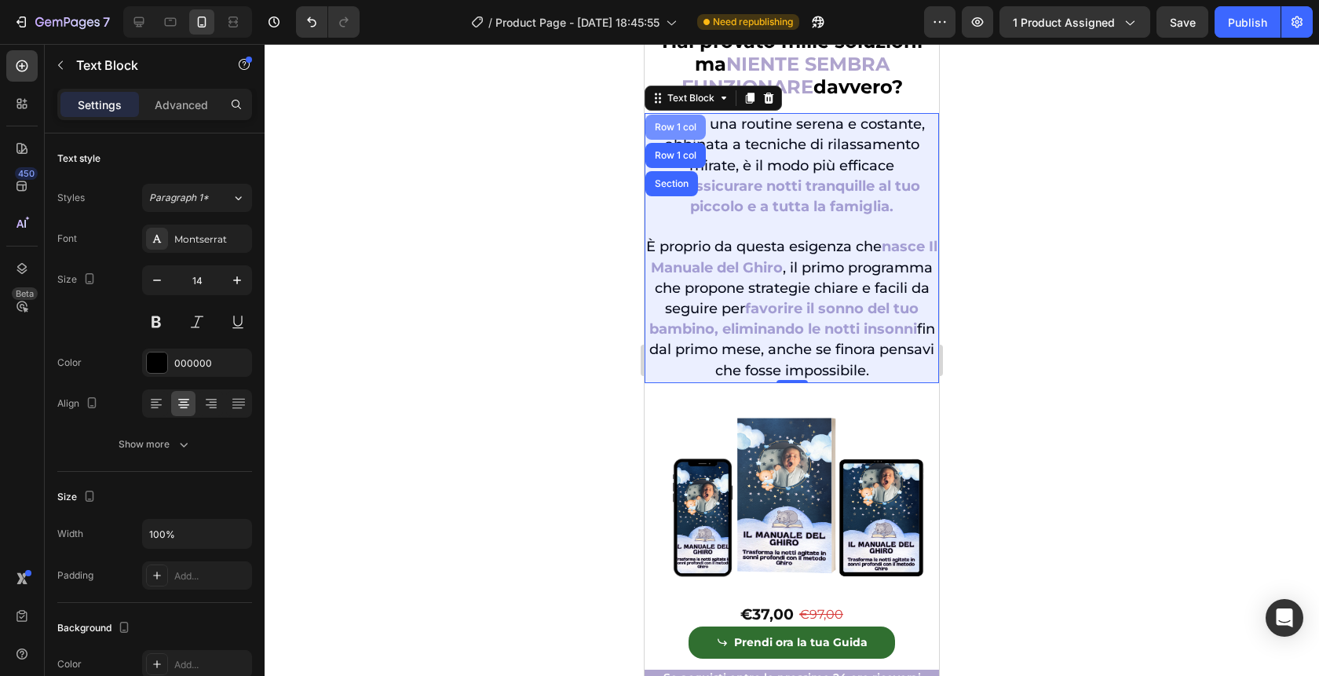
click at [672, 126] on div "Row 1 col" at bounding box center [675, 126] width 48 height 9
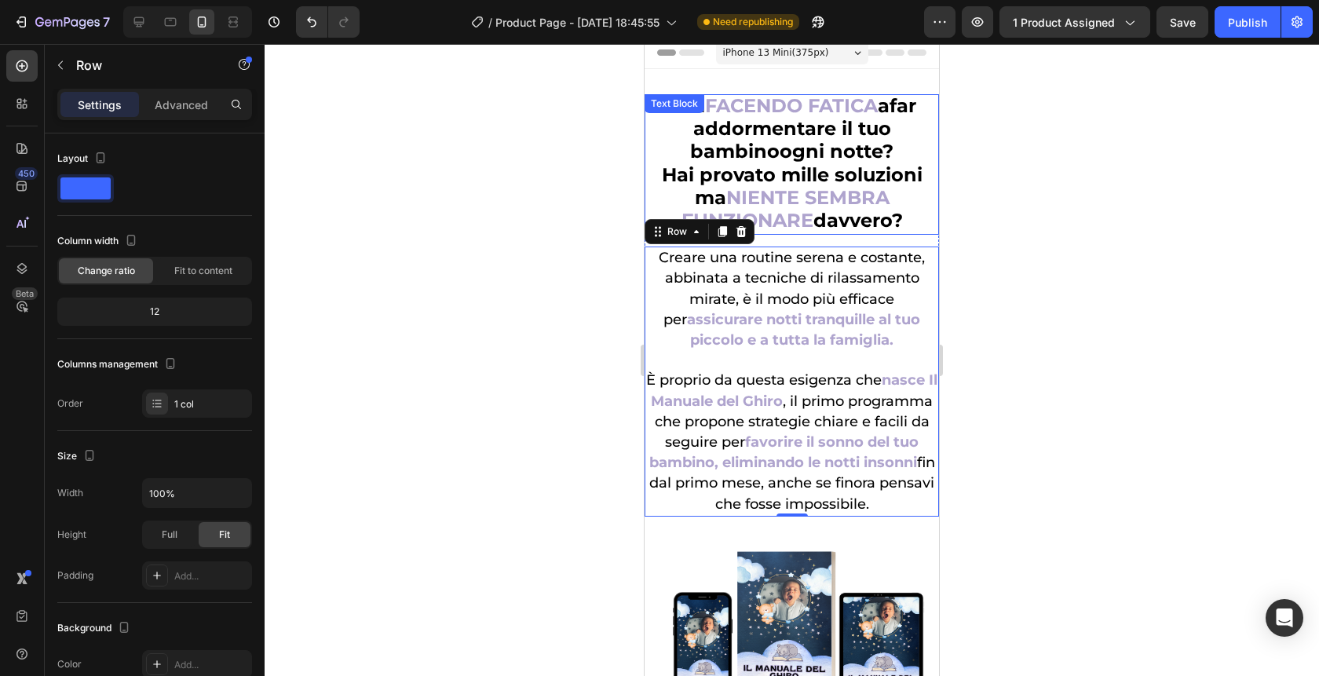
scroll to position [0, 0]
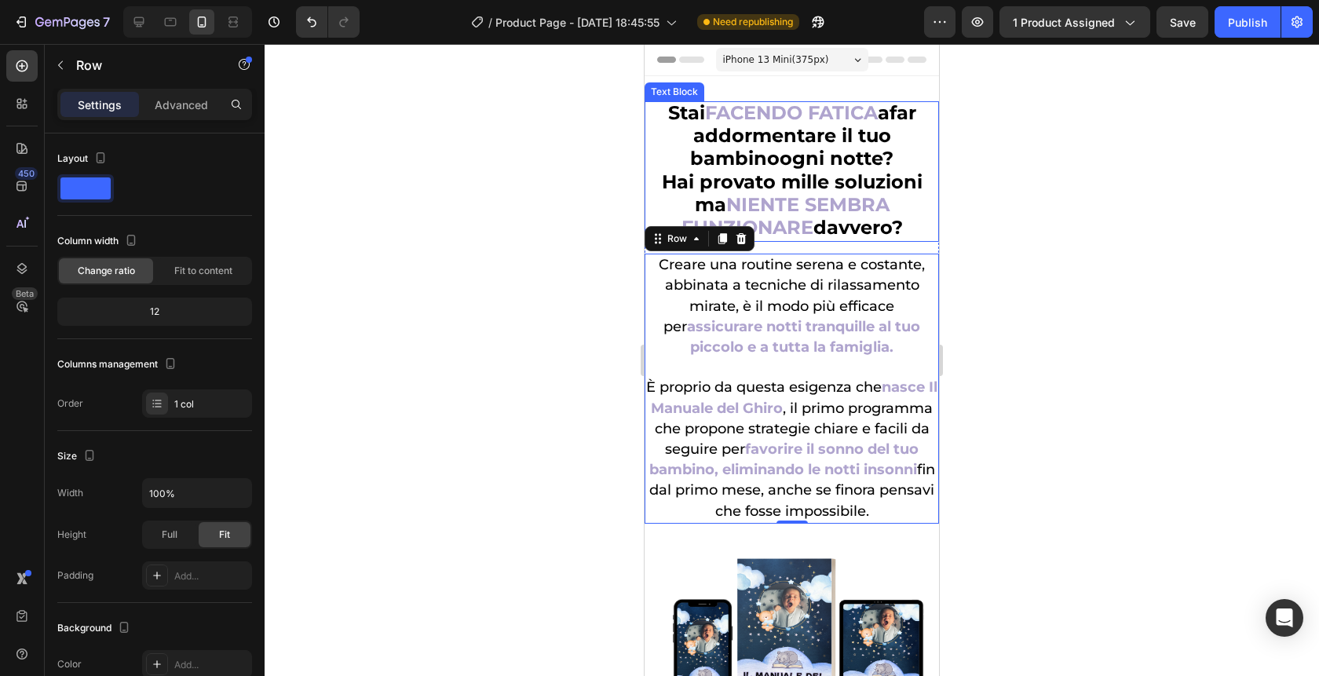
click at [874, 177] on span "Hai provato mille soluzioni ma" at bounding box center [792, 193] width 261 height 46
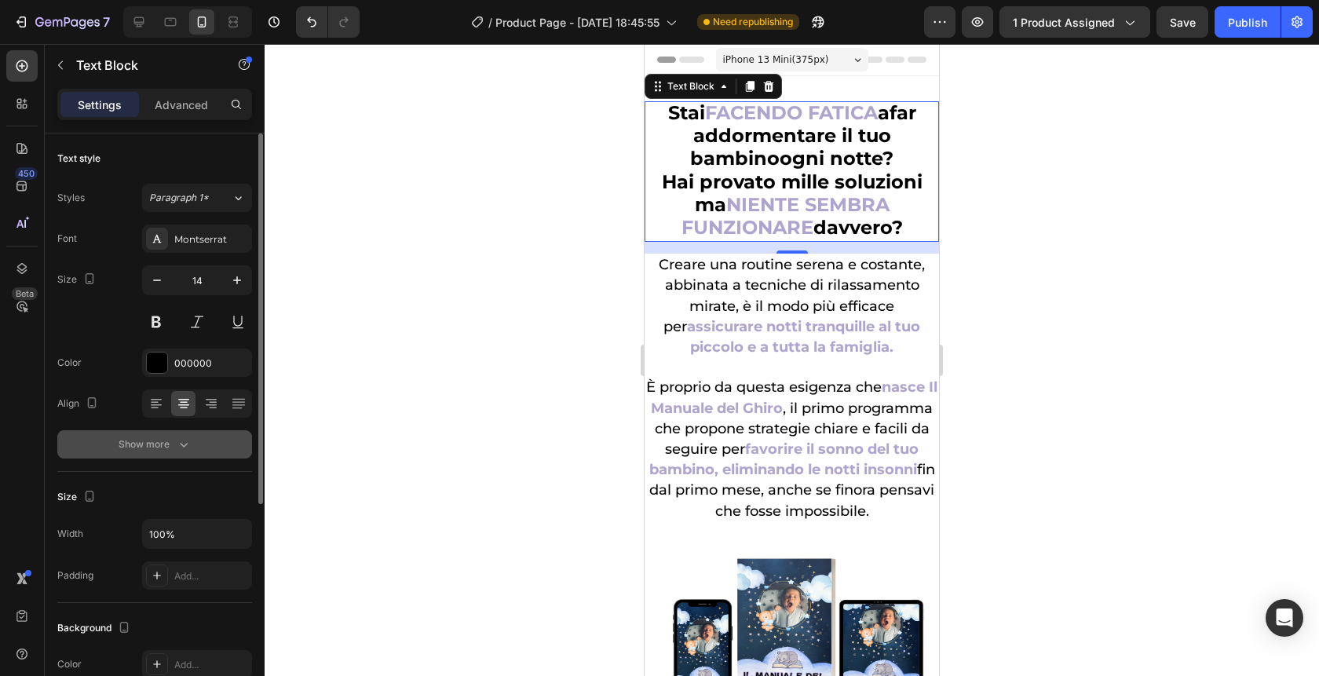
click at [181, 439] on icon "button" at bounding box center [184, 444] width 16 height 16
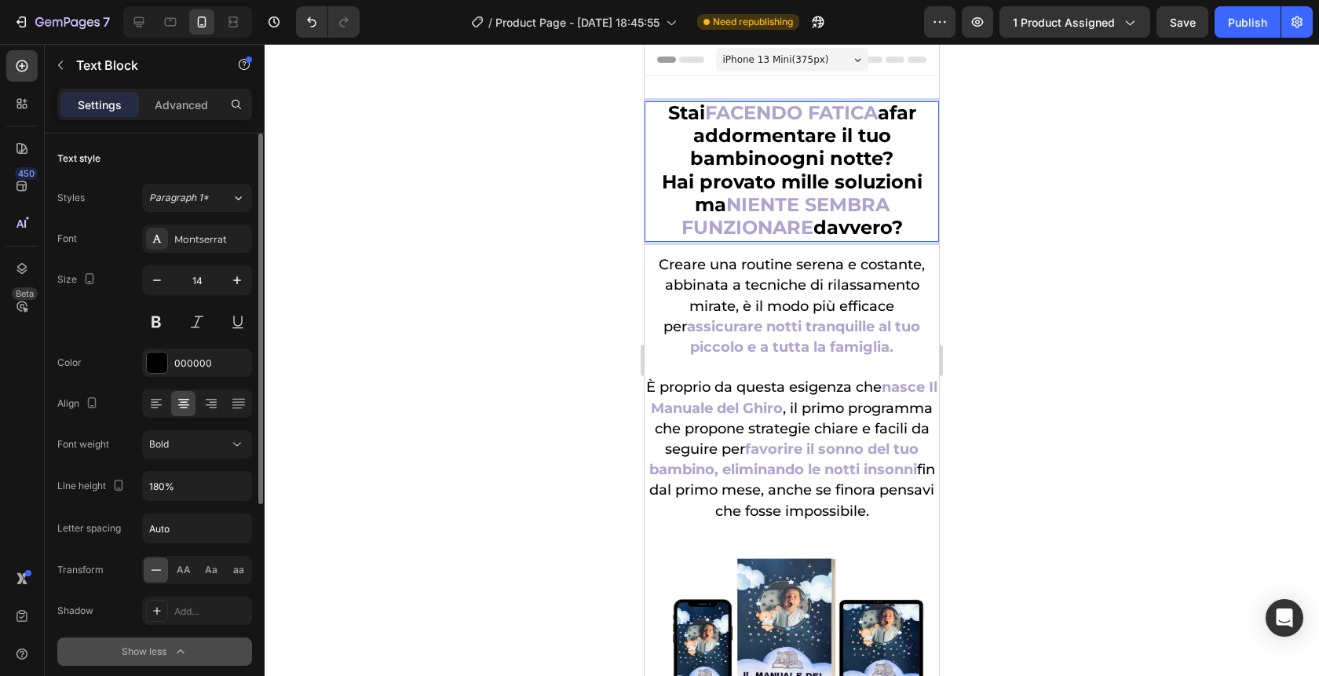
click at [908, 230] on p "bambino ogni notte? Hai provato mille soluzioni ma NIENTE SEMBRA FUNZIONARE dav…" at bounding box center [791, 194] width 291 height 92
click at [909, 216] on p "bambino ogni notte? Hai provato mille soluzioni ma NIENTE SEMBRA FUNZIONARE dav…" at bounding box center [791, 194] width 291 height 92
drag, startPoint x: 907, startPoint y: 227, endPoint x: 1279, endPoint y: 151, distance: 379.6
click at [1112, 485] on div at bounding box center [791, 360] width 1054 height 632
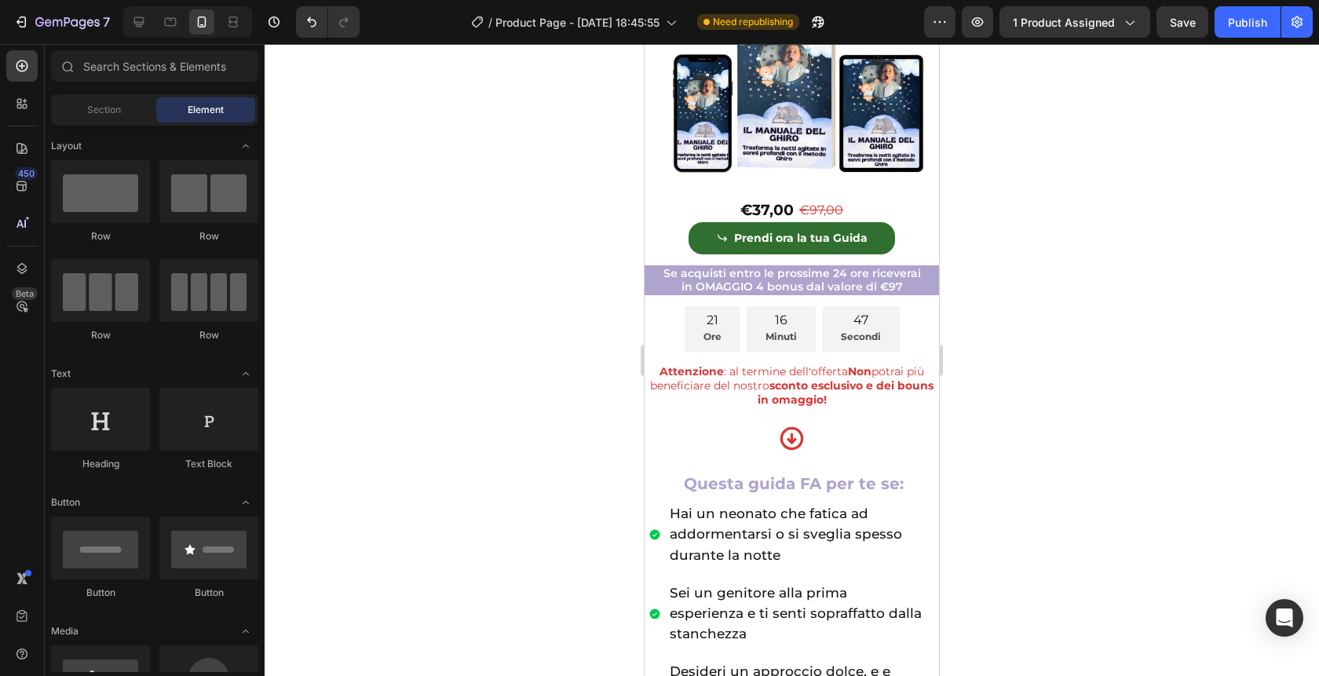
scroll to position [545, 0]
click at [137, 13] on div at bounding box center [138, 21] width 25 height 25
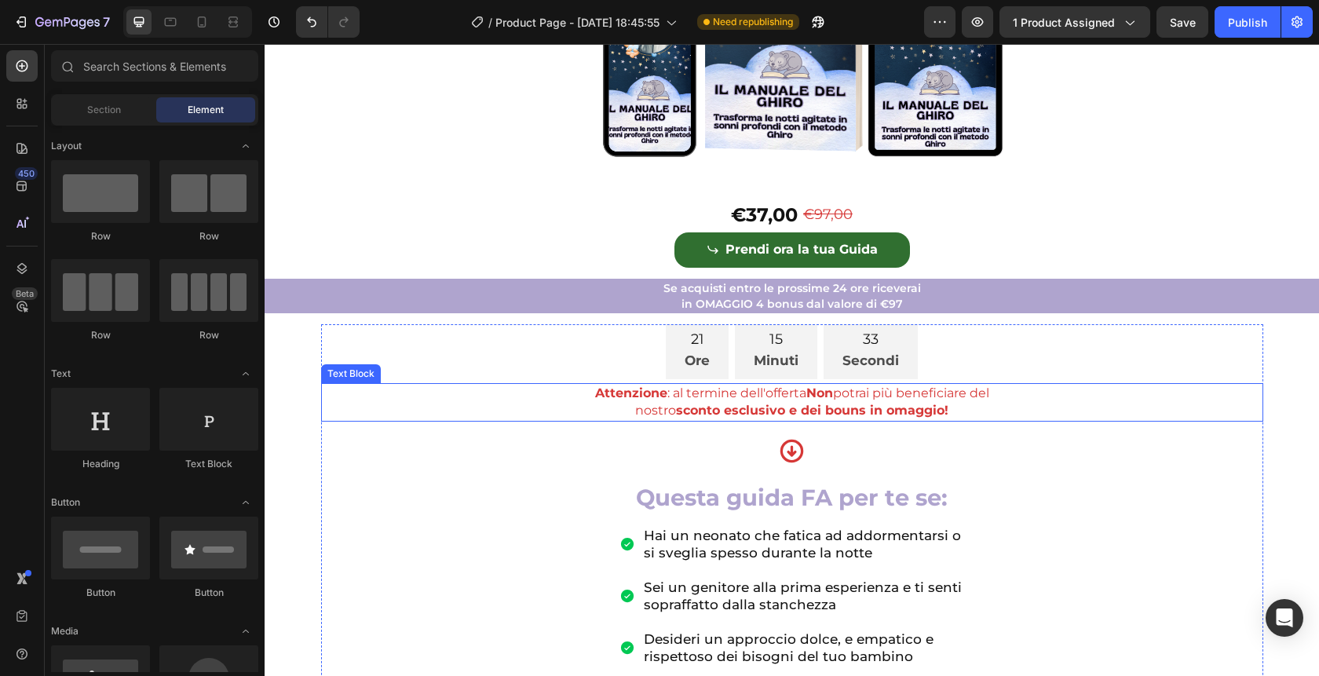
scroll to position [431, 0]
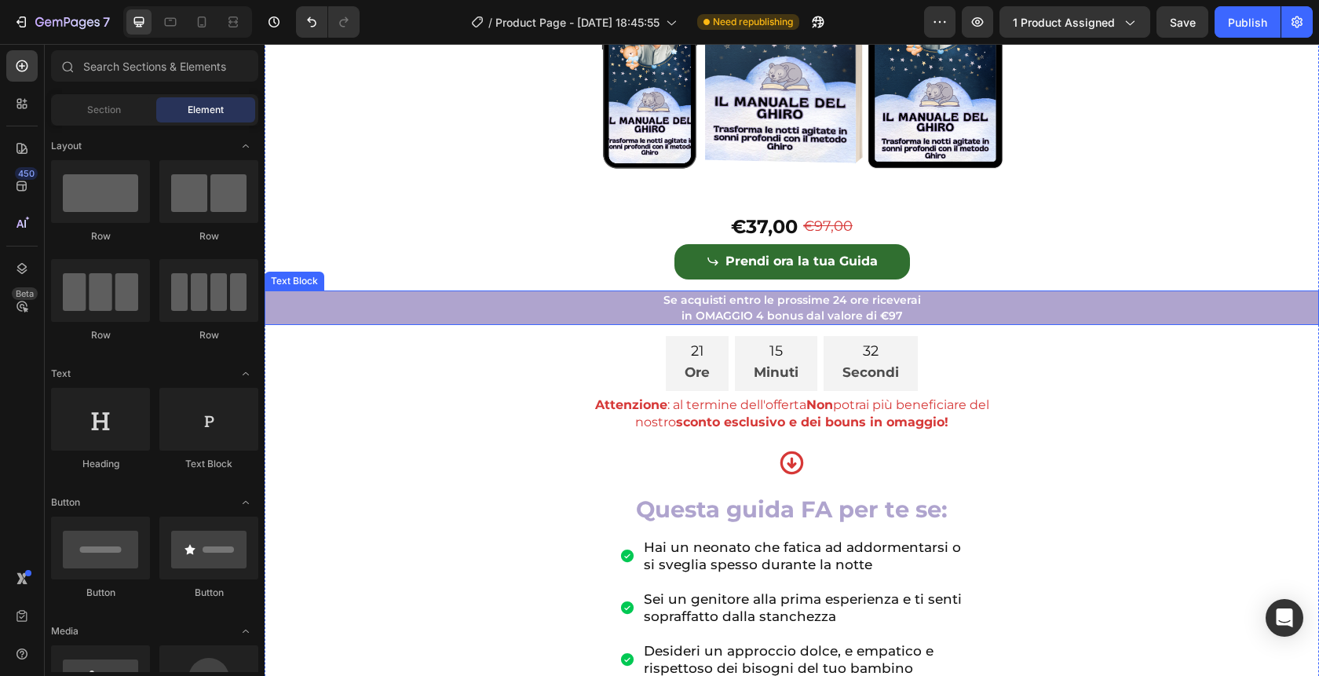
click at [657, 308] on p "Se acquisti entro le prossime 24 ore riceverai" at bounding box center [791, 300] width 1051 height 16
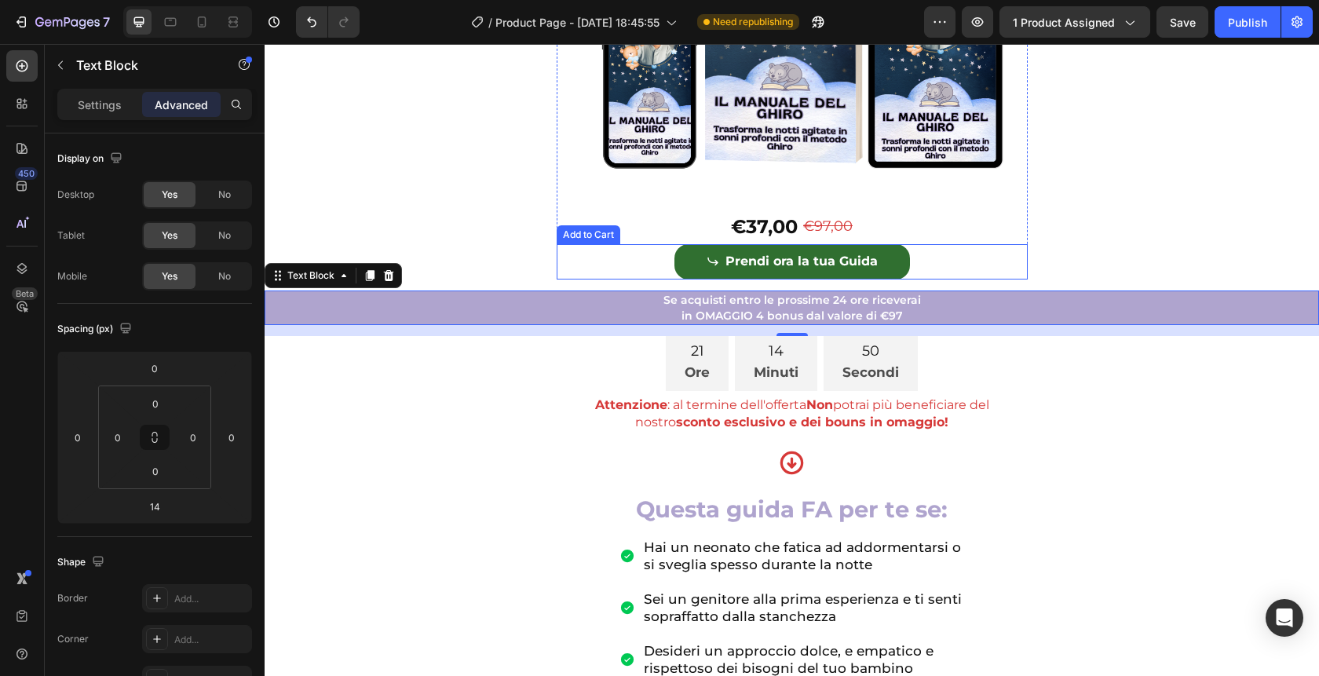
click at [996, 279] on div "Prendi ora la tua Guida Add to Cart" at bounding box center [791, 261] width 471 height 35
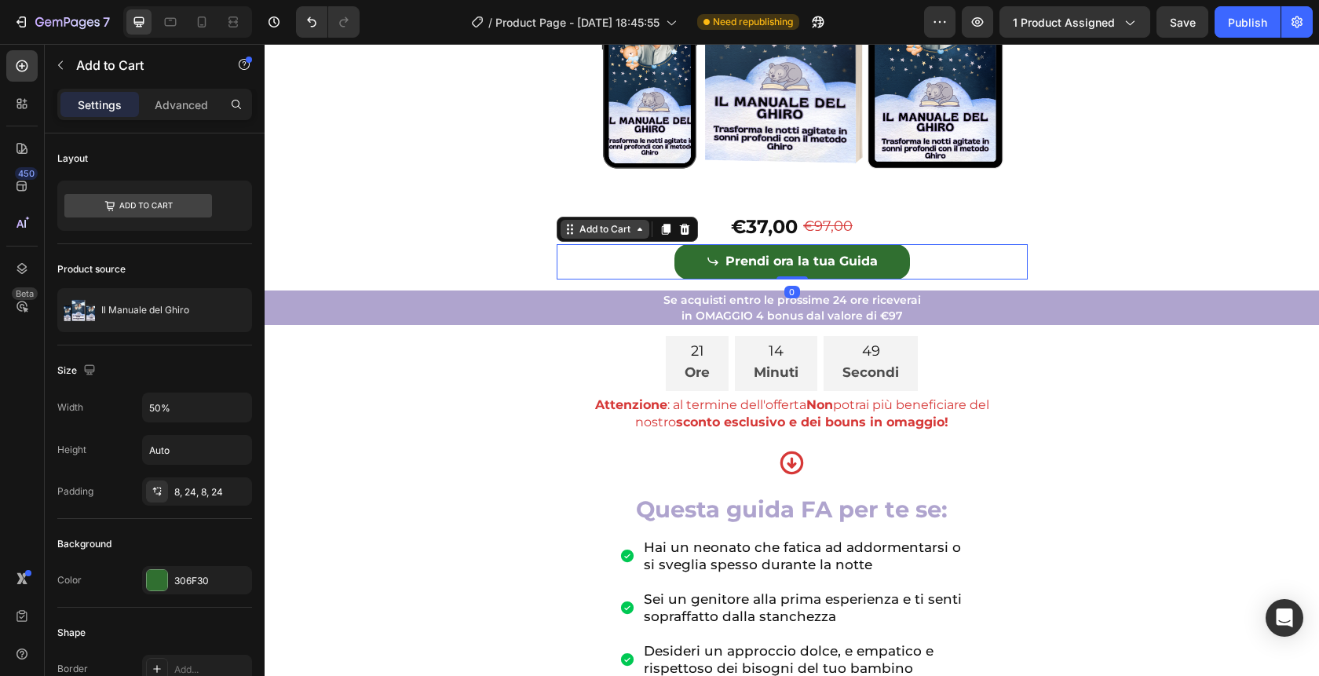
click at [608, 236] on div "Add to Cart" at bounding box center [604, 229] width 57 height 14
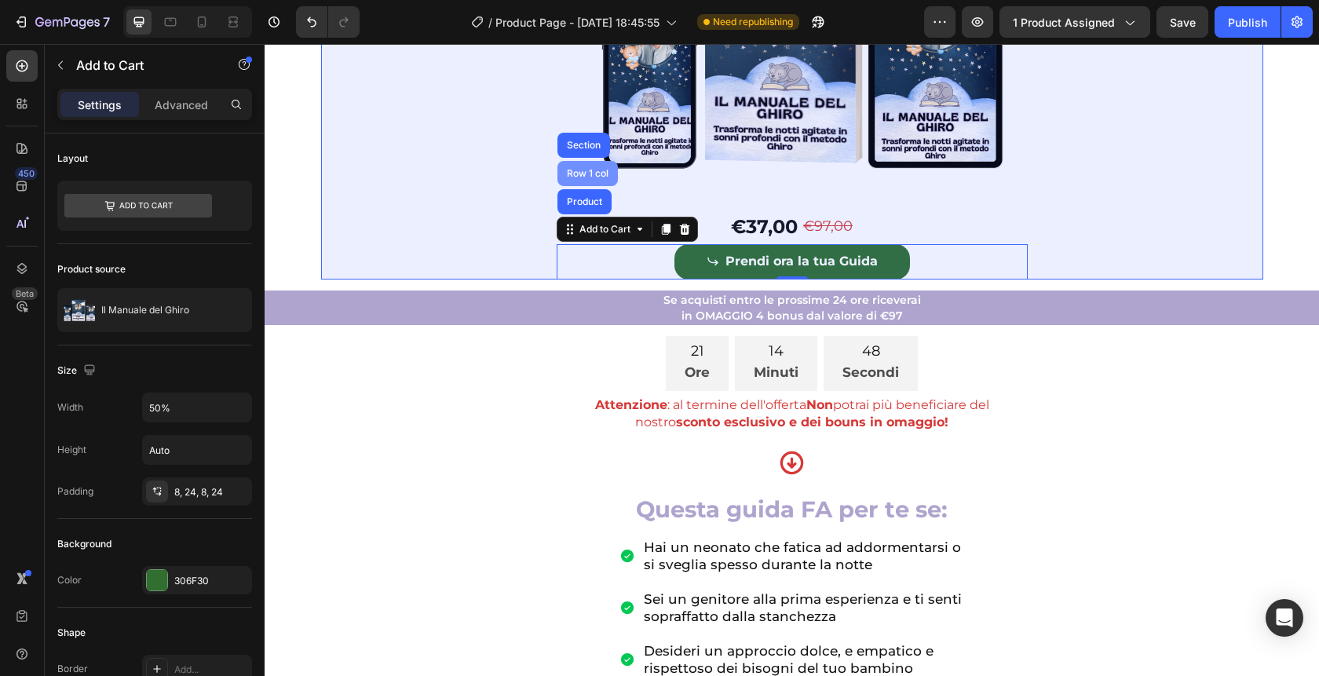
click at [580, 186] on div "Row 1 col" at bounding box center [587, 173] width 60 height 25
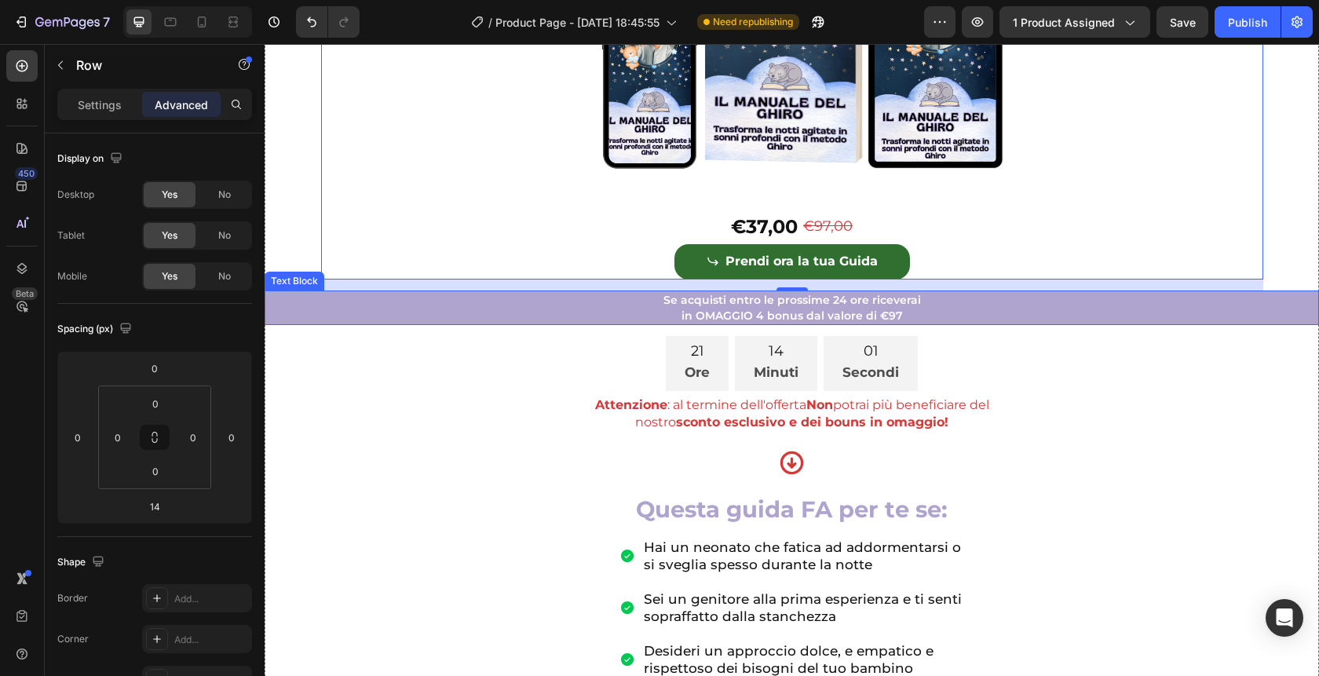
click at [625, 323] on p "in OMAGGIO 4 bonus dal valore di €97" at bounding box center [791, 316] width 1051 height 16
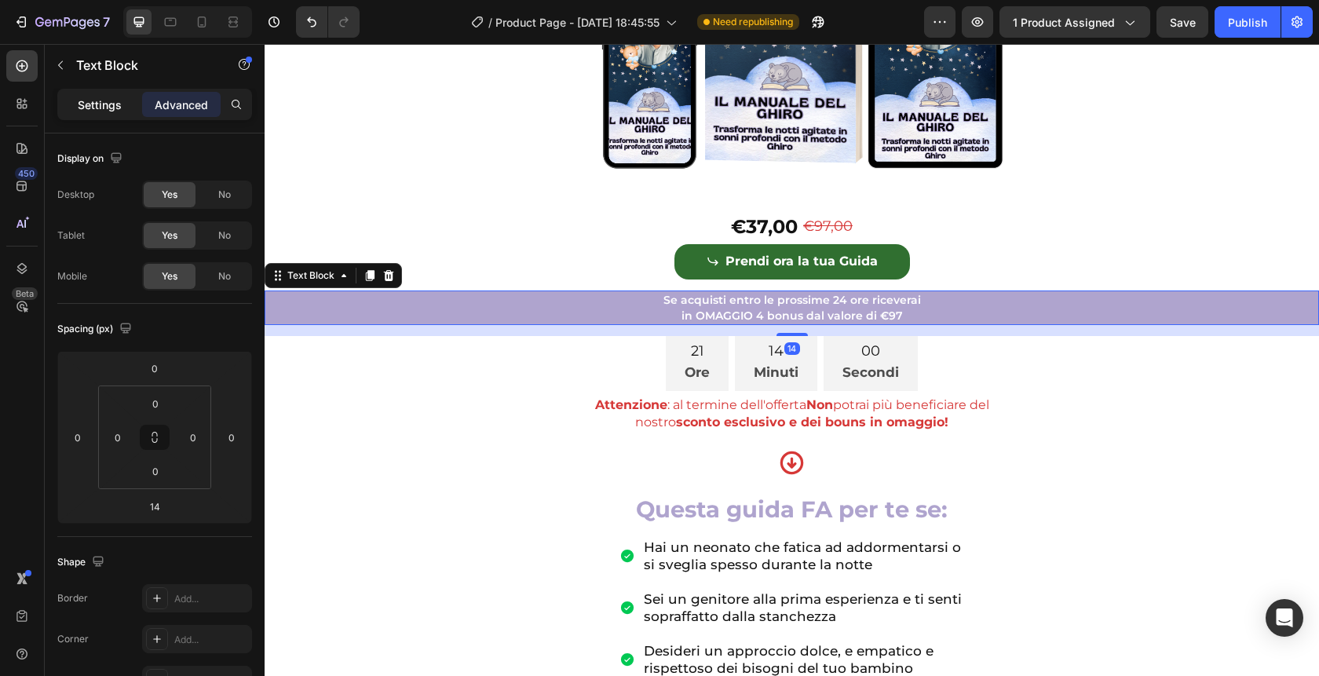
click at [86, 109] on p "Settings" at bounding box center [100, 105] width 44 height 16
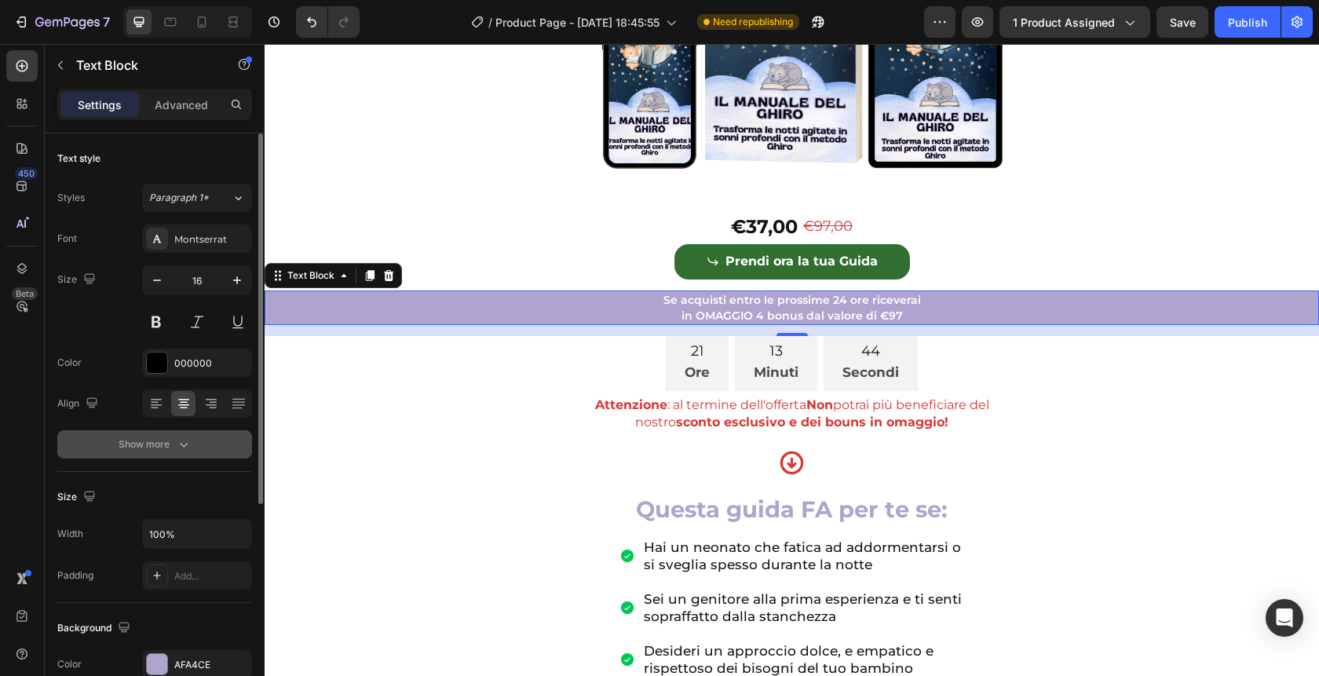
click at [174, 435] on button "Show more" at bounding box center [154, 444] width 195 height 28
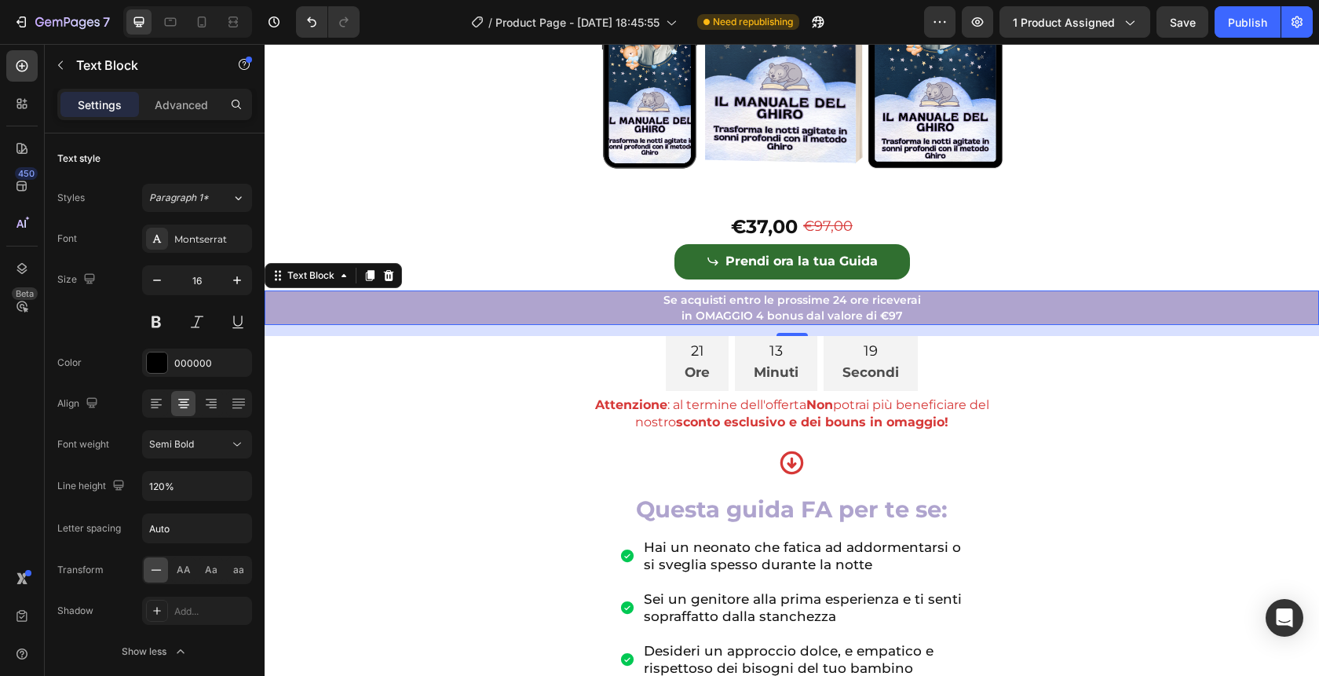
click at [917, 323] on p "in OMAGGIO 4 bonus dal valore di €97" at bounding box center [791, 316] width 1051 height 16
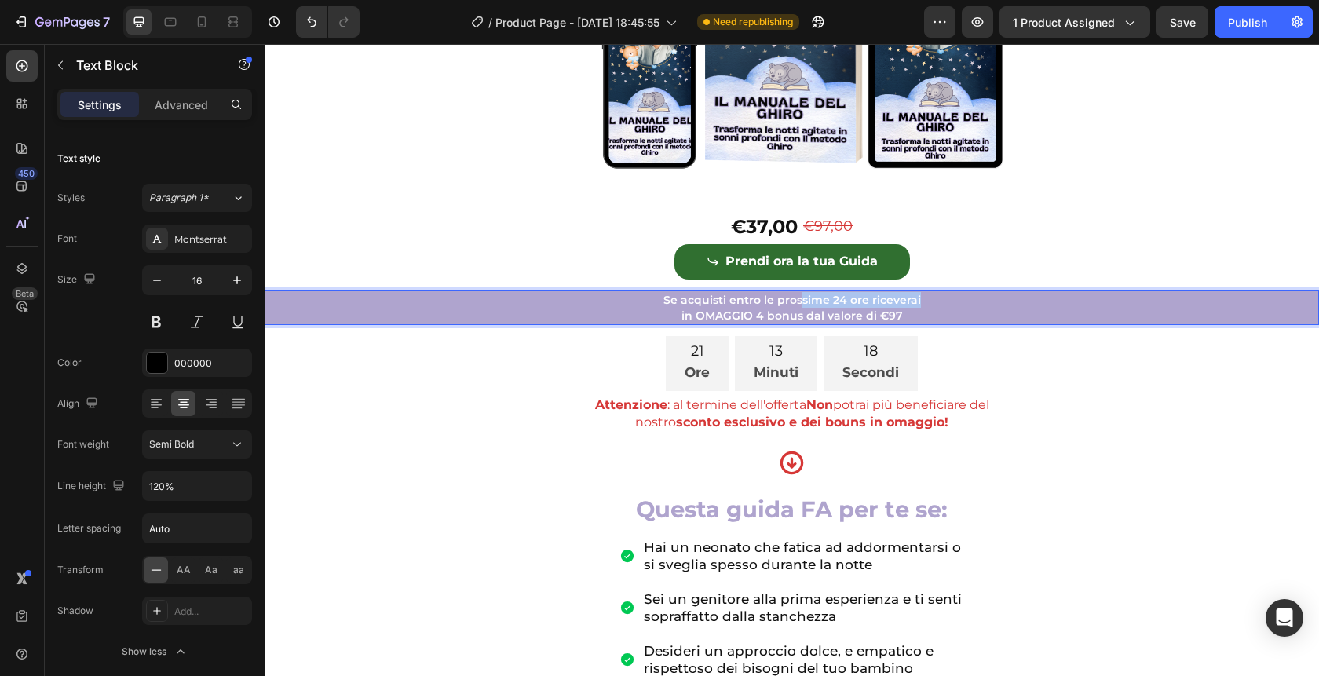
drag, startPoint x: 916, startPoint y: 325, endPoint x: 801, endPoint y: 327, distance: 114.6
click at [801, 308] on p "Se acquisti entro le prossime 24 ore riceverai" at bounding box center [791, 300] width 1051 height 16
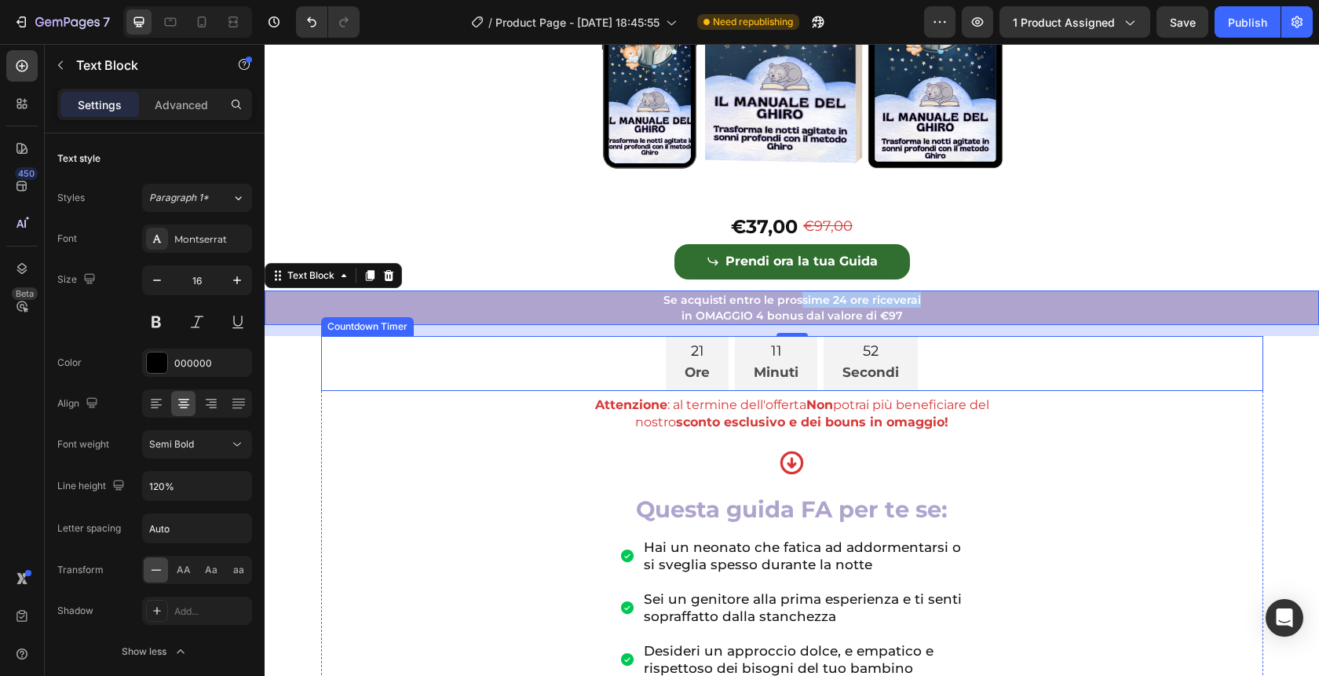
click at [1007, 389] on div "21 Ore 11 Minuti 52 Secondi" at bounding box center [792, 363] width 942 height 55
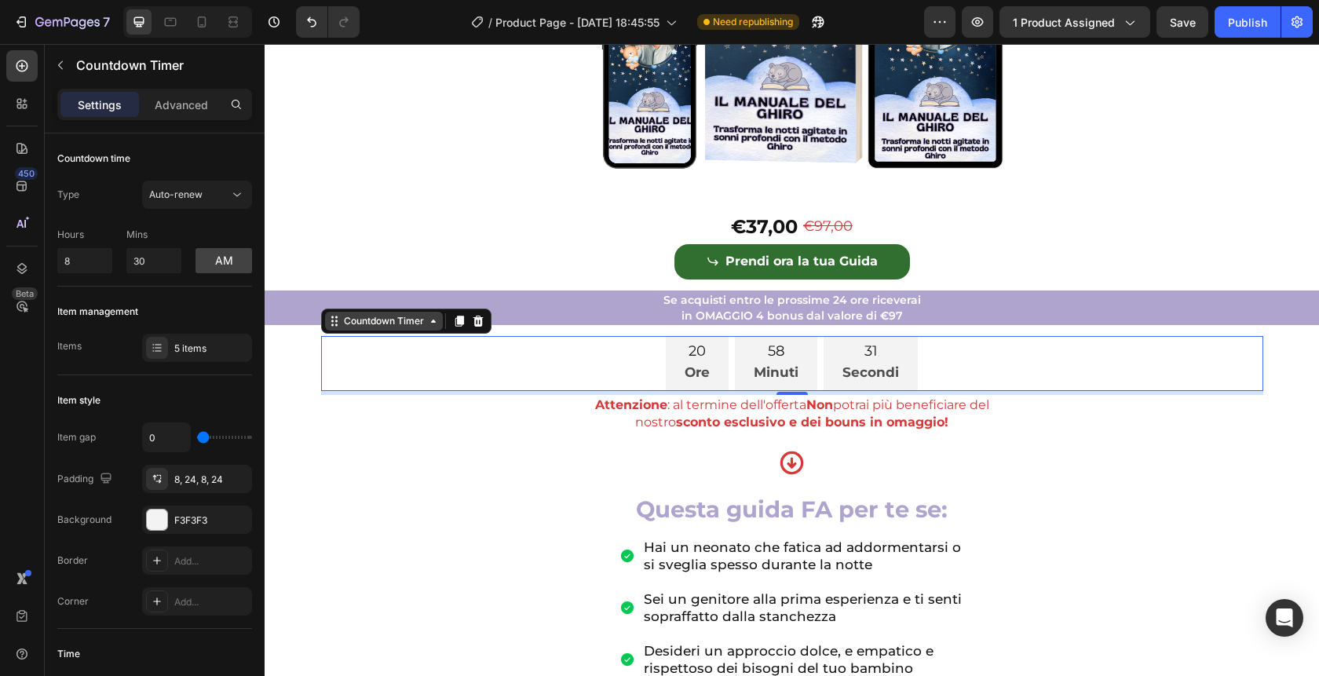
click at [386, 328] on div "Countdown Timer" at bounding box center [384, 321] width 86 height 14
click at [567, 323] on p "in OMAGGIO 4 bonus dal valore di €97" at bounding box center [791, 316] width 1051 height 16
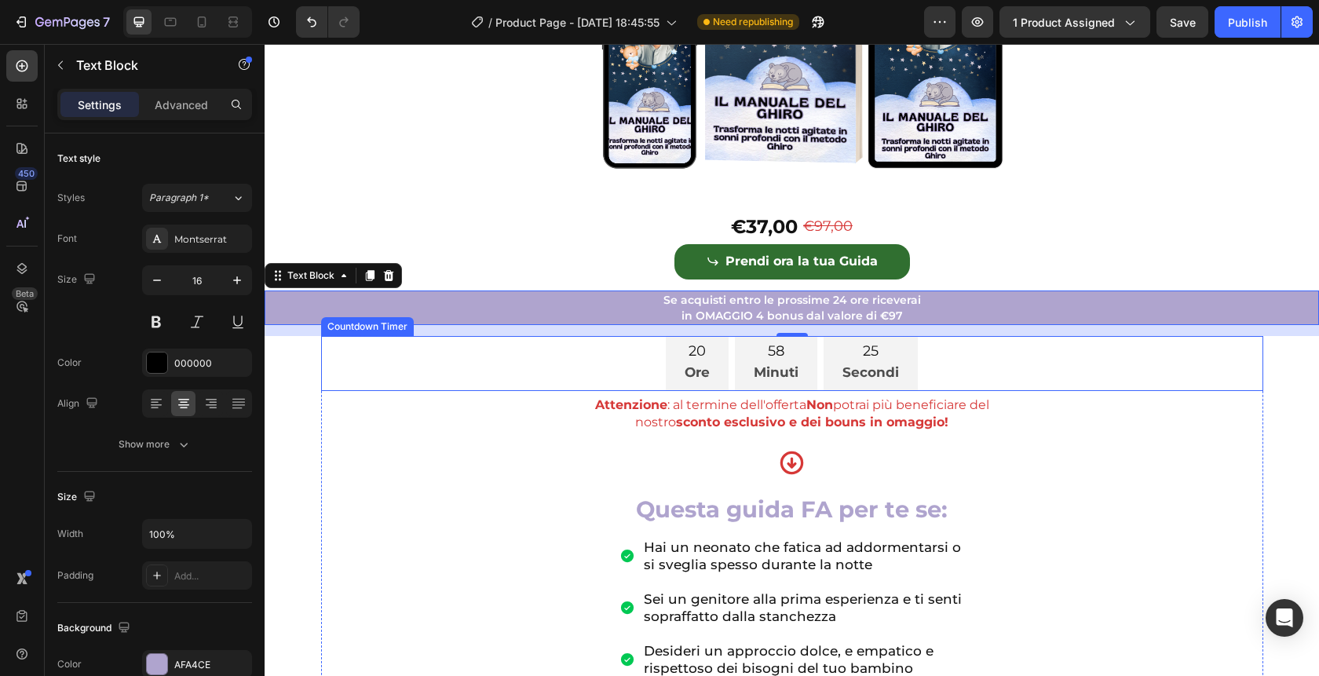
click at [424, 380] on div "20 Ore 58 Minuti 25 Secondi" at bounding box center [792, 363] width 942 height 55
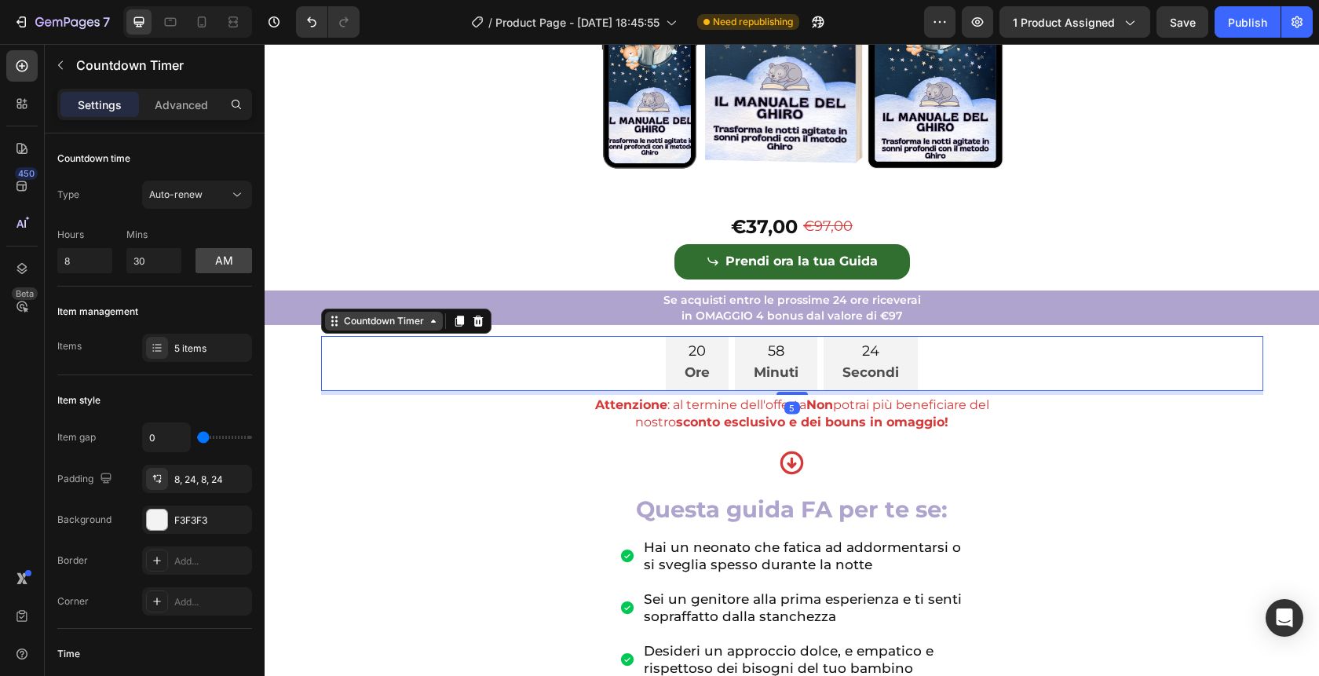
click at [359, 328] on div "Countdown Timer" at bounding box center [384, 321] width 86 height 14
click at [952, 308] on p "Se acquisti entro le prossime 24 ore riceverai" at bounding box center [791, 300] width 1051 height 16
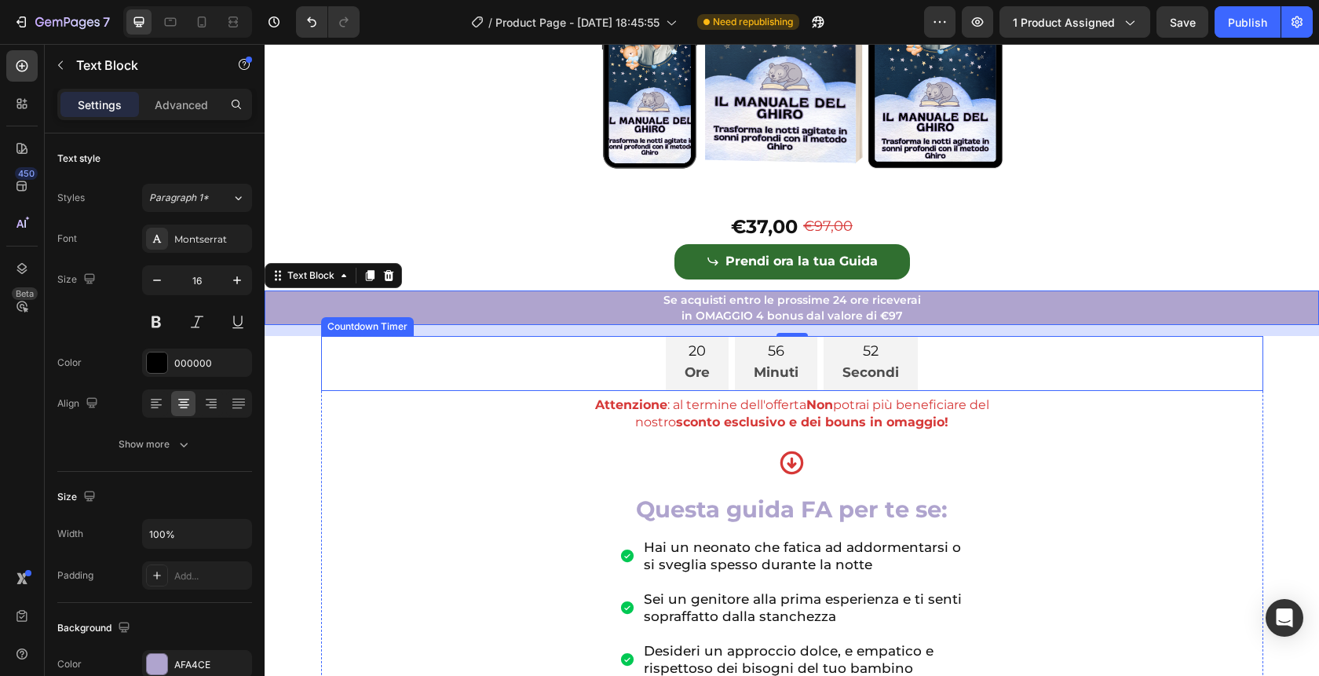
click at [630, 378] on div "20 Ore 56 Minuti 52 Secondi" at bounding box center [792, 363] width 942 height 55
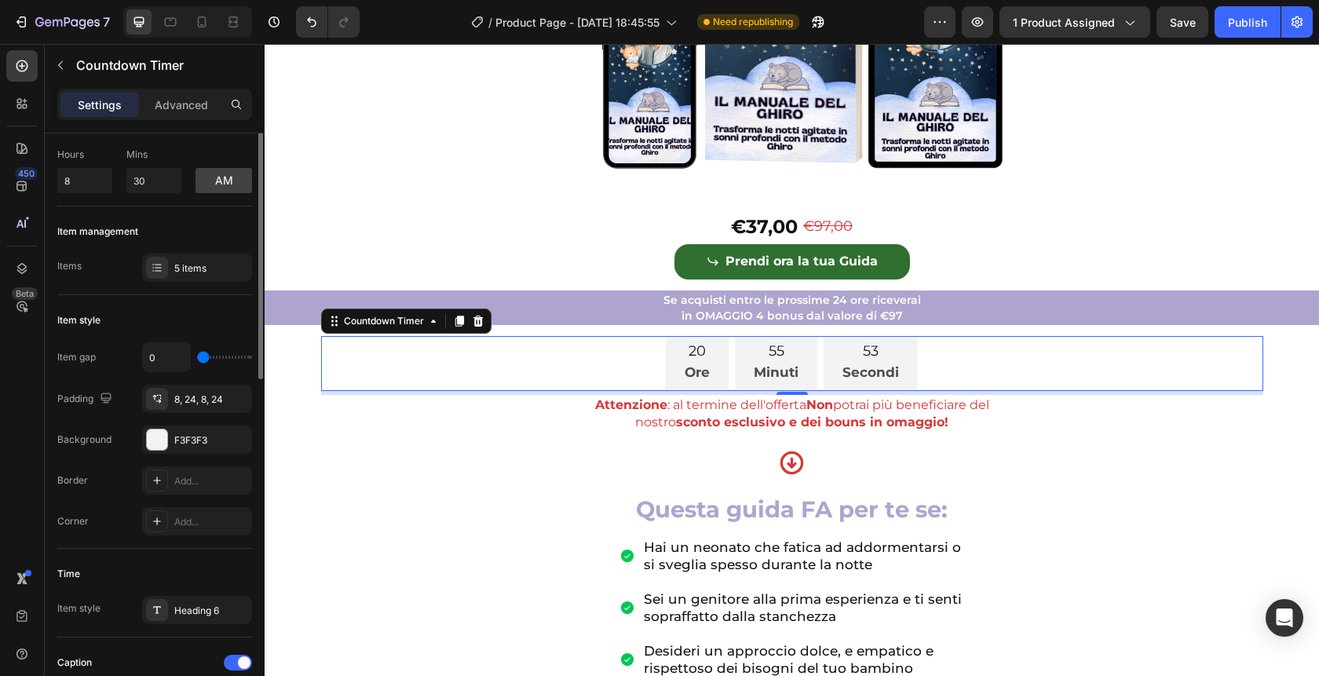
scroll to position [0, 0]
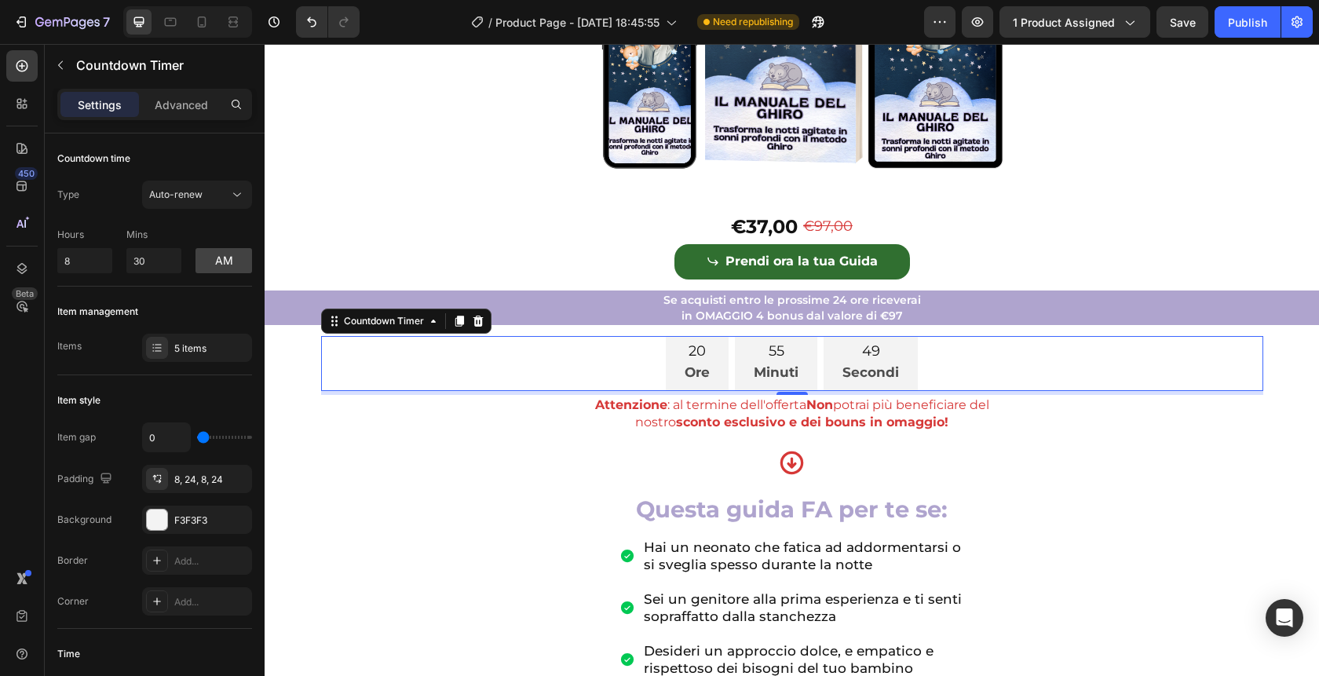
click at [695, 384] on p "Ore" at bounding box center [696, 372] width 25 height 24
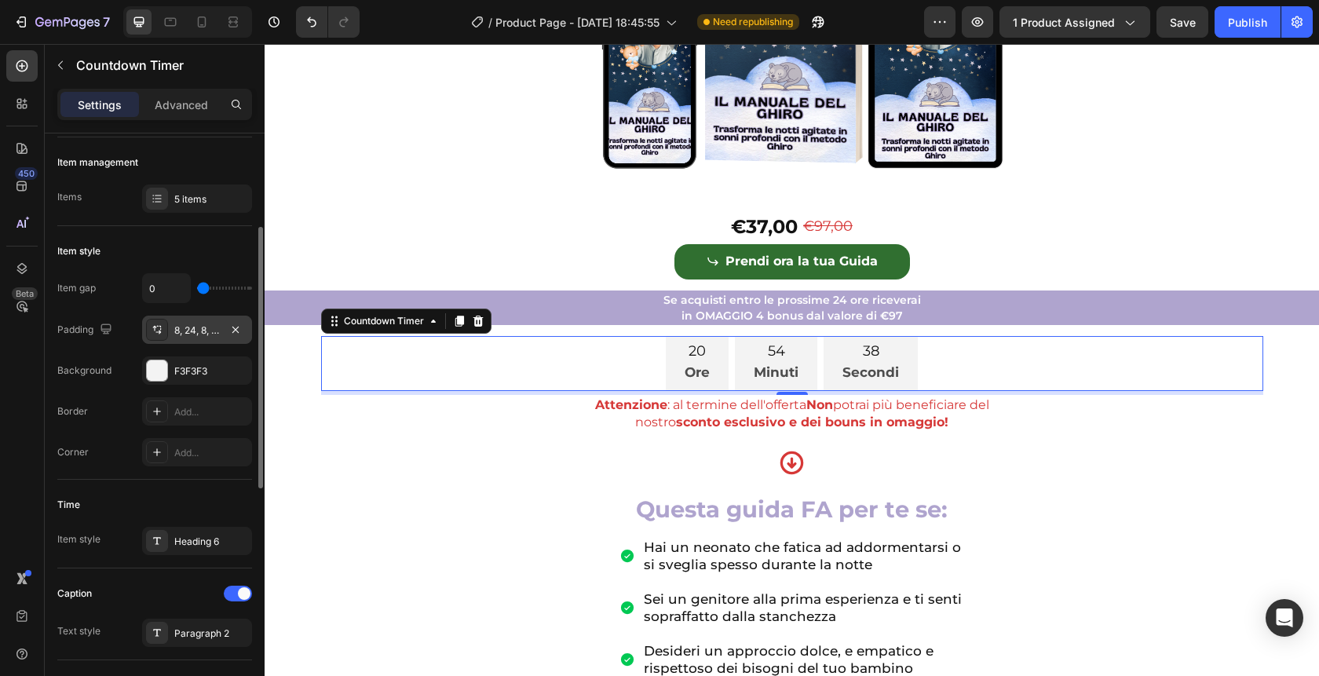
scroll to position [148, 0]
